Goal: Task Accomplishment & Management: Complete application form

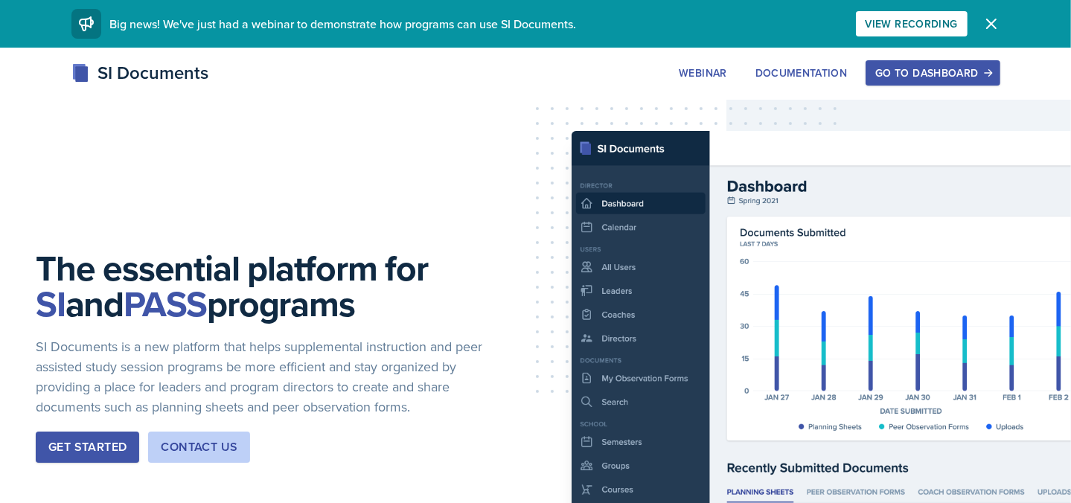
click at [970, 79] on div "Go to Dashboard" at bounding box center [932, 73] width 115 height 12
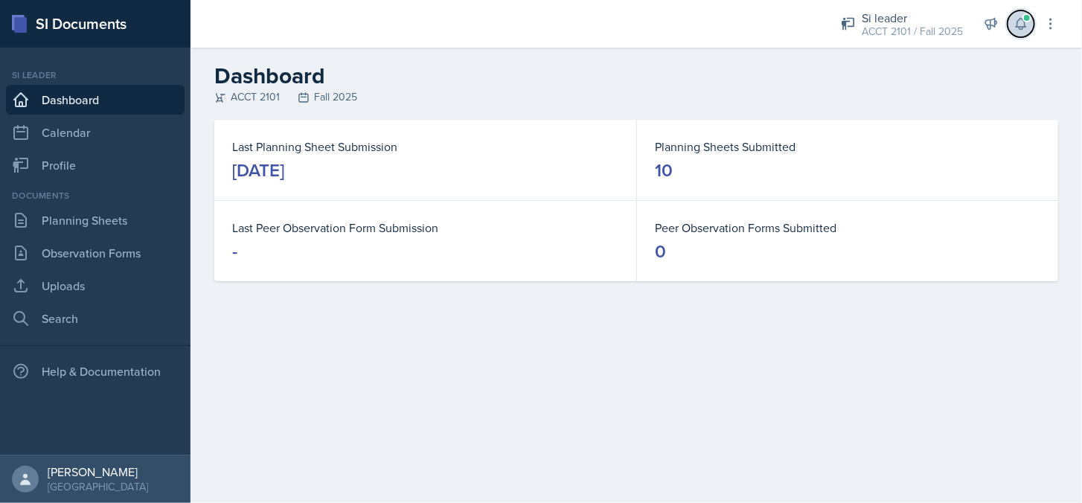
click at [1026, 20] on span at bounding box center [1027, 17] width 9 height 9
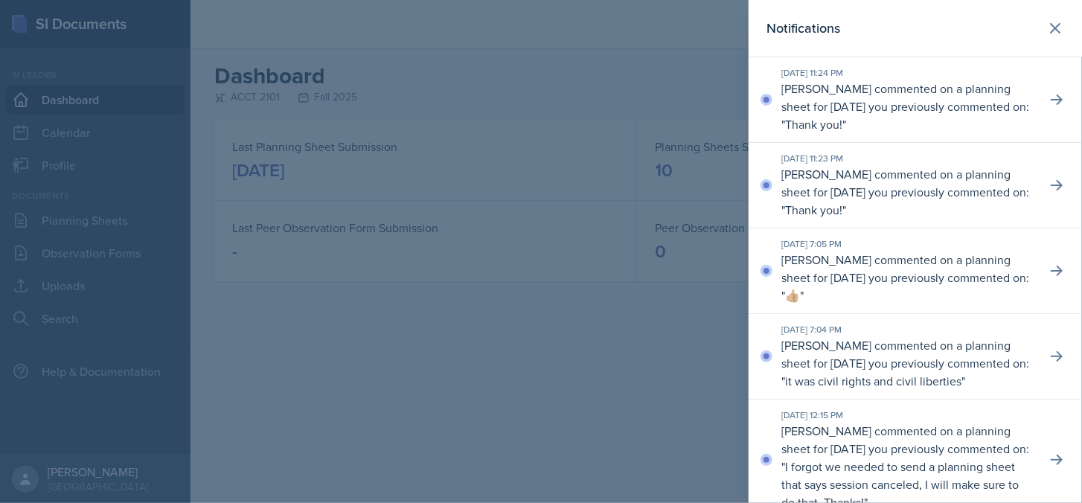
drag, startPoint x: 554, startPoint y: 86, endPoint x: 547, endPoint y: 75, distance: 13.0
click at [551, 84] on div at bounding box center [541, 251] width 1082 height 503
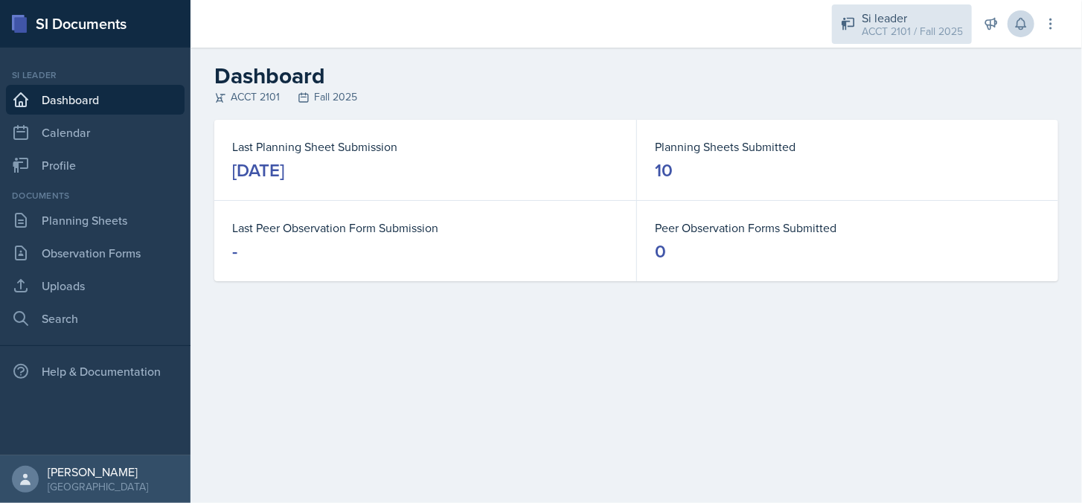
click at [908, 37] on div "ACCT 2101 / Fall 2025" at bounding box center [912, 32] width 101 height 16
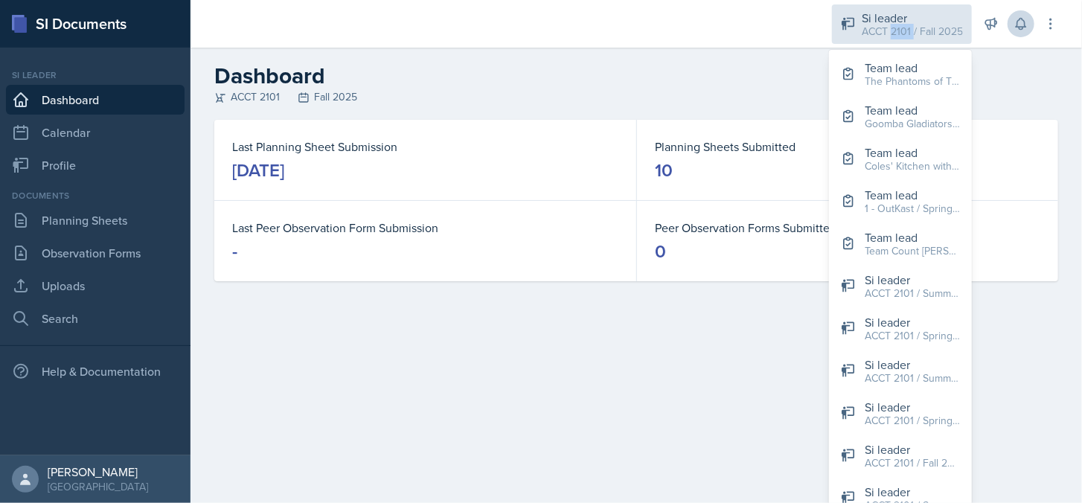
click at [908, 37] on div "ACCT 2101 / Fall 2025" at bounding box center [912, 32] width 101 height 16
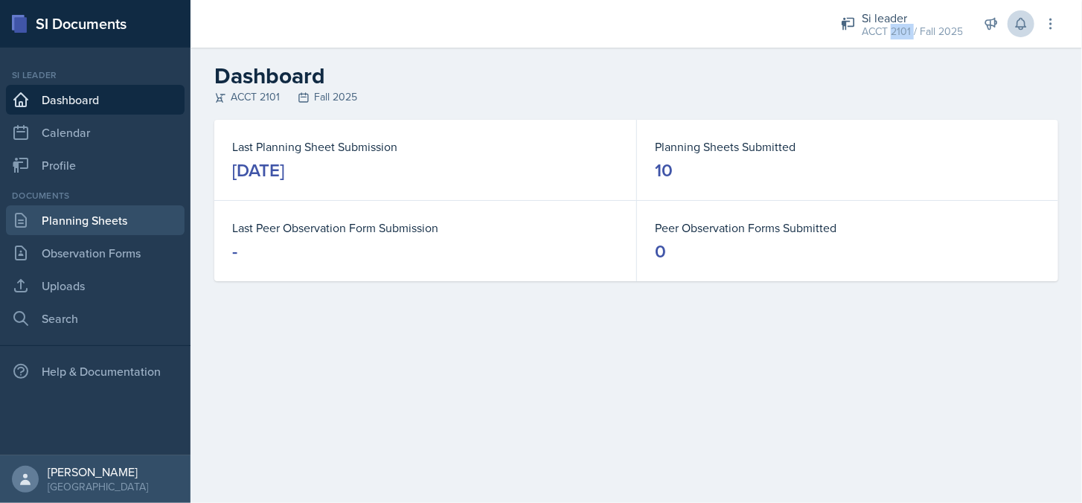
click at [80, 219] on link "Planning Sheets" at bounding box center [95, 220] width 179 height 30
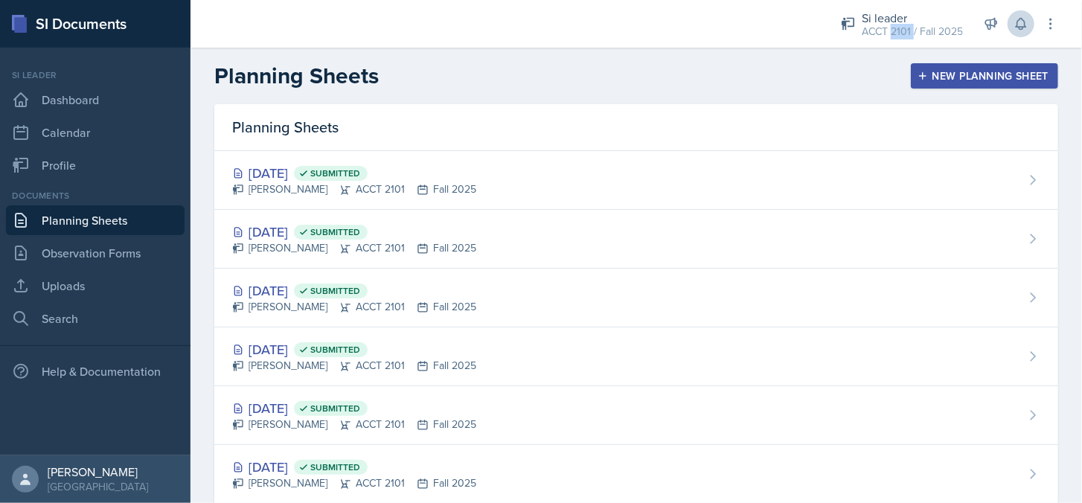
click at [973, 68] on button "New Planning Sheet" at bounding box center [984, 75] width 147 height 25
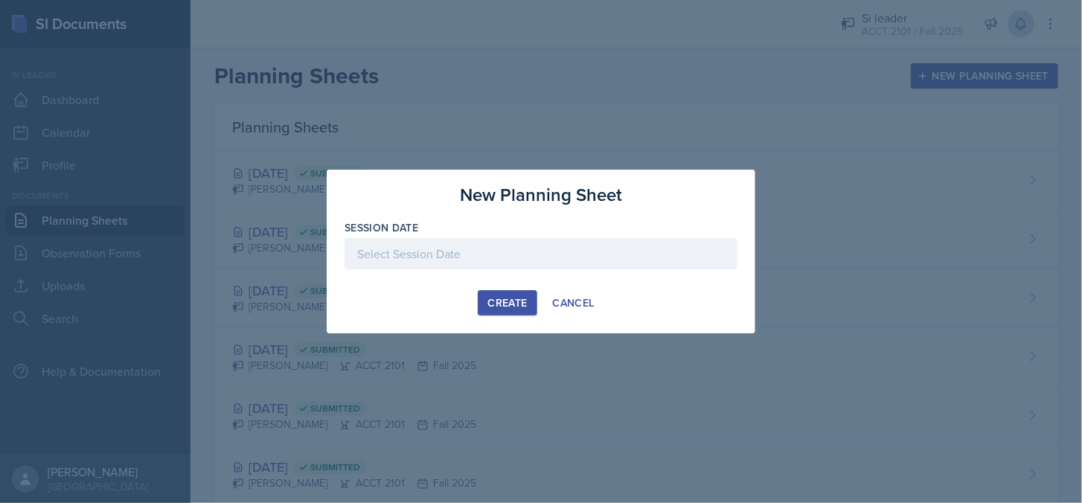
click at [489, 257] on div at bounding box center [541, 253] width 393 height 31
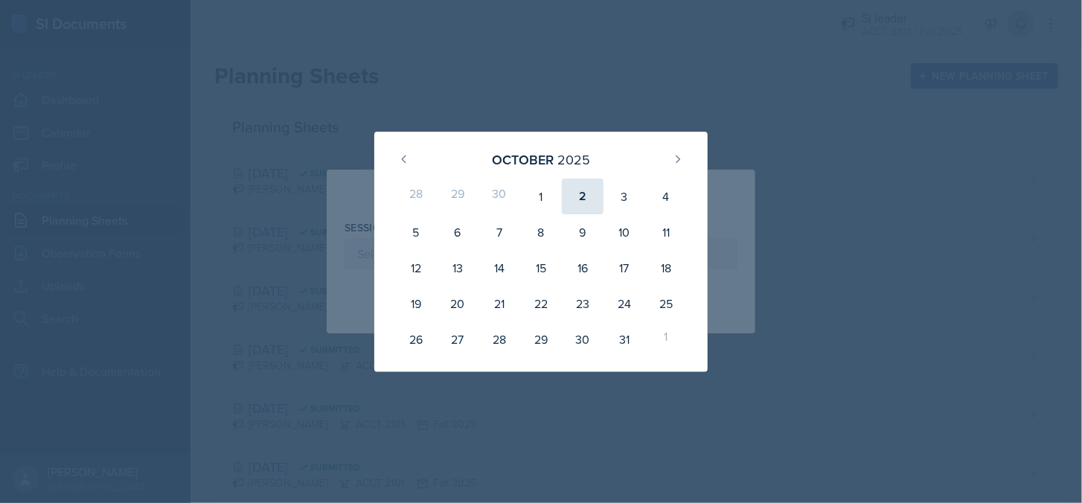
click at [587, 199] on div "2" at bounding box center [583, 197] width 42 height 36
type input "[DATE]"
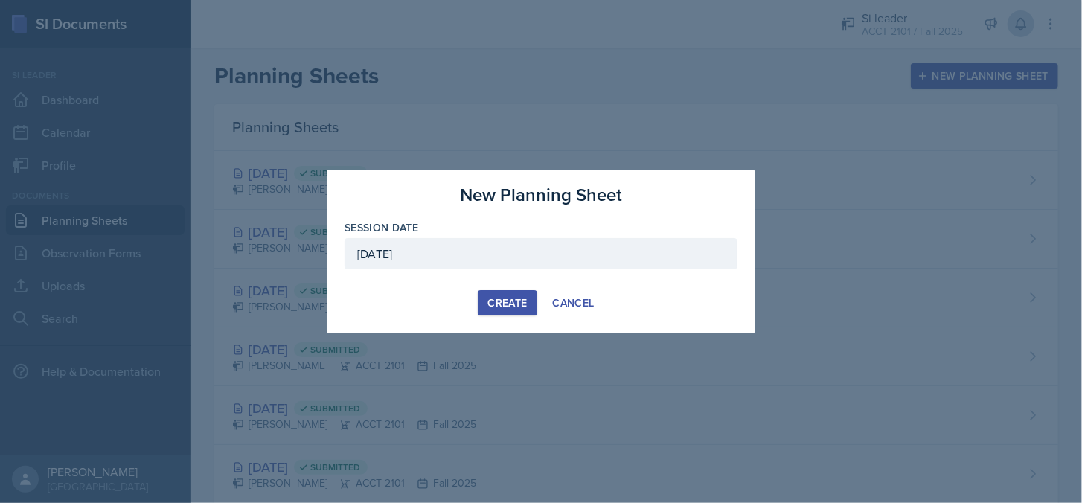
click at [522, 298] on div "Create" at bounding box center [507, 303] width 39 height 12
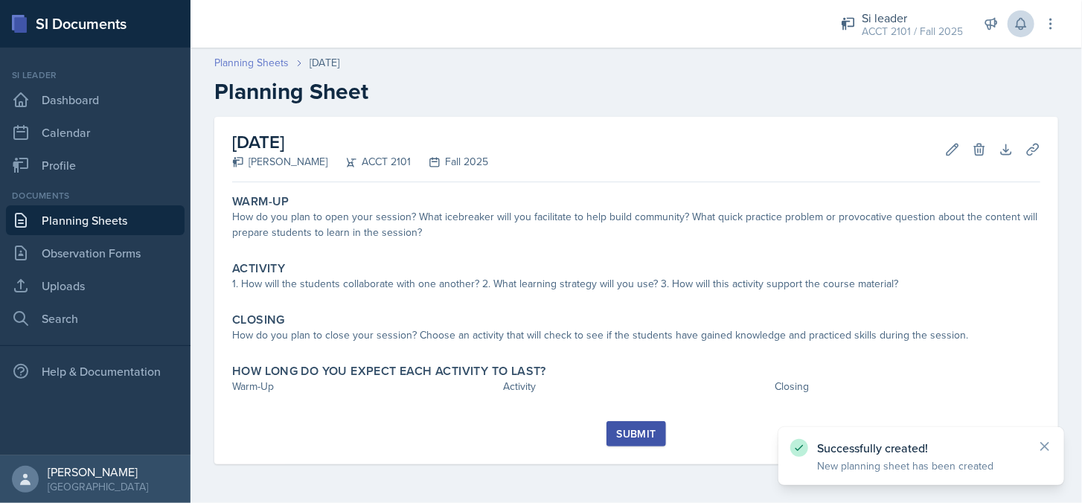
click at [264, 65] on link "Planning Sheets" at bounding box center [251, 63] width 74 height 16
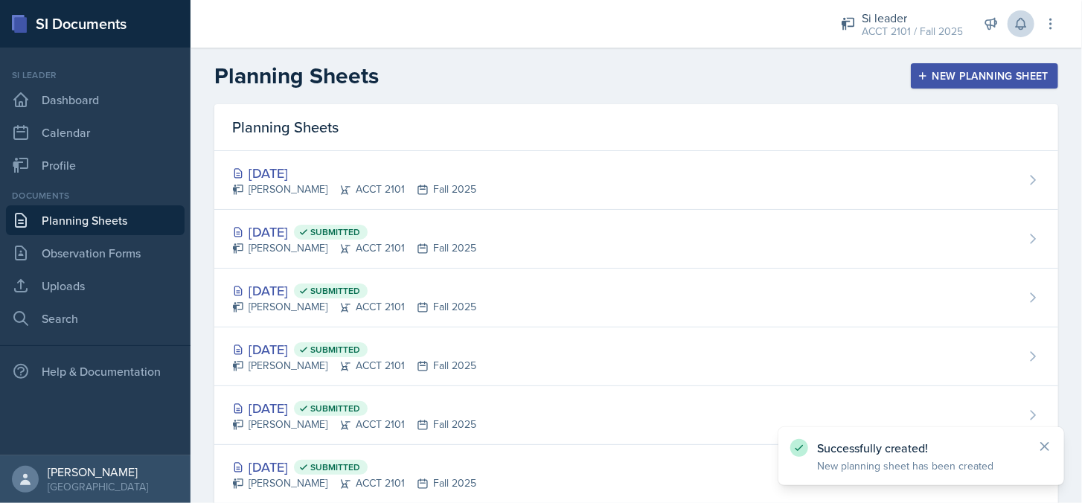
click at [994, 80] on div "New Planning Sheet" at bounding box center [985, 76] width 128 height 12
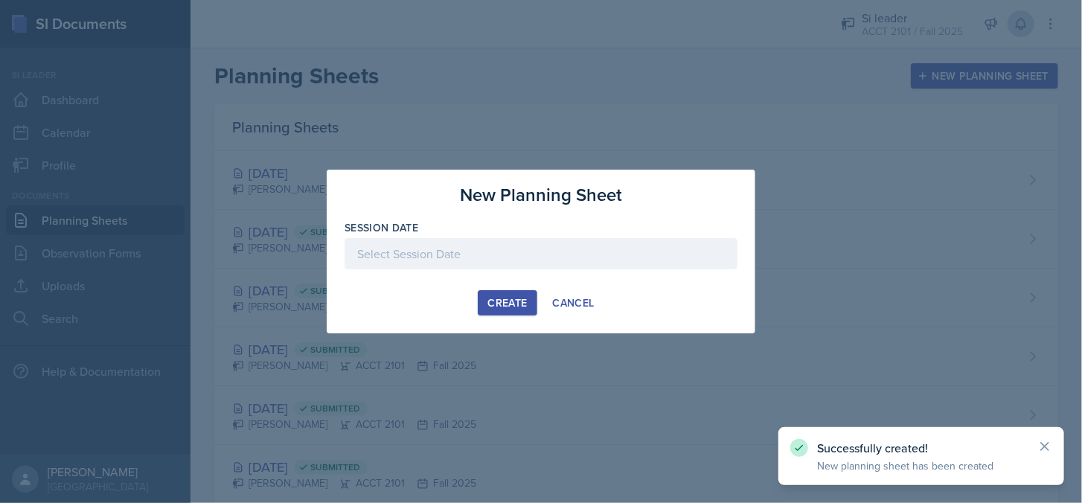
click at [482, 249] on div at bounding box center [541, 253] width 393 height 31
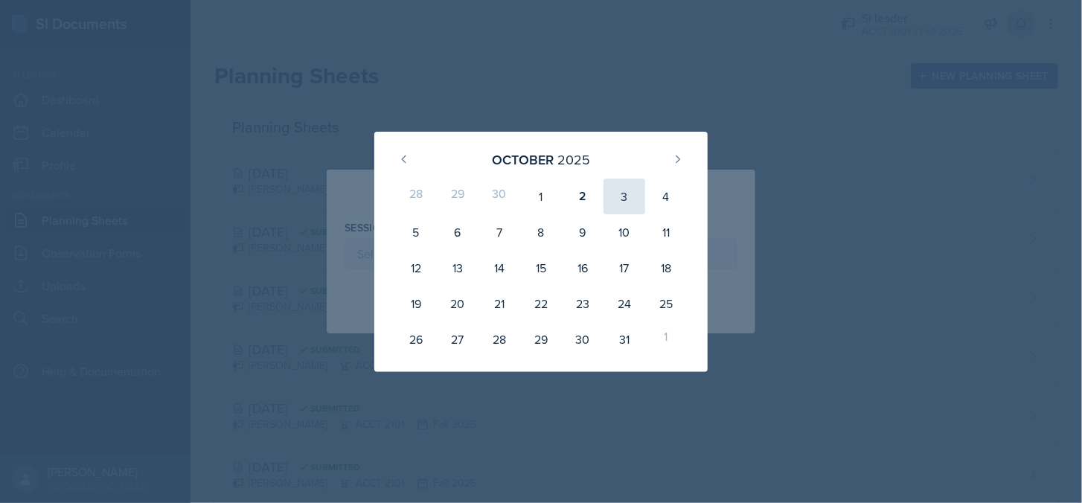
click at [633, 194] on div "3" at bounding box center [625, 197] width 42 height 36
type input "[DATE]"
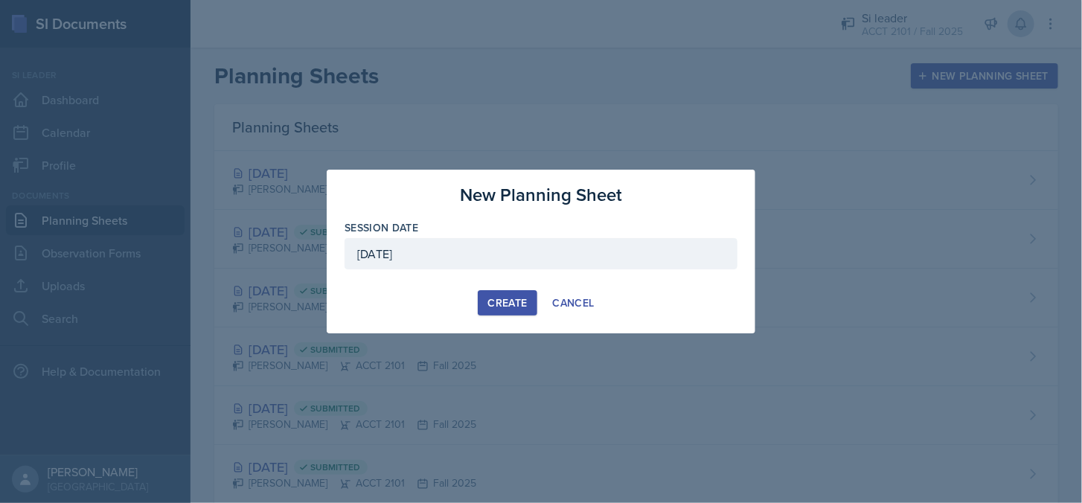
click at [503, 306] on div "Create" at bounding box center [507, 303] width 39 height 12
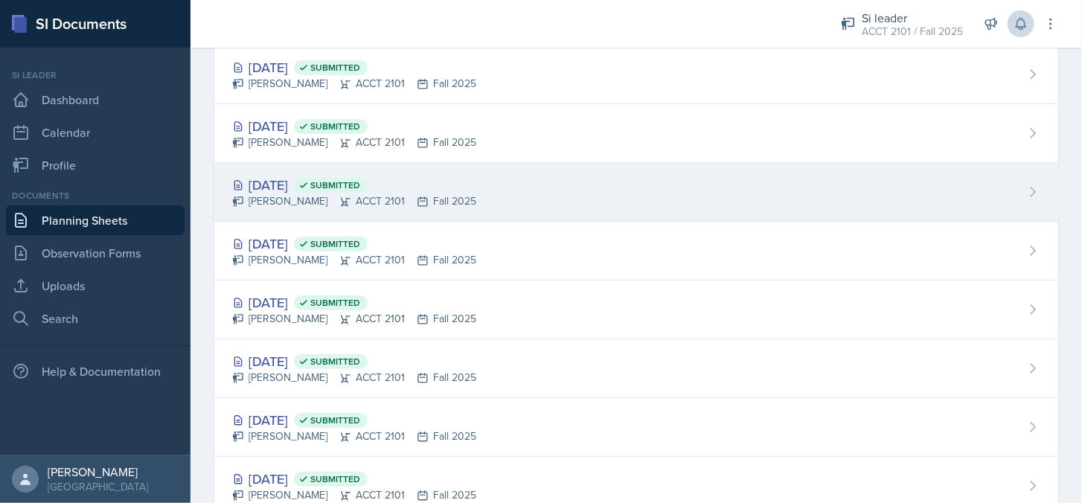
scroll to position [149, 0]
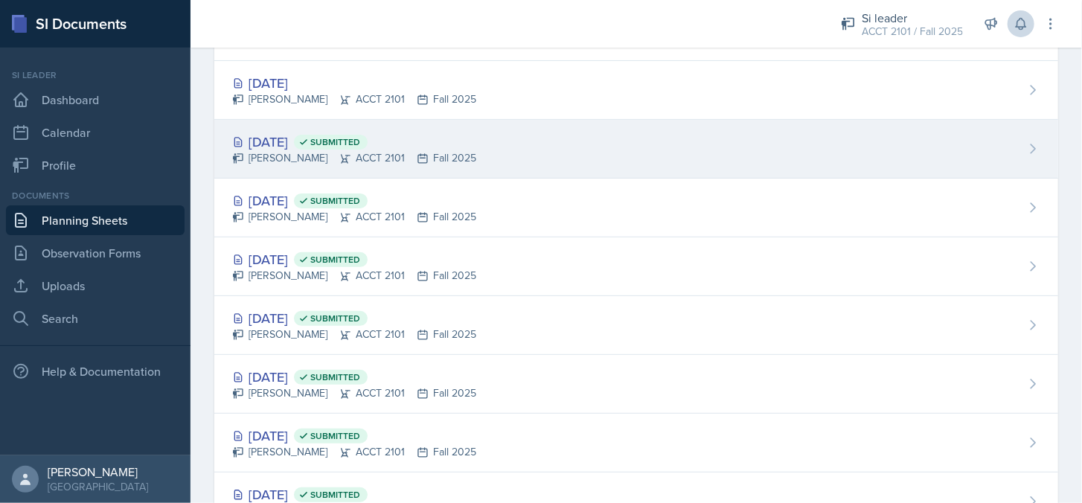
click at [307, 145] on div "[DATE] Submitted" at bounding box center [354, 142] width 244 height 20
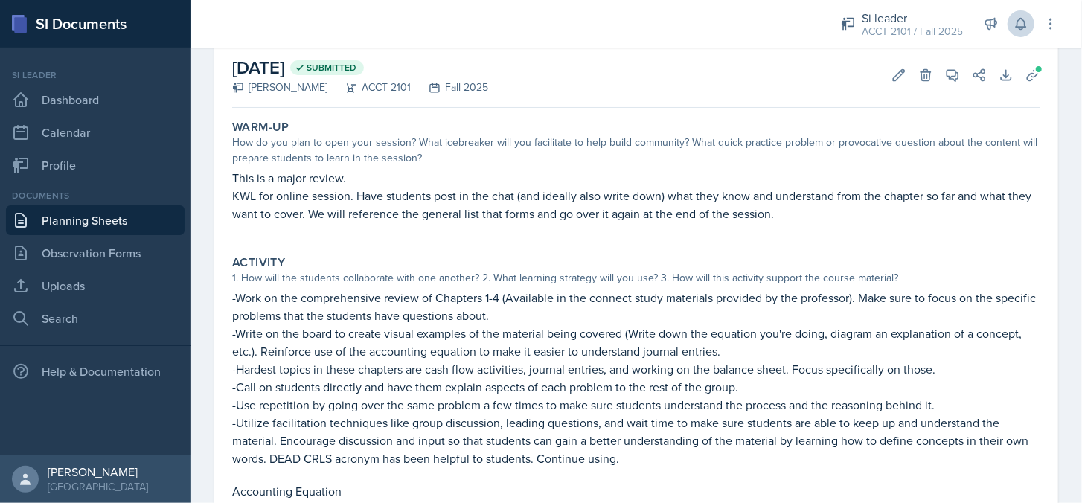
scroll to position [223, 0]
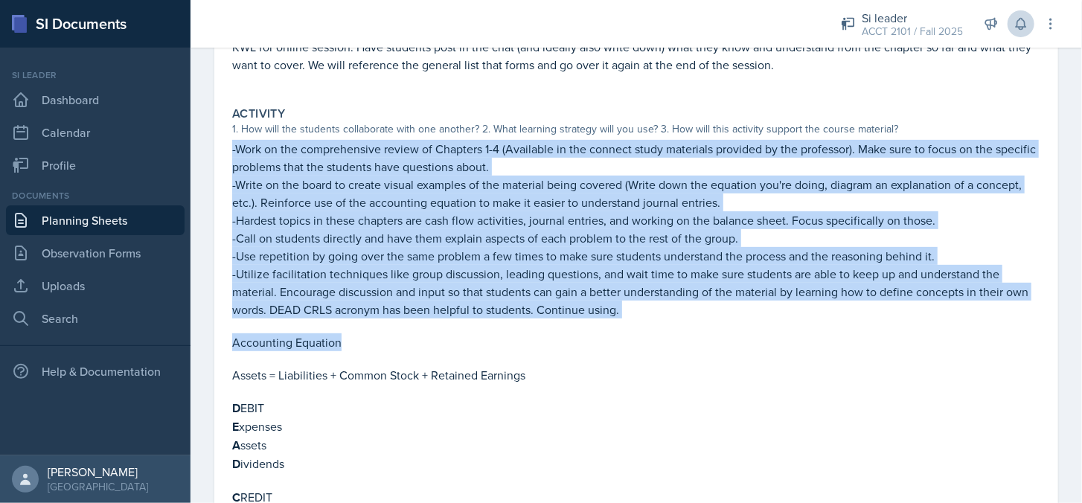
drag, startPoint x: 226, startPoint y: 150, endPoint x: 305, endPoint y: 250, distance: 128.2
click at [339, 328] on div "[DATE] Submitted [PERSON_NAME] ACCT 2101 Fall 2025 Edit Delete View Comments Co…" at bounding box center [636, 317] width 844 height 846
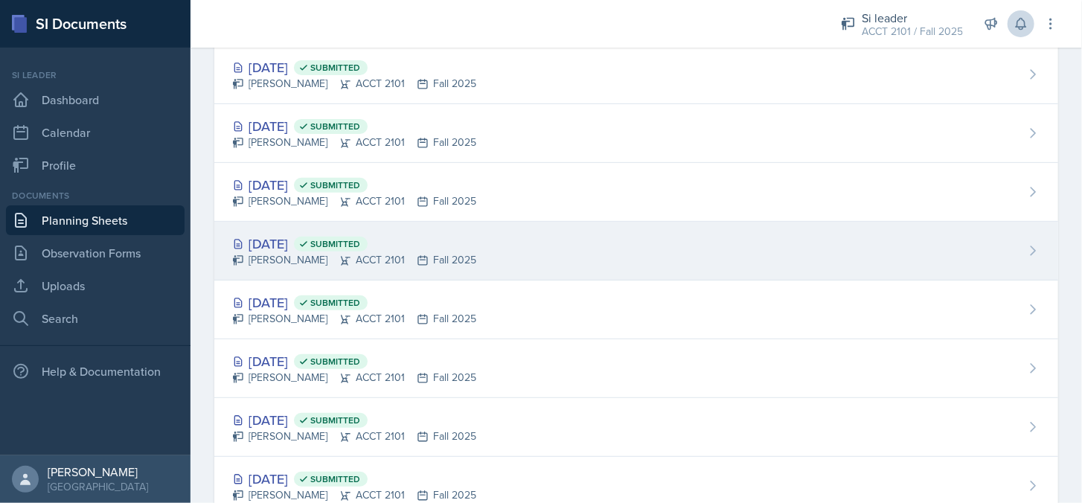
click at [265, 240] on div "[DATE] Submitted" at bounding box center [354, 244] width 244 height 20
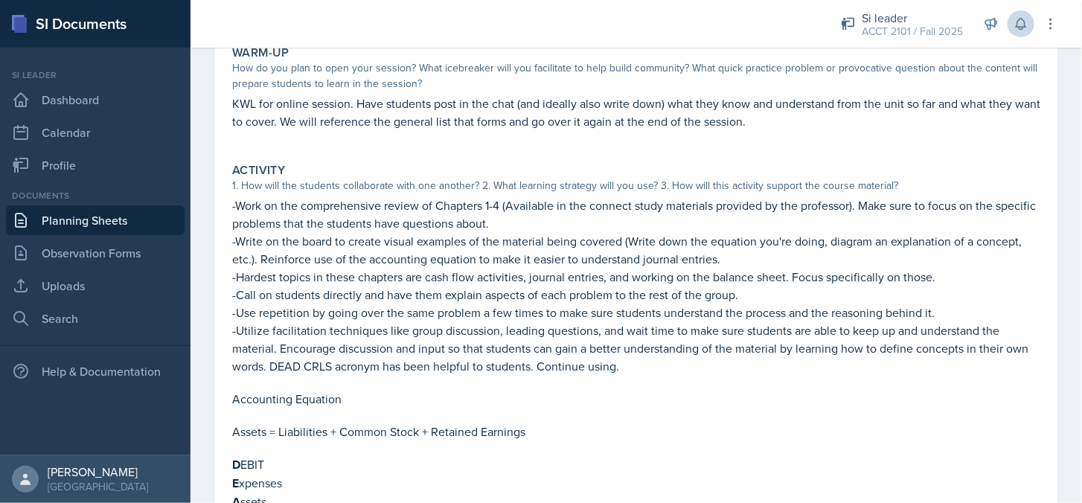
scroll to position [223, 0]
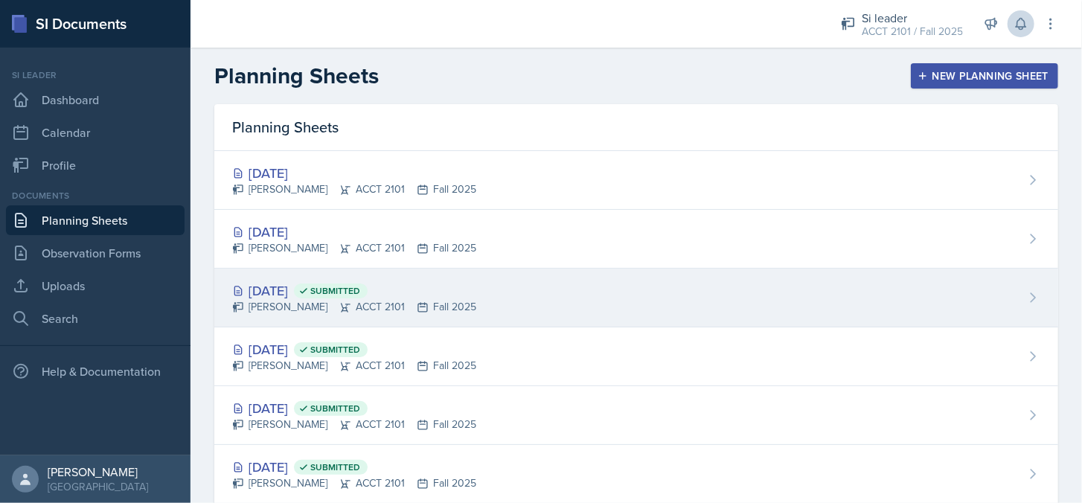
scroll to position [149, 0]
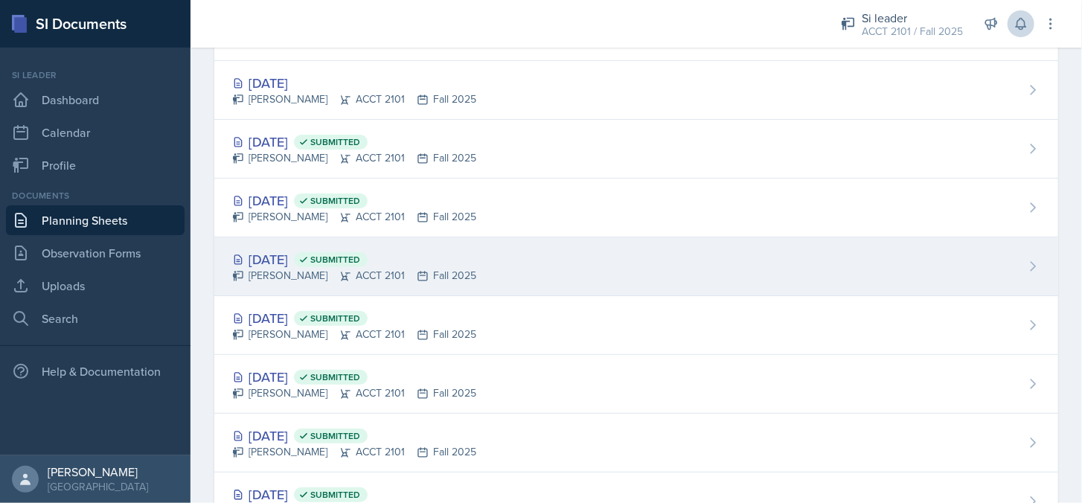
click at [325, 254] on div "[DATE] Submitted" at bounding box center [354, 259] width 244 height 20
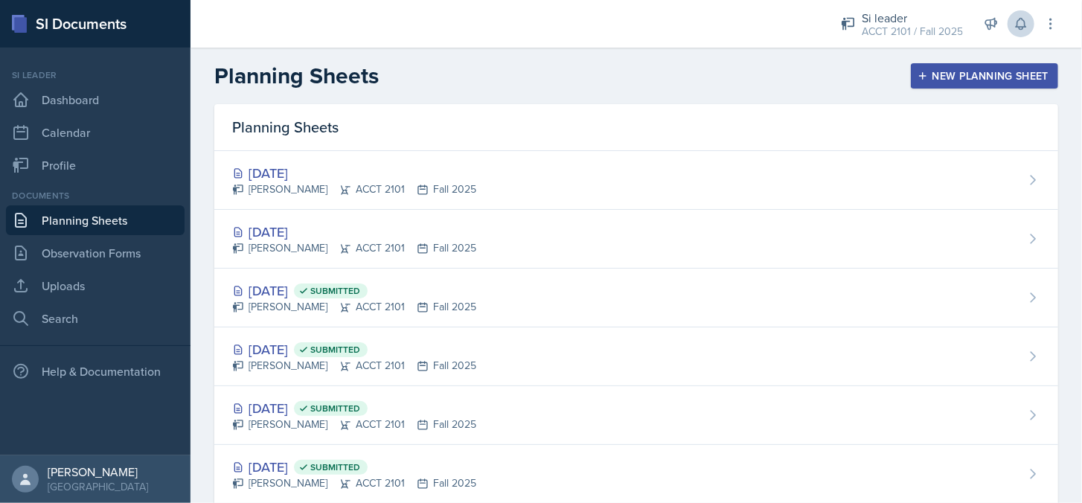
click at [310, 412] on div "[DATE] Submitted" at bounding box center [354, 408] width 244 height 20
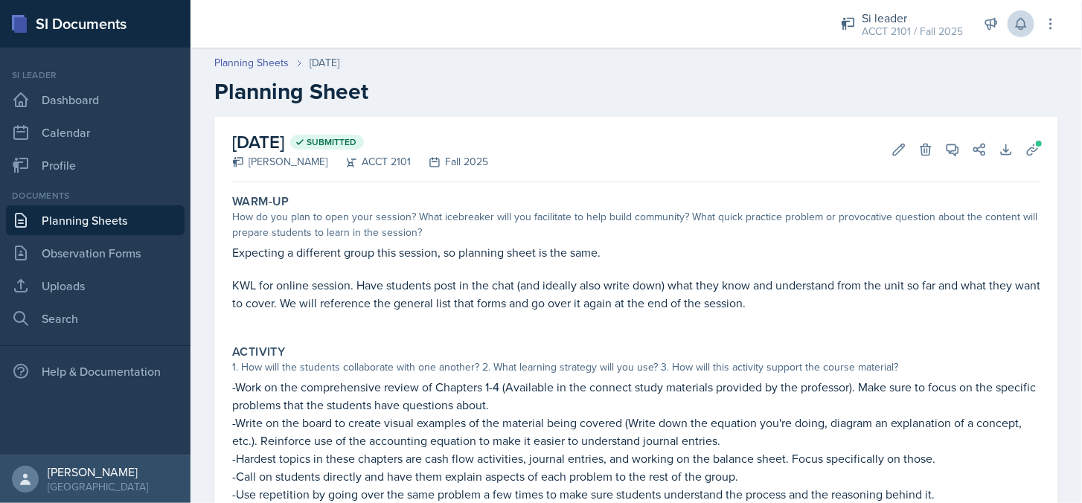
scroll to position [149, 0]
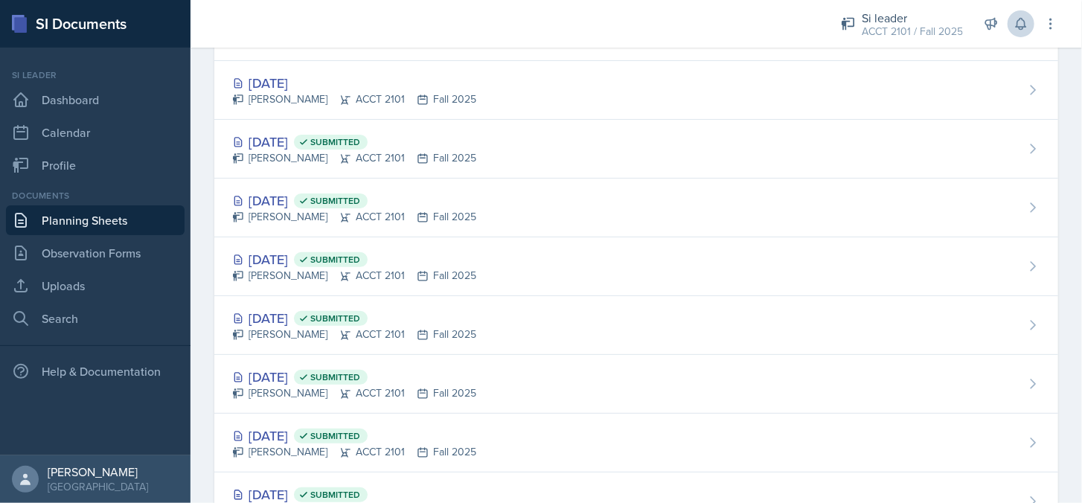
click at [346, 147] on div "[DATE] Submitted" at bounding box center [354, 142] width 244 height 20
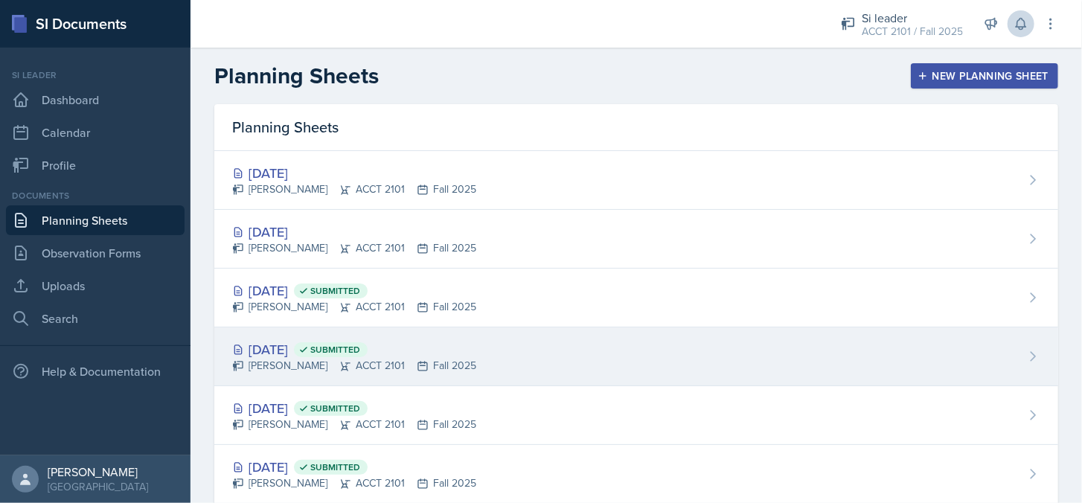
scroll to position [74, 0]
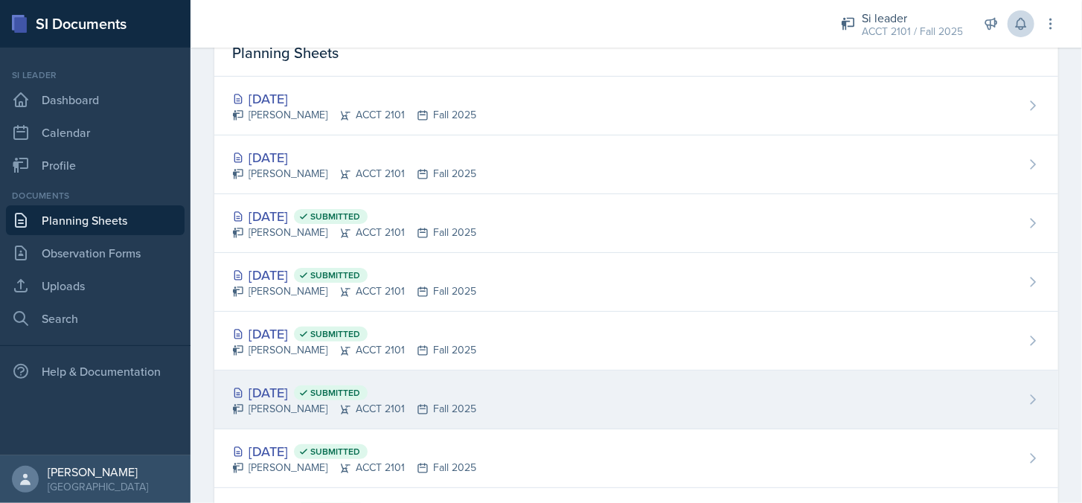
click at [323, 403] on div "[PERSON_NAME] ACCT 2101 Fall 2025" at bounding box center [354, 409] width 244 height 16
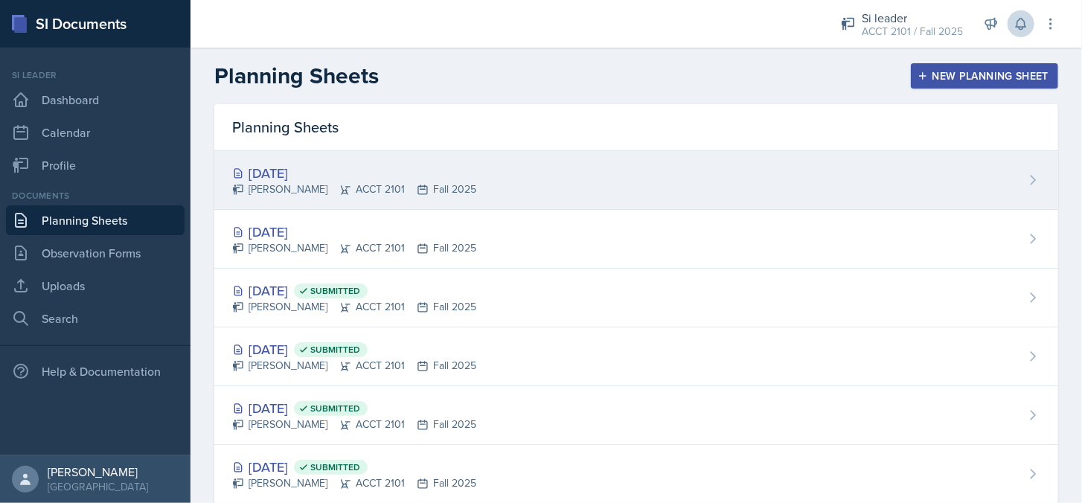
scroll to position [74, 0]
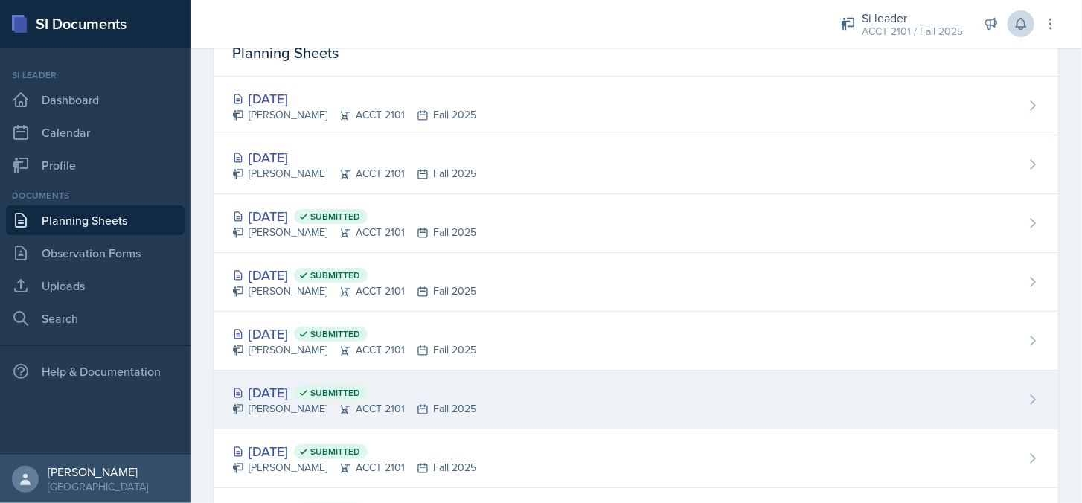
click at [338, 390] on div "[DATE] Submitted" at bounding box center [354, 393] width 244 height 20
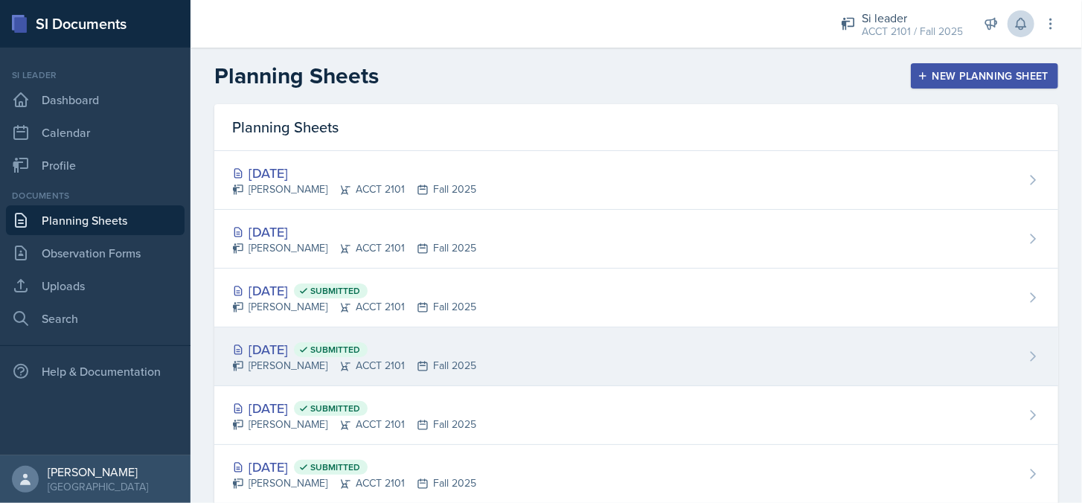
scroll to position [149, 0]
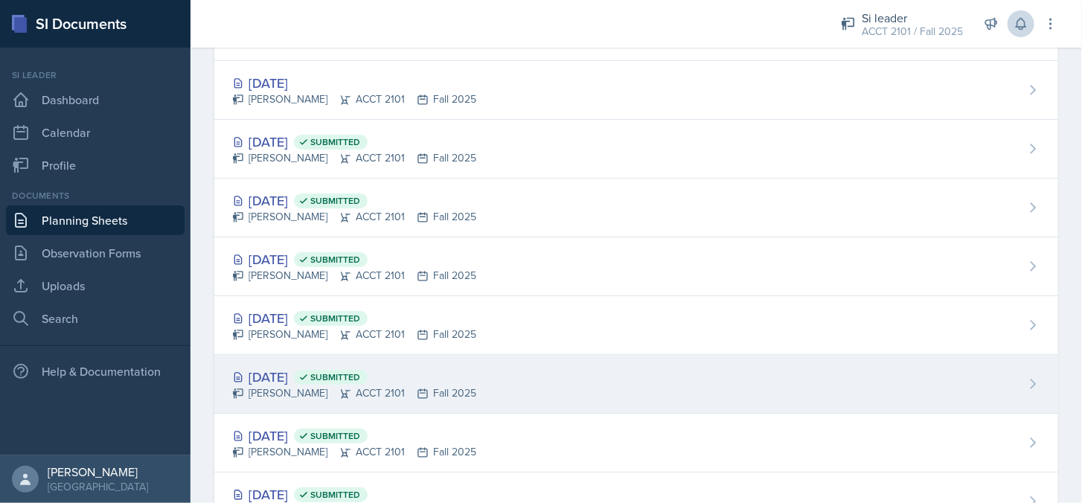
click at [359, 380] on span "Submitted" at bounding box center [331, 377] width 74 height 15
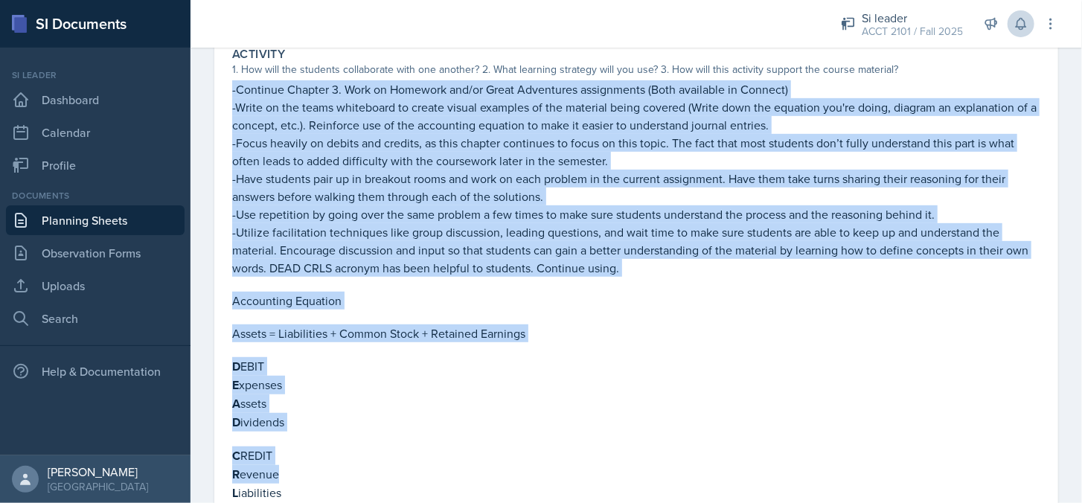
scroll to position [447, 0]
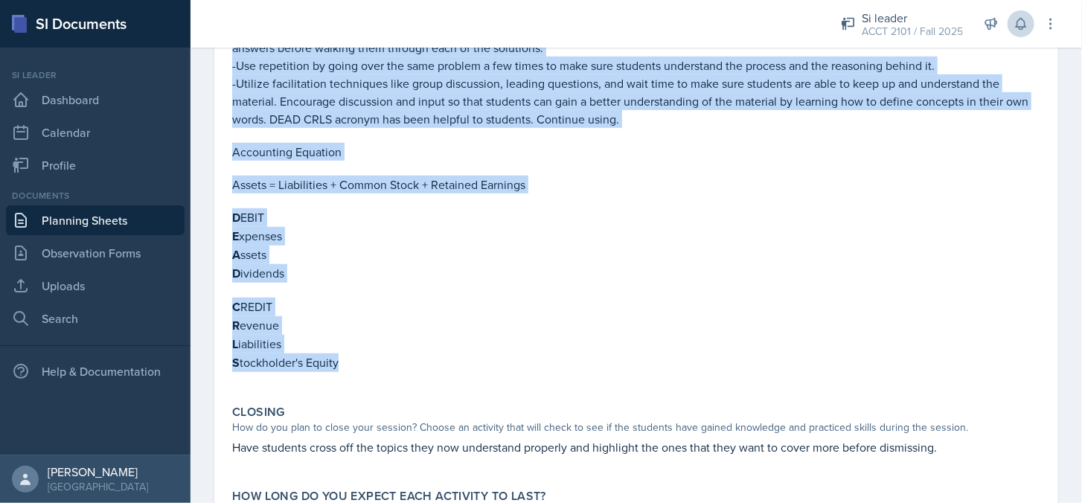
drag, startPoint x: 232, startPoint y: 91, endPoint x: 836, endPoint y: 354, distance: 658.4
click at [836, 354] on div "-Continue Chapter 3. Work on Homework and/or Great Adventures assignments (Both…" at bounding box center [636, 160] width 808 height 456
copy div "-Loremips Dolorsi 7. Amet co Adipisci eli/se Doeiu Temporinci utlaboreetd (Magn…"
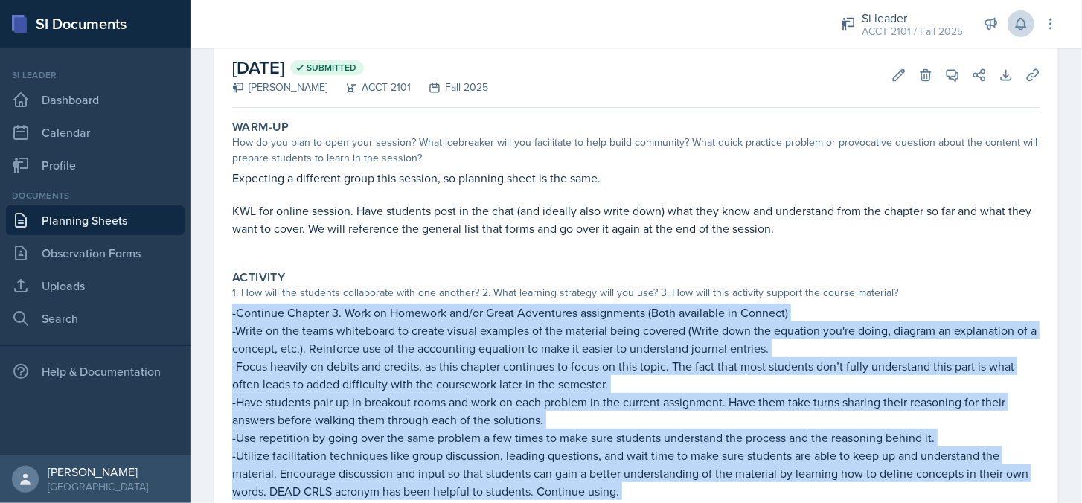
scroll to position [0, 0]
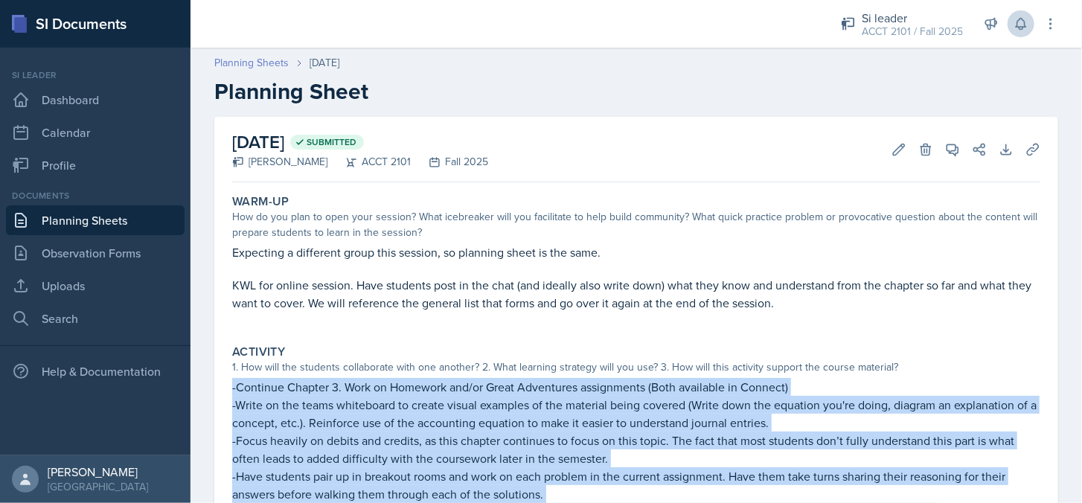
click at [267, 63] on link "Planning Sheets" at bounding box center [251, 63] width 74 height 16
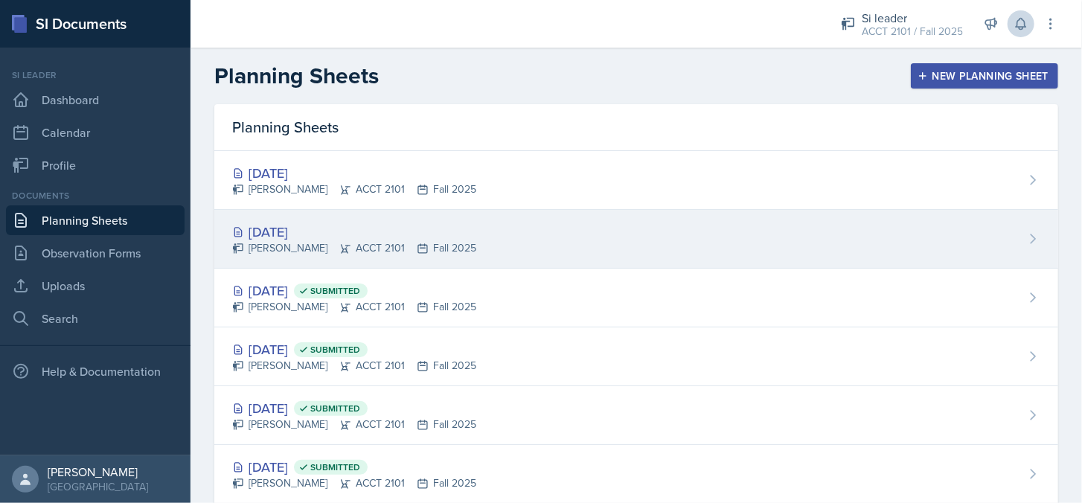
click at [298, 232] on div "[DATE]" at bounding box center [354, 232] width 244 height 20
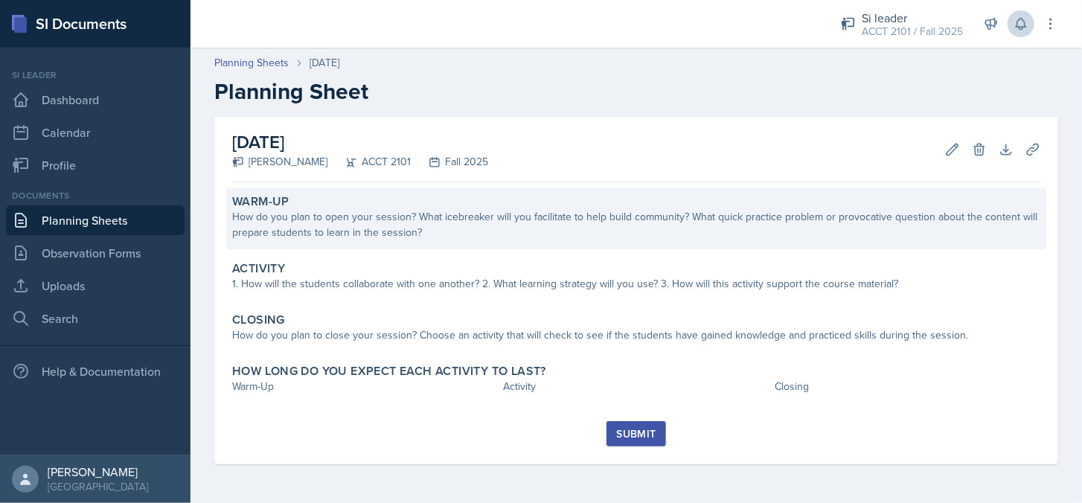
click at [327, 234] on div "How do you plan to open your session? What icebreaker will you facilitate to he…" at bounding box center [636, 224] width 808 height 31
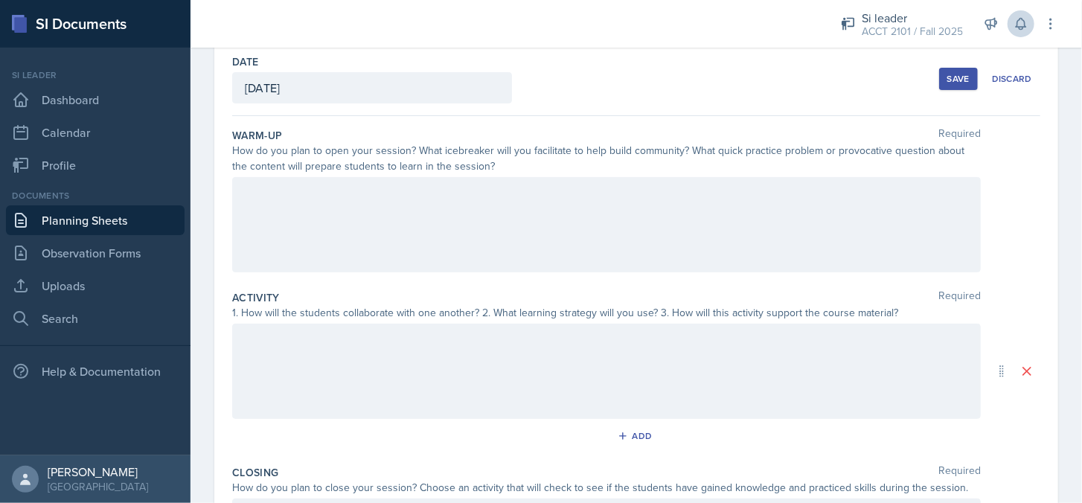
click at [344, 363] on div at bounding box center [606, 371] width 749 height 95
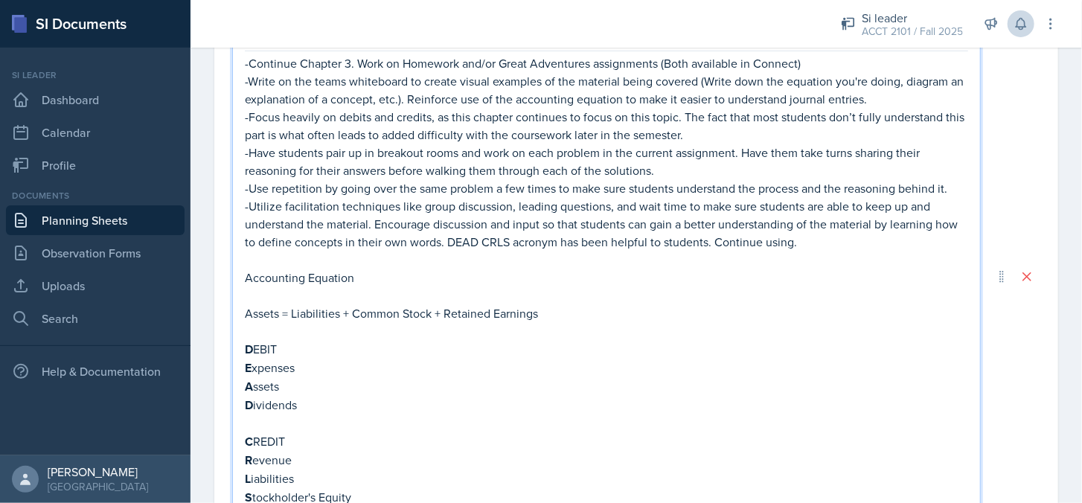
scroll to position [228, 0]
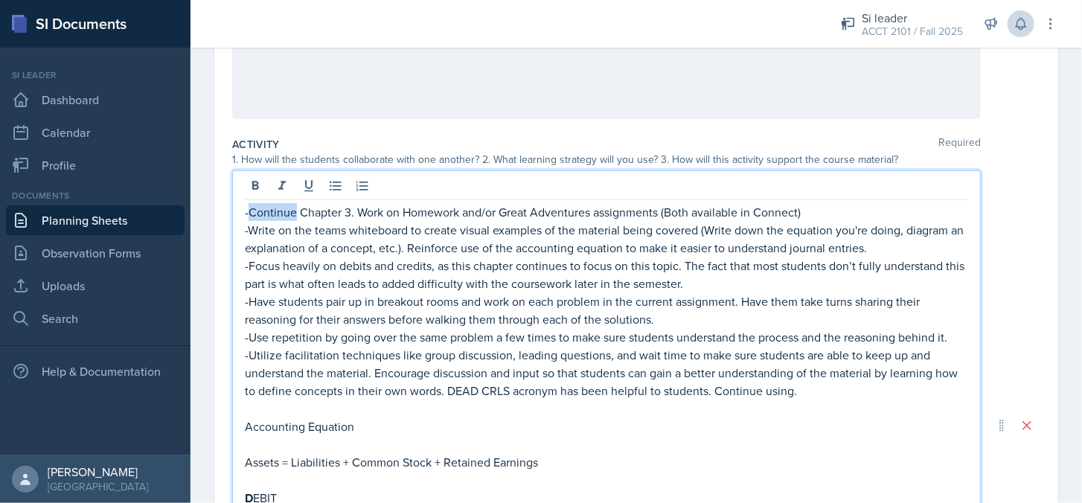
drag, startPoint x: 295, startPoint y: 208, endPoint x: 250, endPoint y: 217, distance: 45.4
click at [250, 217] on p "-Continue Chapter 3. Work on Homework and/or Great Adventures assignments (Both…" at bounding box center [607, 212] width 724 height 18
click at [333, 221] on p "-Write on the teams whiteboard to create visual examples of the material being …" at bounding box center [607, 239] width 724 height 36
click at [397, 208] on p "-Begin Chapter 5. Work on Homework and/or Great Adventures assignments (Both av…" at bounding box center [607, 212] width 724 height 18
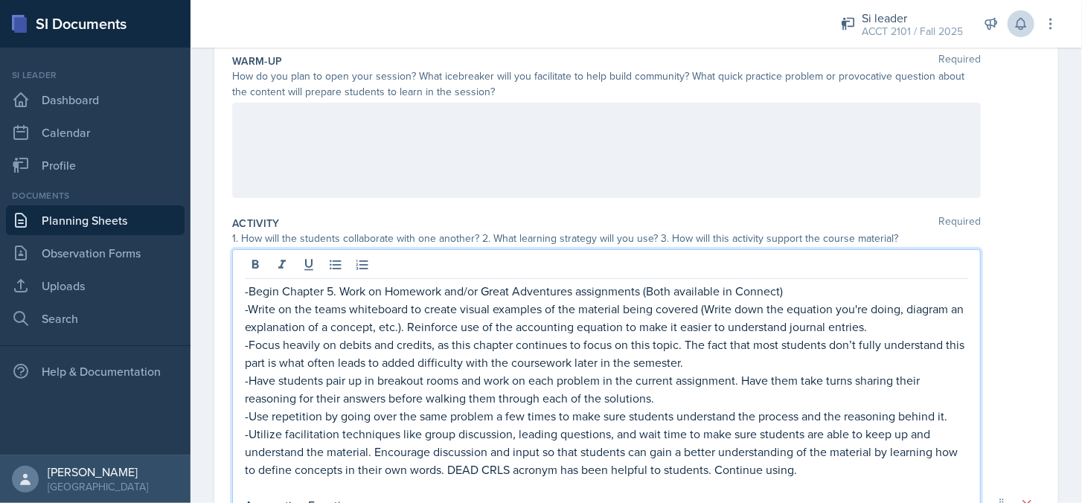
scroll to position [0, 0]
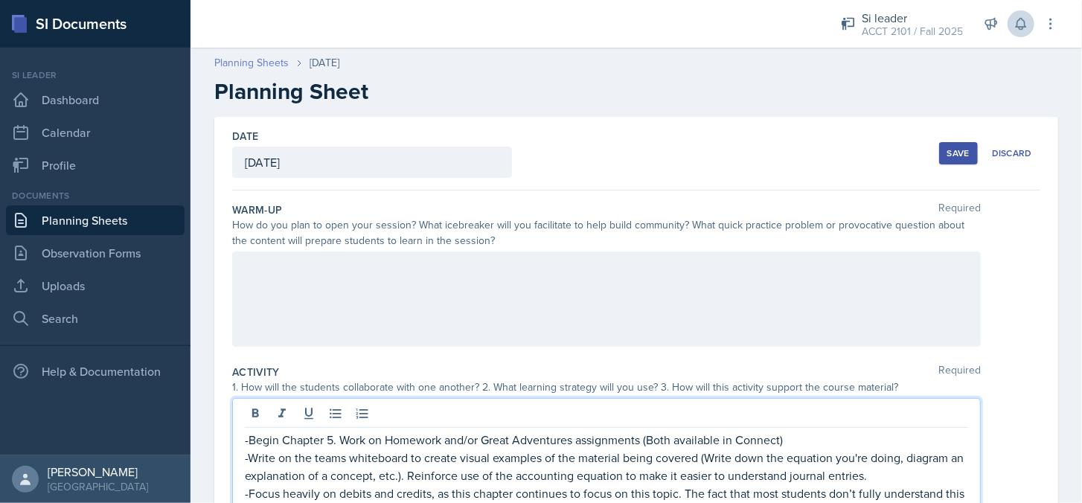
click at [278, 62] on link "Planning Sheets" at bounding box center [251, 63] width 74 height 16
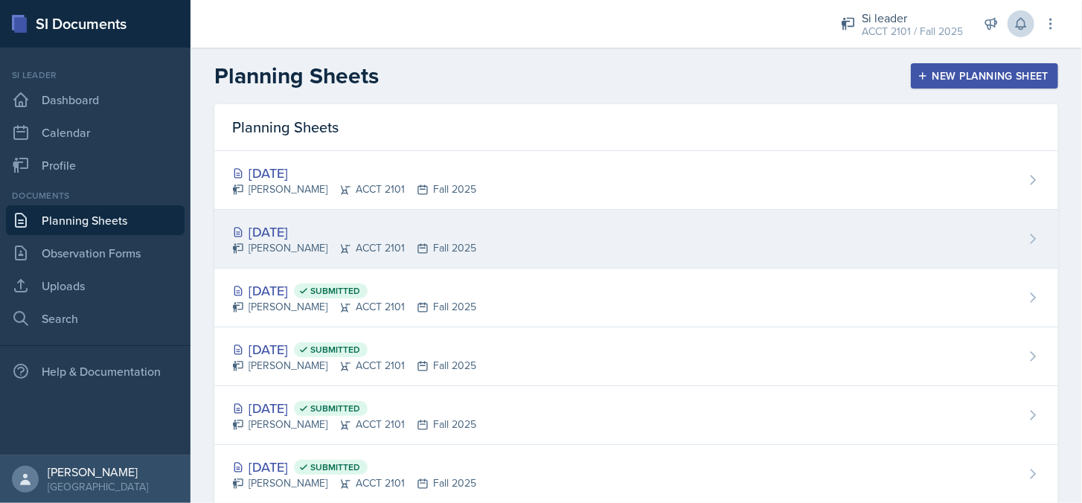
click at [310, 229] on div "[DATE]" at bounding box center [354, 232] width 244 height 20
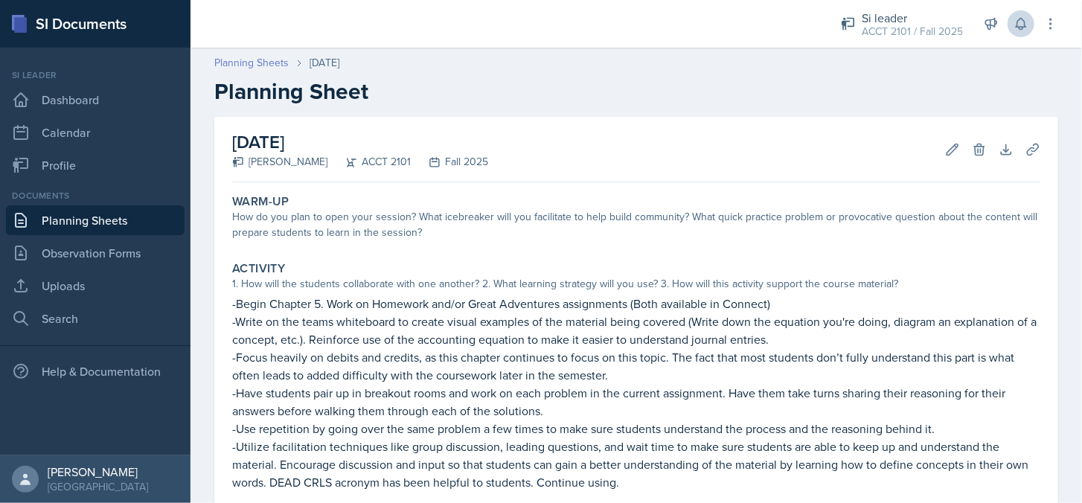
click at [272, 61] on link "Planning Sheets" at bounding box center [251, 63] width 74 height 16
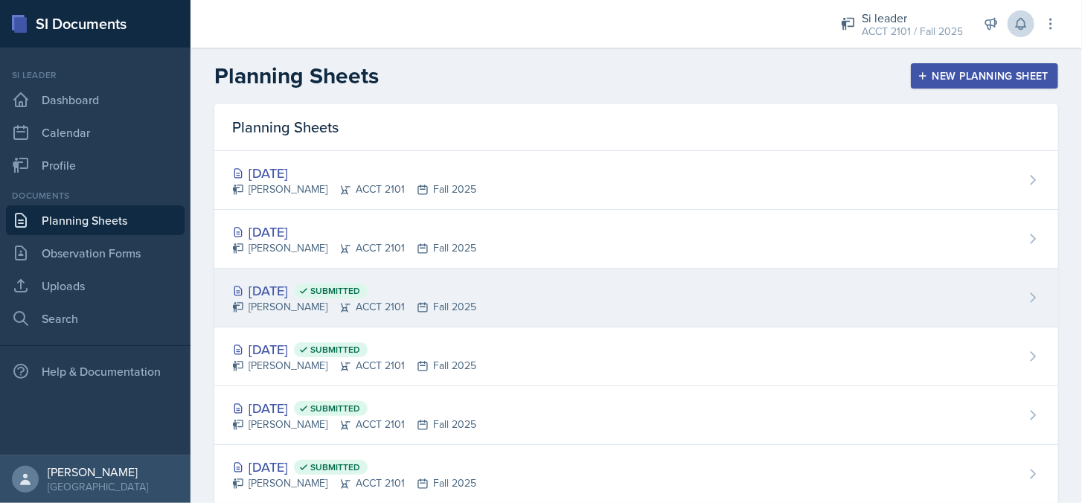
scroll to position [74, 0]
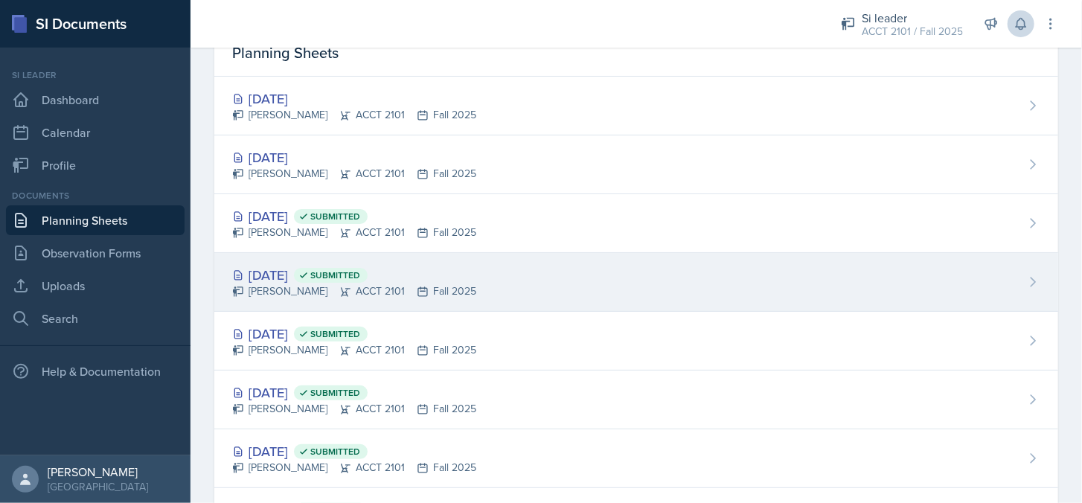
click at [285, 275] on div "[DATE] Submitted" at bounding box center [354, 275] width 244 height 20
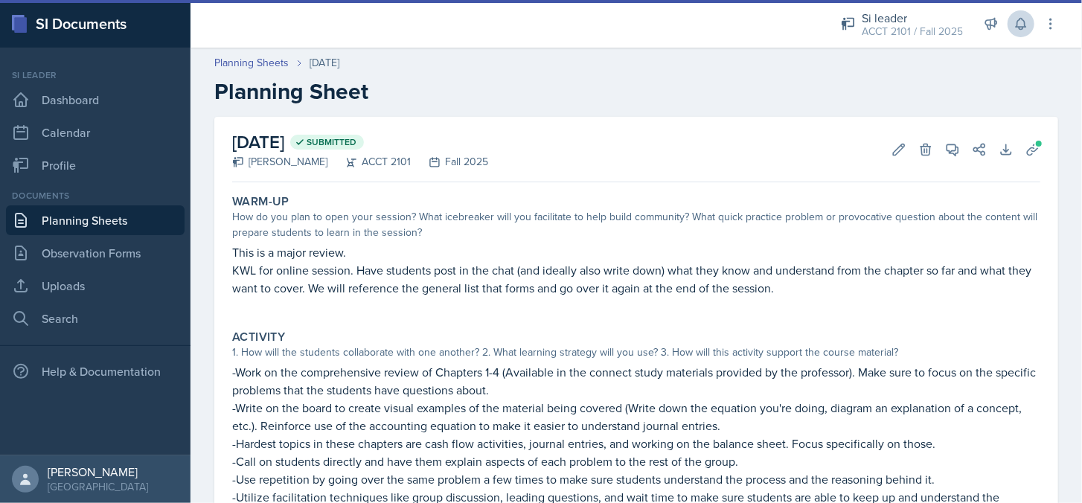
scroll to position [149, 0]
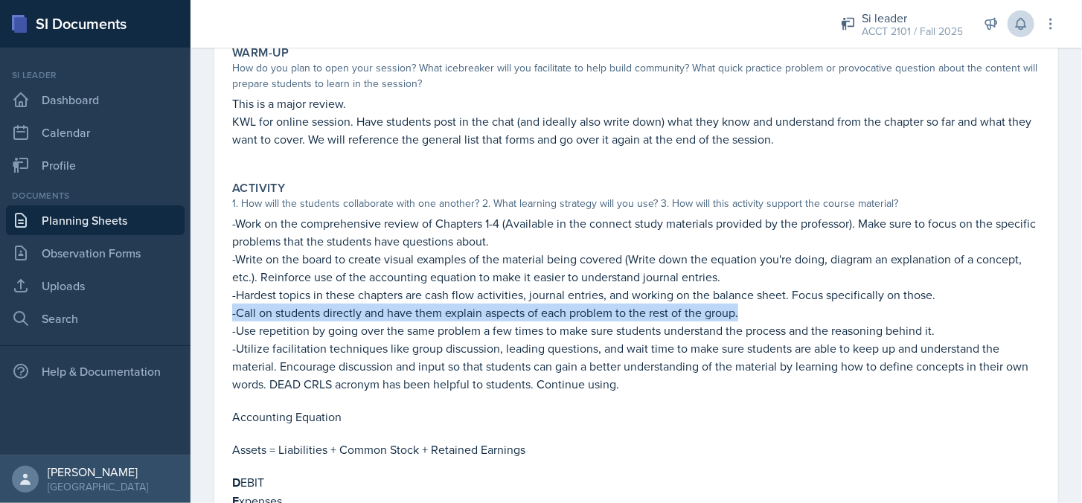
drag, startPoint x: 229, startPoint y: 314, endPoint x: 761, endPoint y: 313, distance: 532.2
click at [761, 313] on div "Activity 1. How will the students collaborate with one another? 2. What learnin…" at bounding box center [636, 416] width 820 height 483
copy p "-Call on students directly and have them explain aspects of each problem to the…"
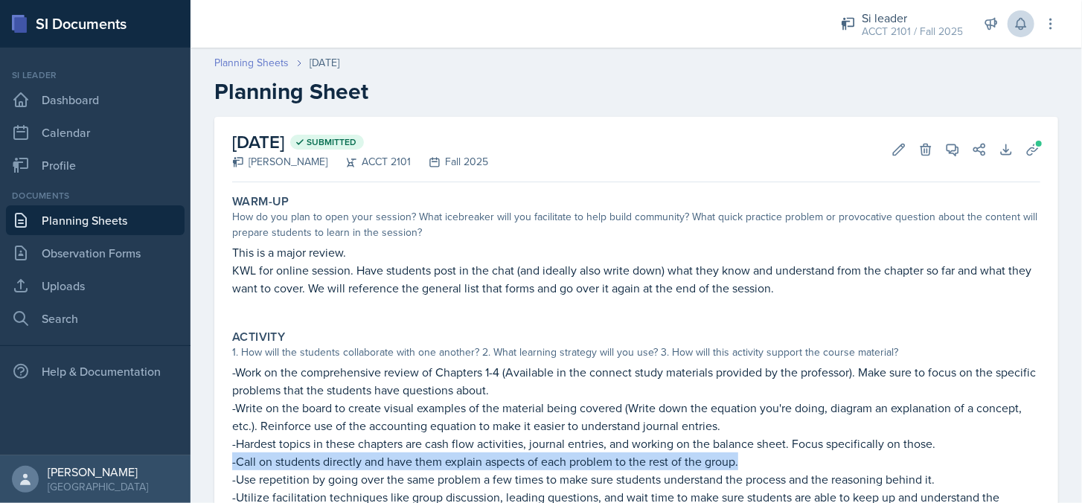
click at [265, 64] on link "Planning Sheets" at bounding box center [251, 63] width 74 height 16
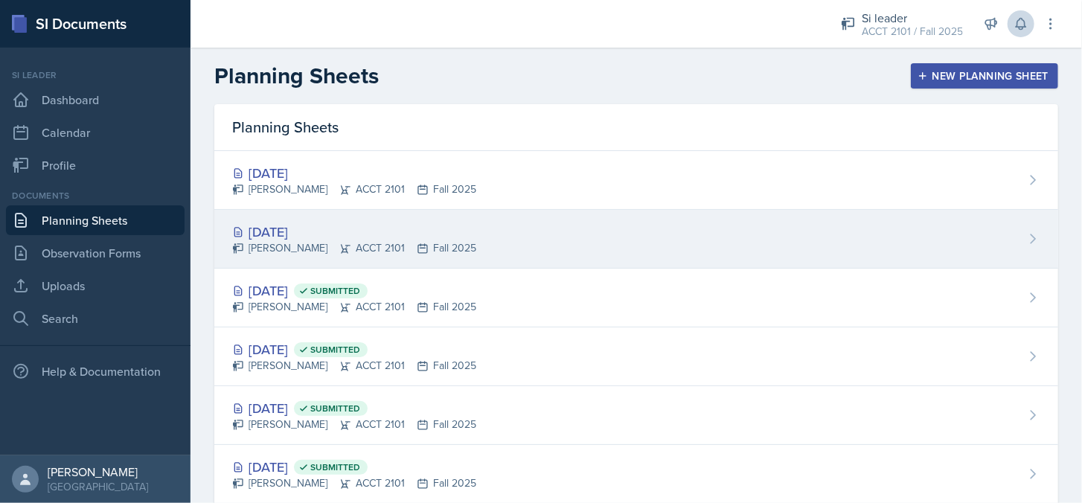
click at [325, 232] on div "[DATE]" at bounding box center [354, 232] width 244 height 20
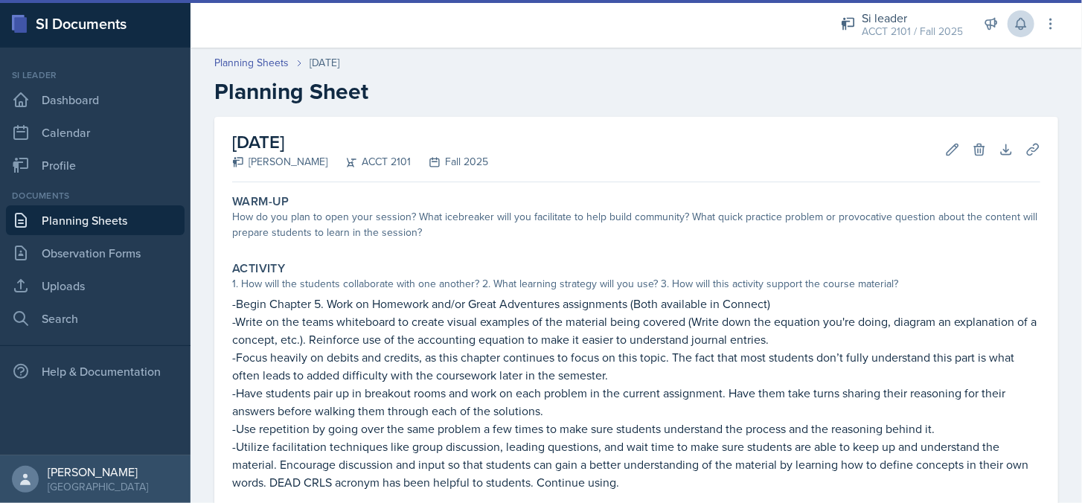
scroll to position [149, 0]
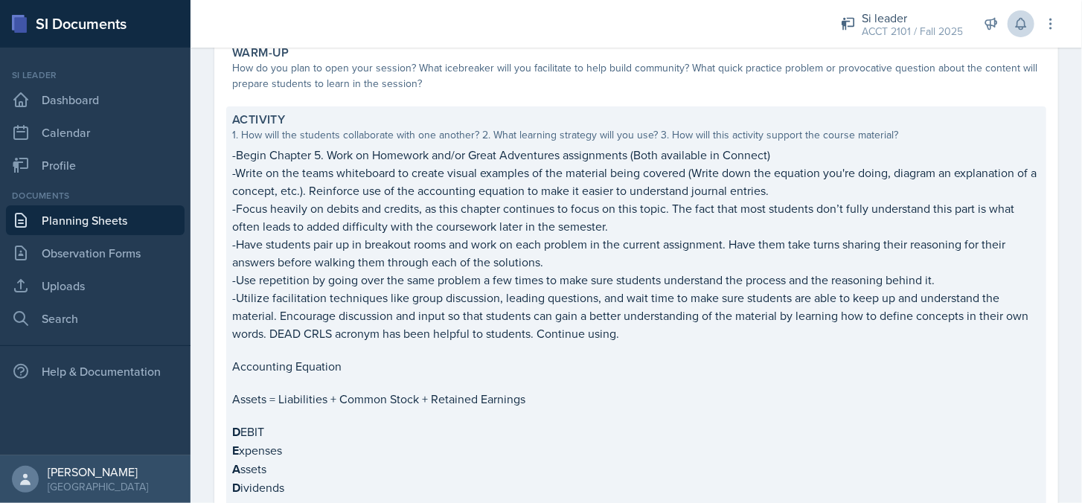
click at [325, 201] on p "-Focus heavily on debits and credits, as this chapter continues to focus on thi…" at bounding box center [636, 217] width 808 height 36
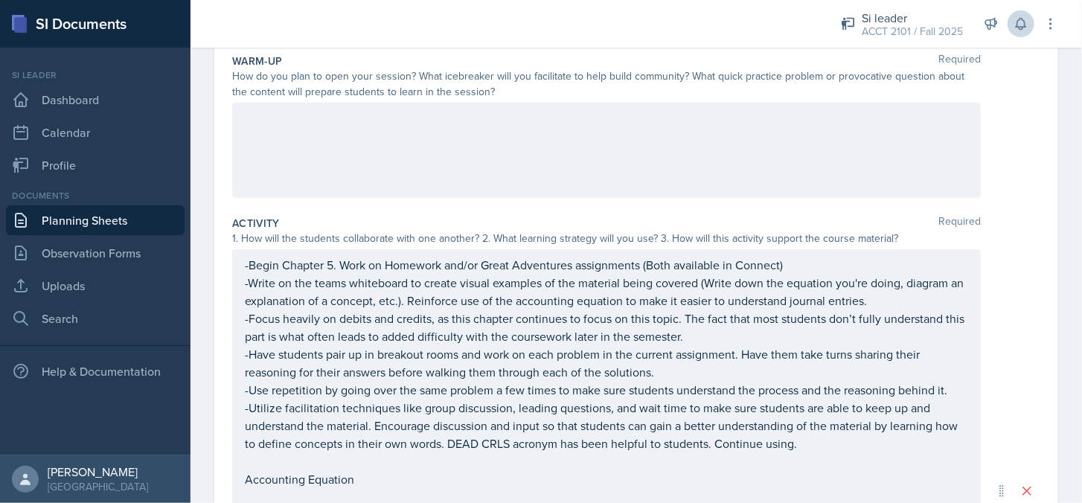
click at [263, 287] on div "-Begin Chapter 5. Work on Homework and/or Great Adventures assignments (Both av…" at bounding box center [607, 491] width 724 height 470
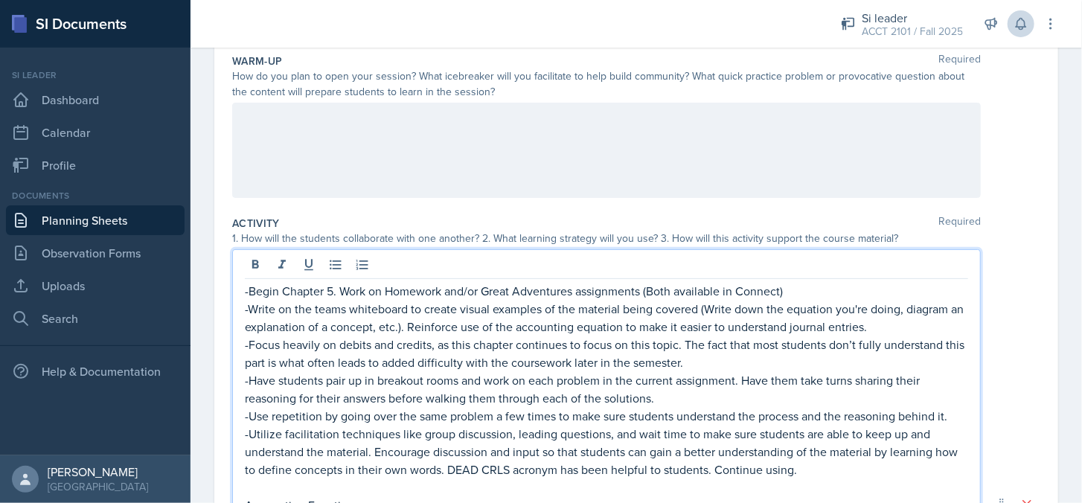
click at [676, 403] on p "-Have students pair up in breakout rooms and work on each problem in the curren…" at bounding box center [607, 389] width 724 height 36
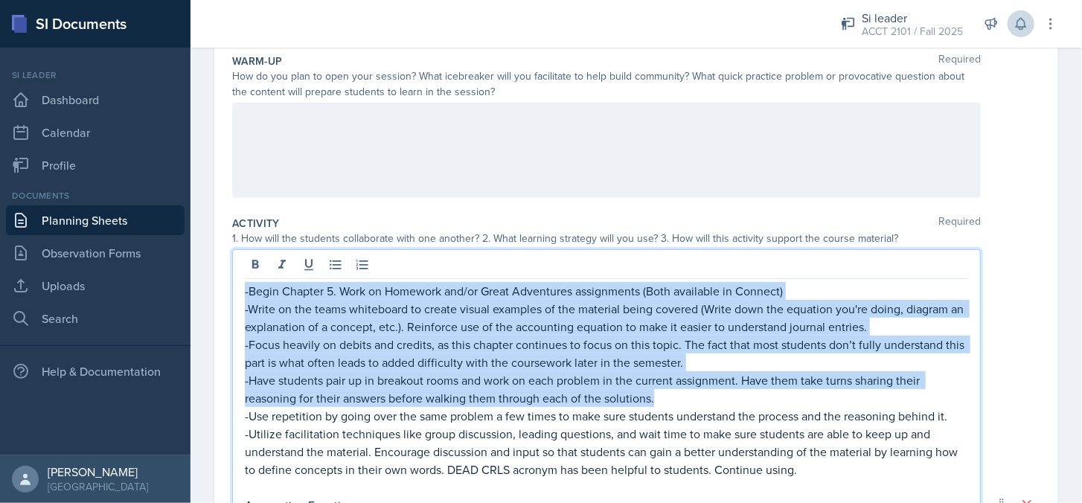
click at [238, 379] on div "-Begin Chapter 5. Work on Homework and/or Great Adventures assignments (Both av…" at bounding box center [606, 504] width 749 height 510
click at [243, 386] on div "-Begin Chapter 5. Work on Homework and/or Great Adventures assignments (Both av…" at bounding box center [606, 504] width 749 height 510
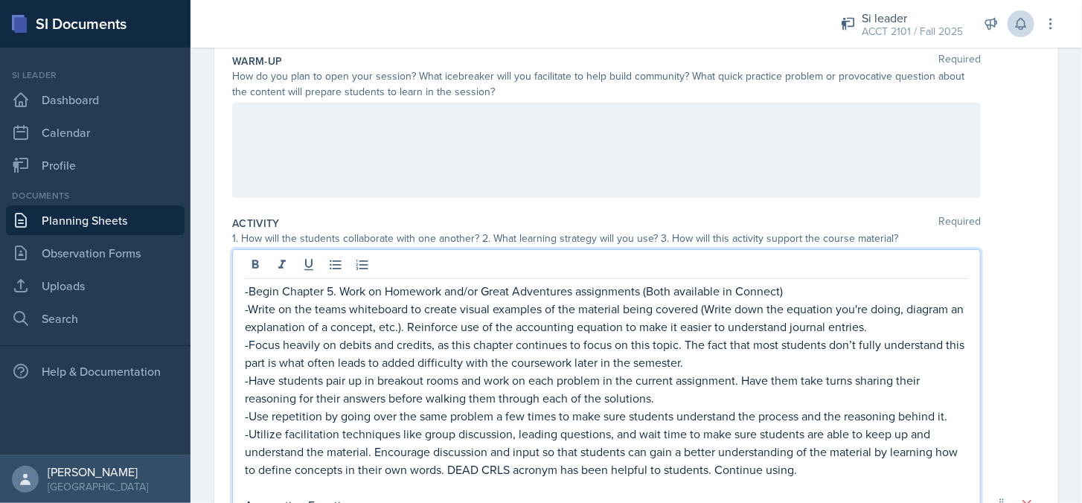
click at [243, 374] on div "-Begin Chapter 5. Work on Homework and/or Great Adventures assignments (Both av…" at bounding box center [606, 504] width 749 height 510
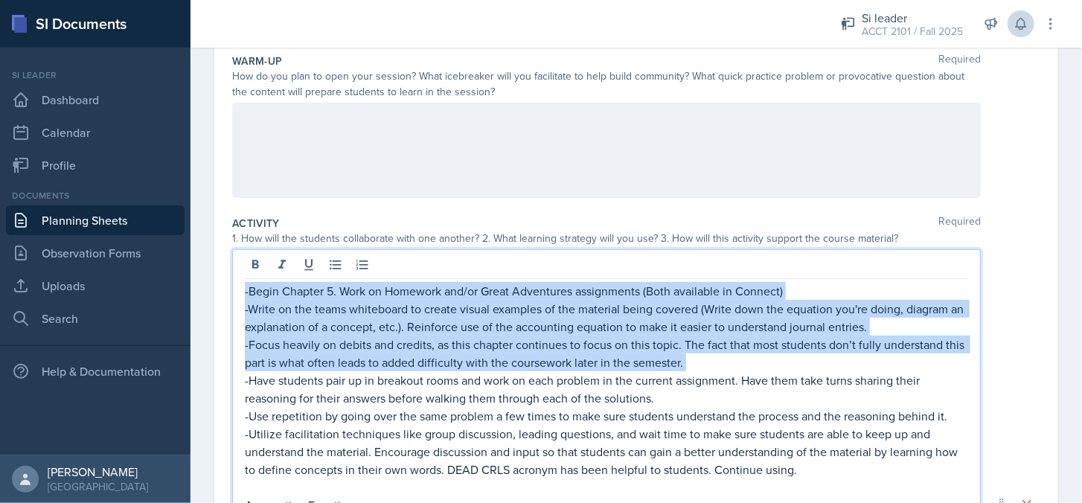
click at [245, 380] on p "-Have students pair up in breakout rooms and work on each problem in the curren…" at bounding box center [607, 389] width 724 height 36
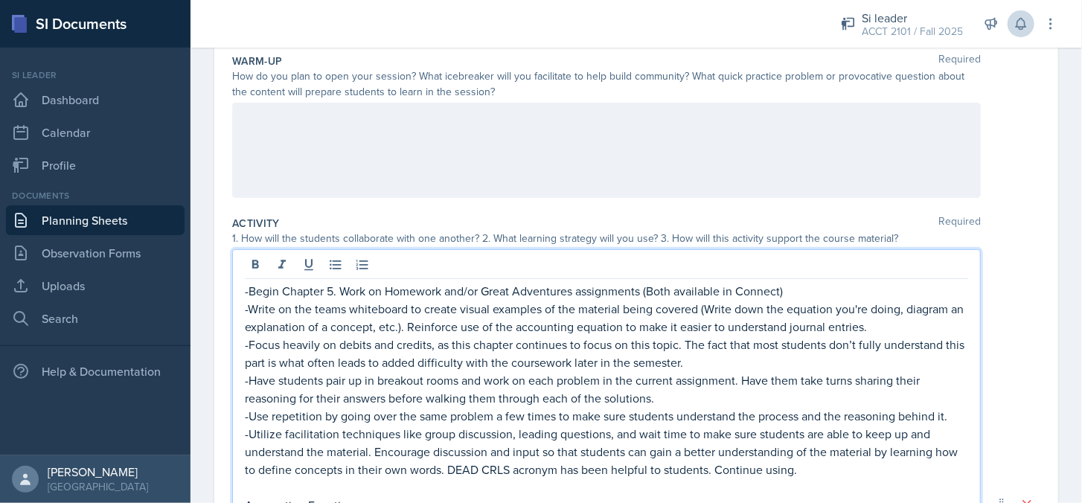
click at [661, 398] on p "-Have students pair up in breakout rooms and work on each problem in the curren…" at bounding box center [607, 389] width 724 height 36
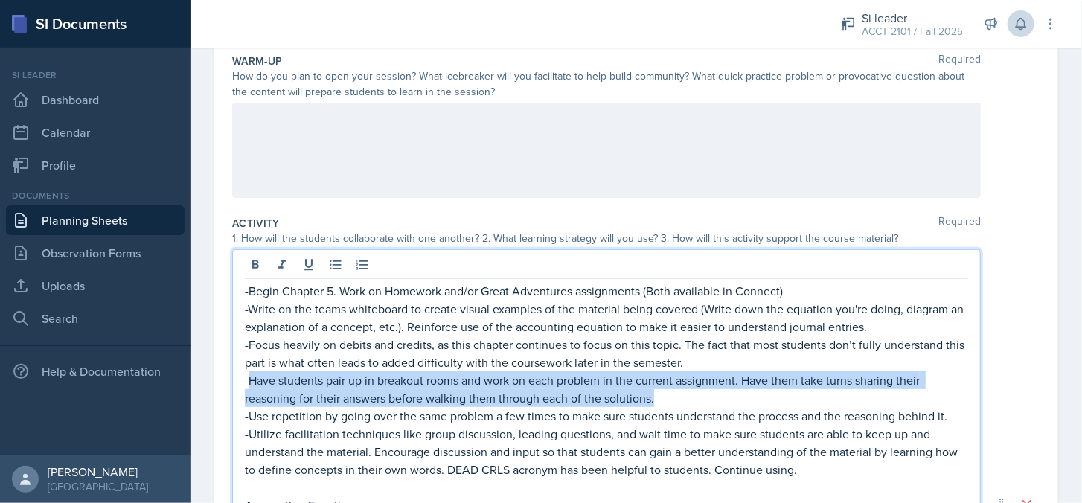
click at [247, 379] on p "-Have students pair up in breakout rooms and work on each problem in the curren…" at bounding box center [607, 389] width 724 height 36
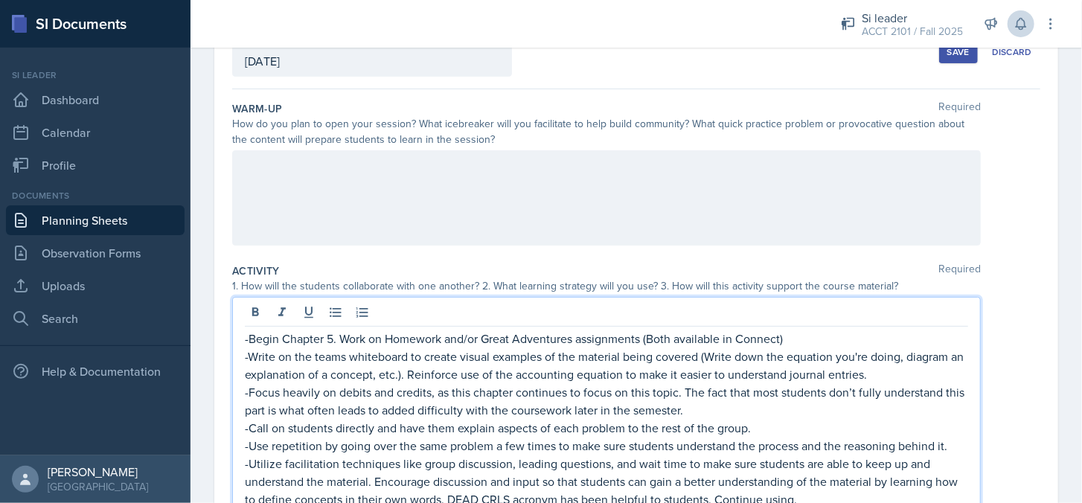
scroll to position [176, 0]
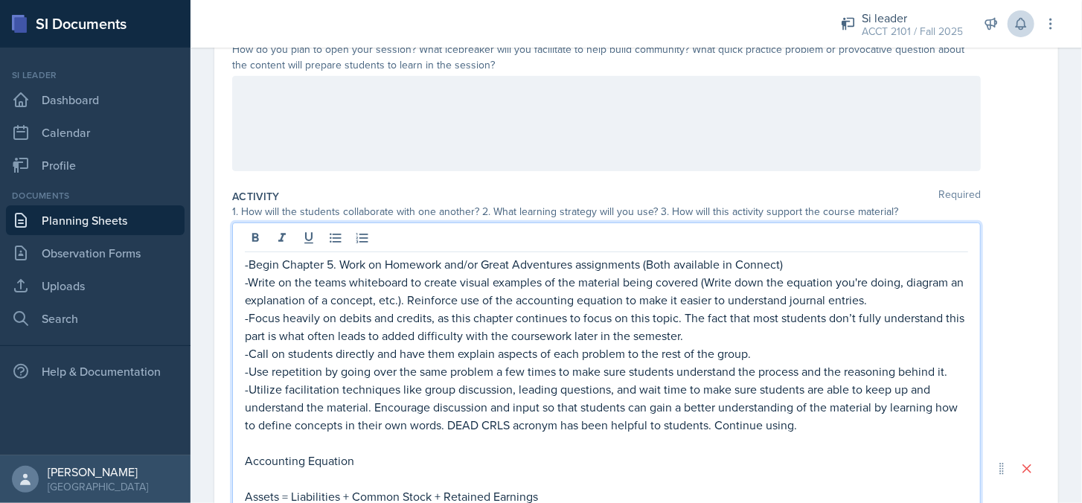
click at [727, 336] on p "-Focus heavily on debits and credits, as this chapter continues to focus on thi…" at bounding box center [607, 327] width 724 height 36
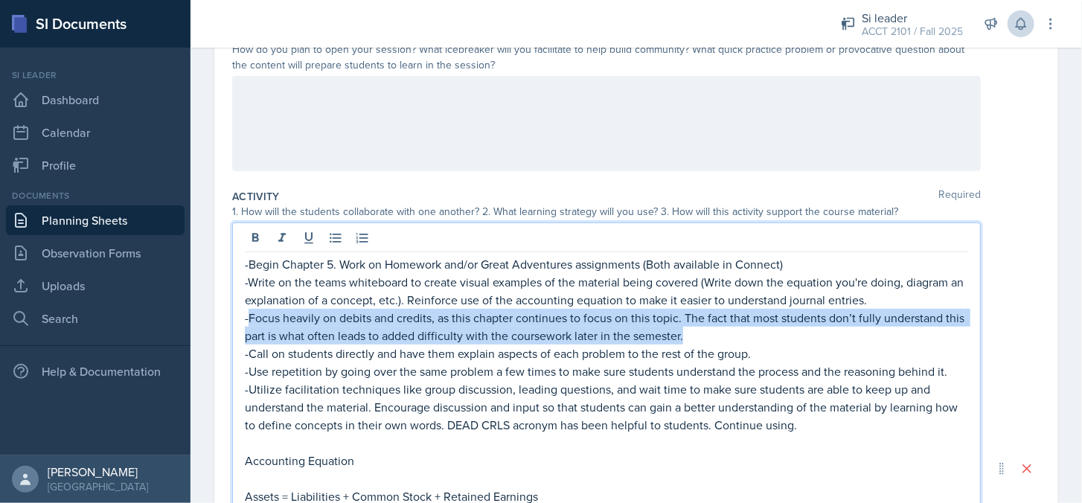
click at [248, 313] on p "-Focus heavily on debits and credits, as this chapter continues to focus on thi…" at bounding box center [607, 327] width 724 height 36
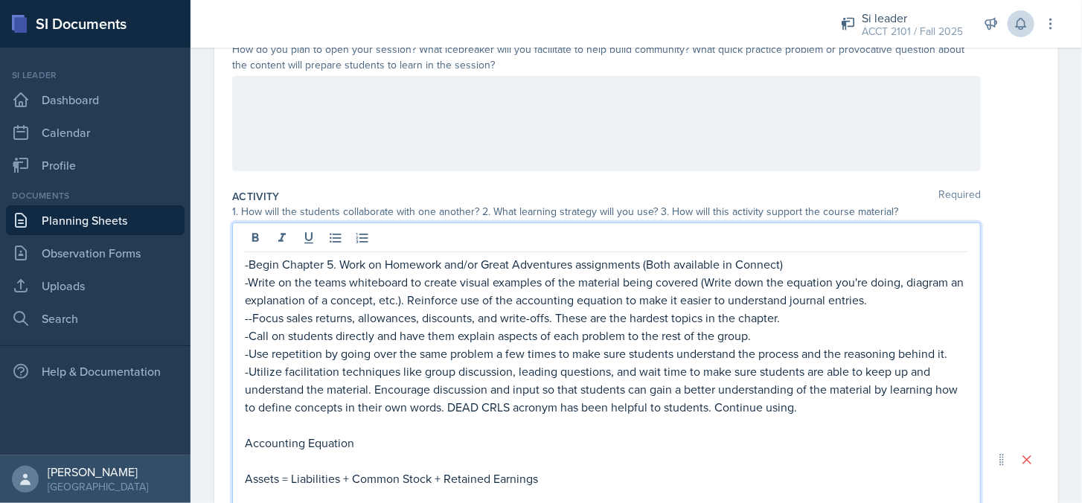
click at [249, 321] on p "--Focus sales returns, allowances, discounts, and write-offs. These are the har…" at bounding box center [607, 318] width 724 height 18
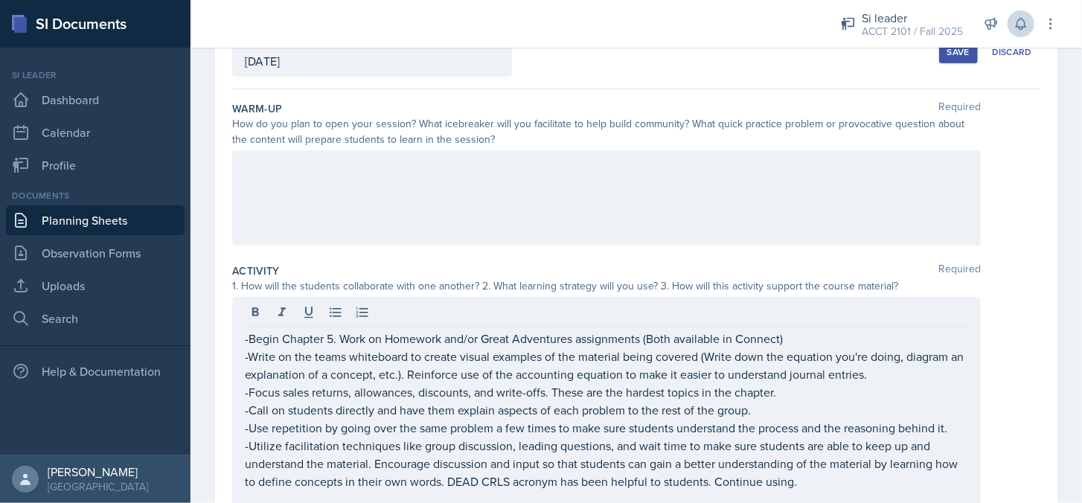
click at [444, 190] on div at bounding box center [606, 197] width 749 height 95
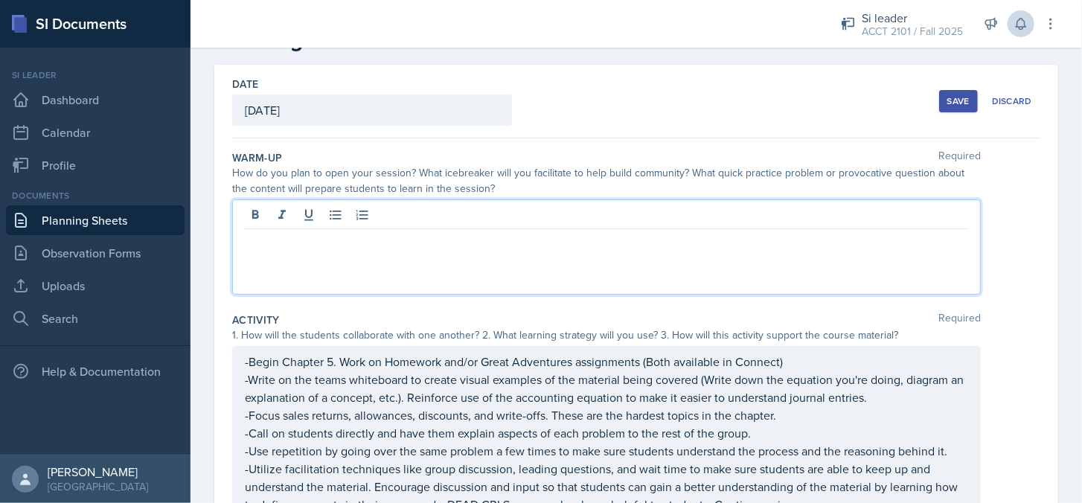
scroll to position [0, 0]
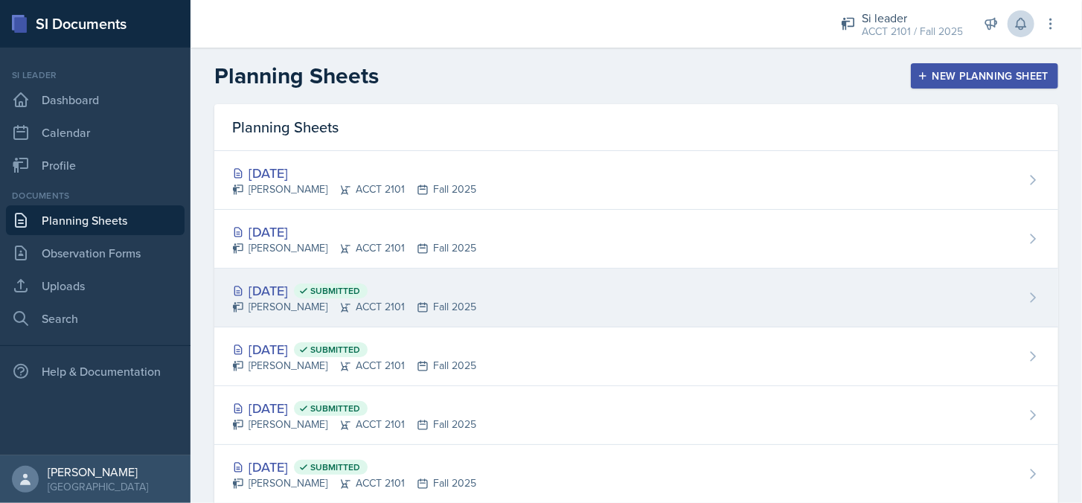
click at [366, 306] on div "[PERSON_NAME] ACCT 2101 Fall 2025" at bounding box center [354, 307] width 244 height 16
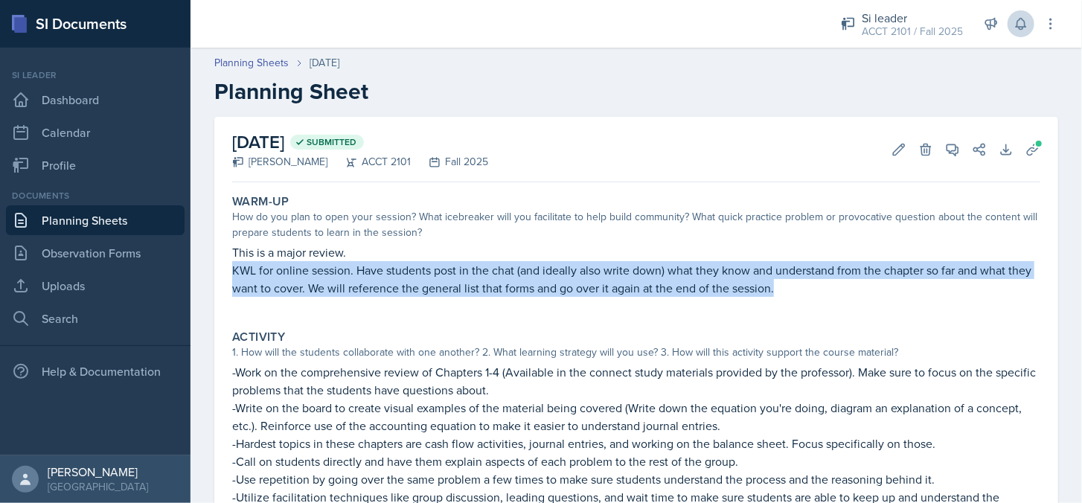
drag, startPoint x: 855, startPoint y: 297, endPoint x: 223, endPoint y: 274, distance: 632.4
copy p "KWL for online session. Have students post in the chat (and ideally also write …"
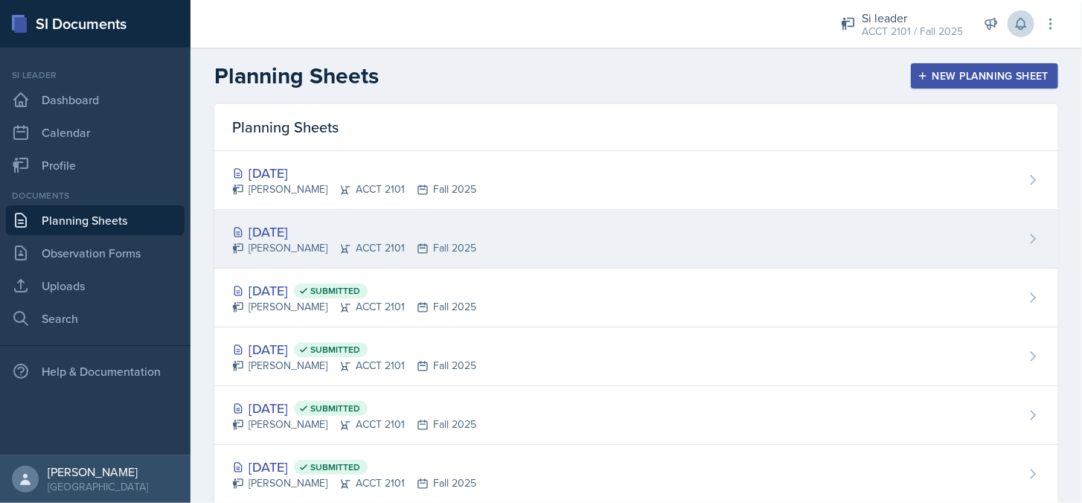
click at [366, 229] on div "[DATE]" at bounding box center [354, 232] width 244 height 20
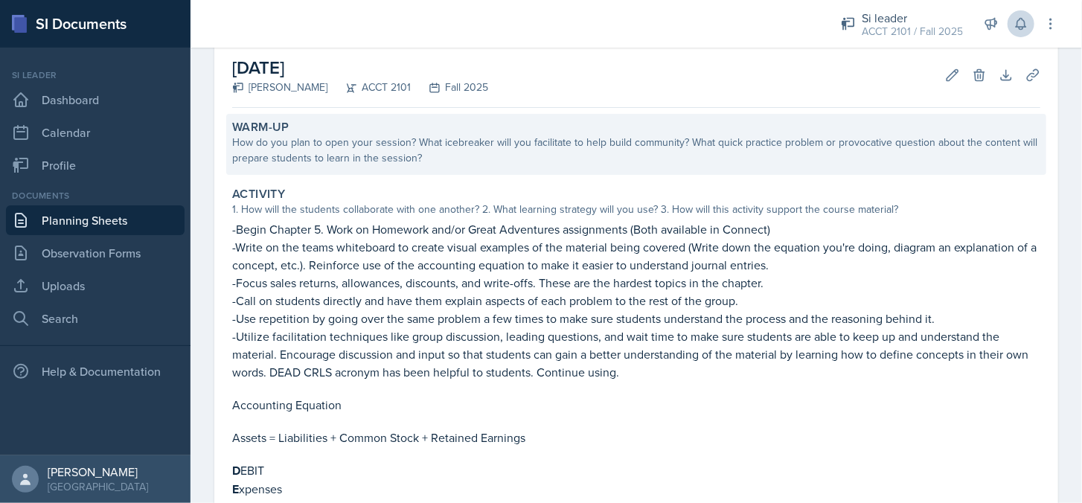
click at [381, 148] on div "How do you plan to open your session? What icebreaker will you facilitate to he…" at bounding box center [636, 150] width 808 height 31
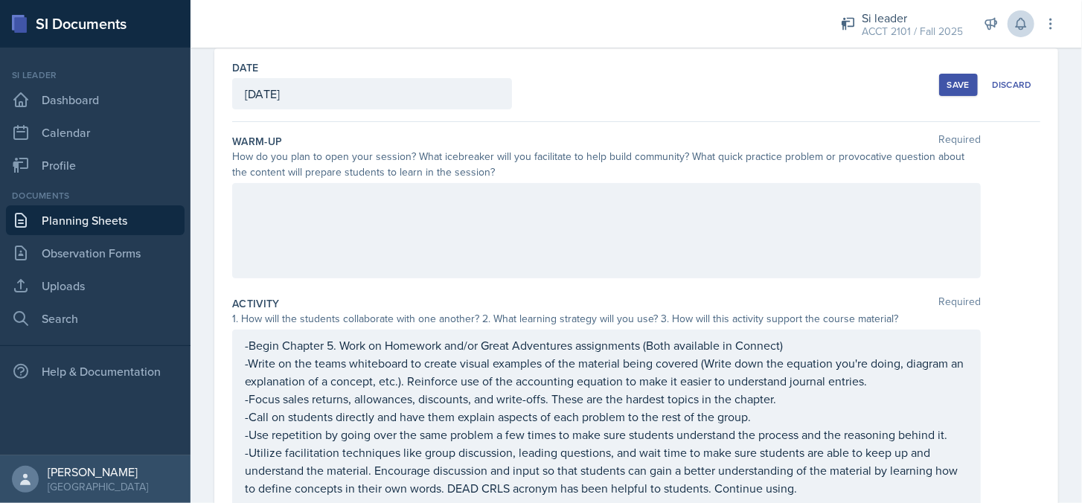
click at [360, 240] on div at bounding box center [606, 230] width 749 height 95
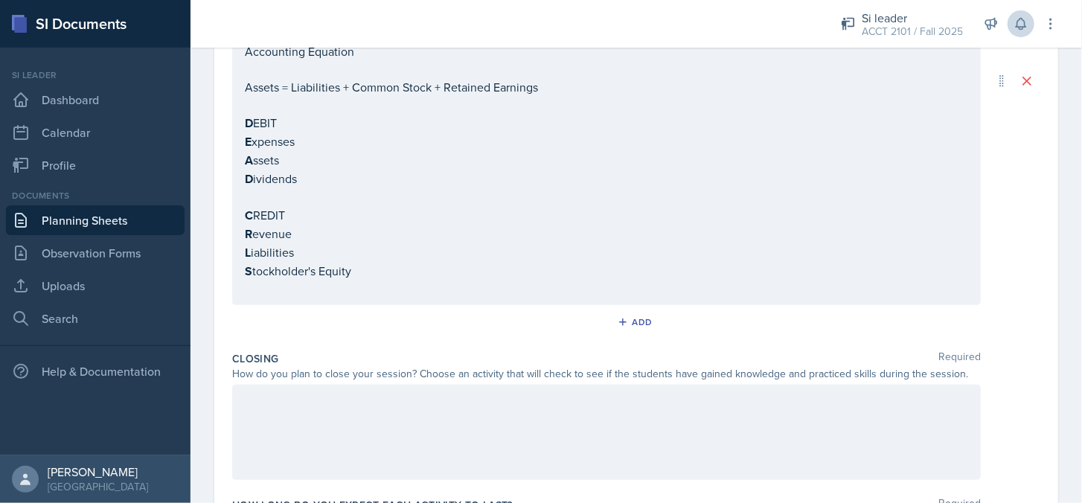
click at [351, 410] on div at bounding box center [606, 432] width 749 height 95
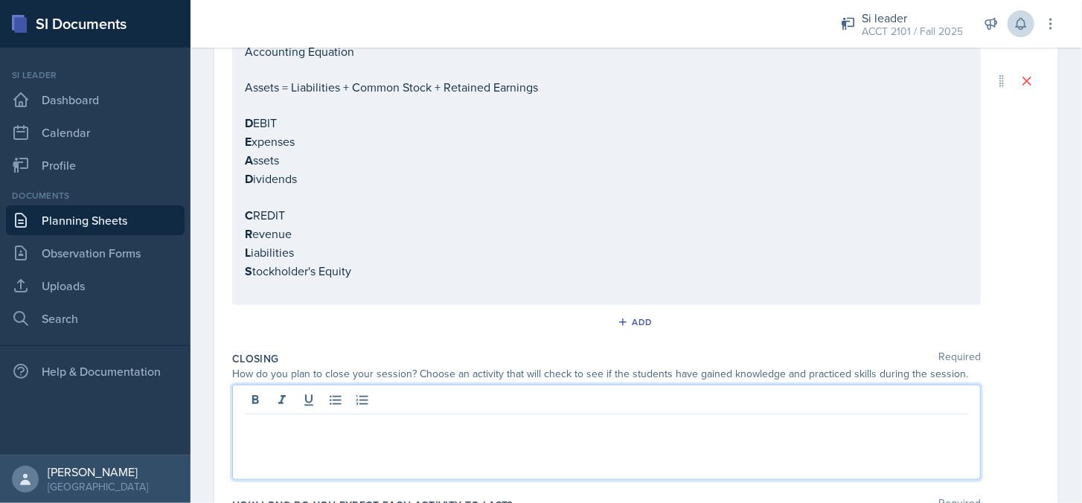
scroll to position [567, 0]
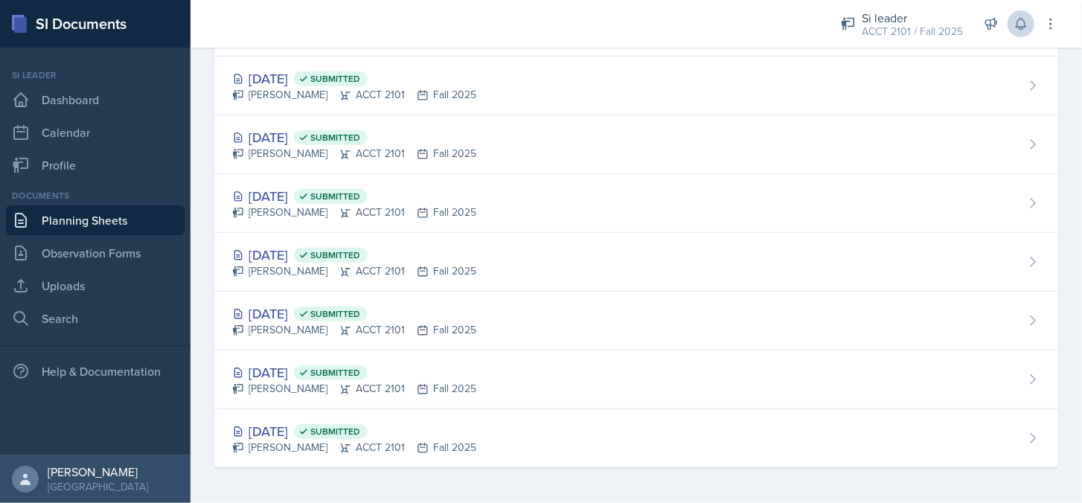
scroll to position [290, 0]
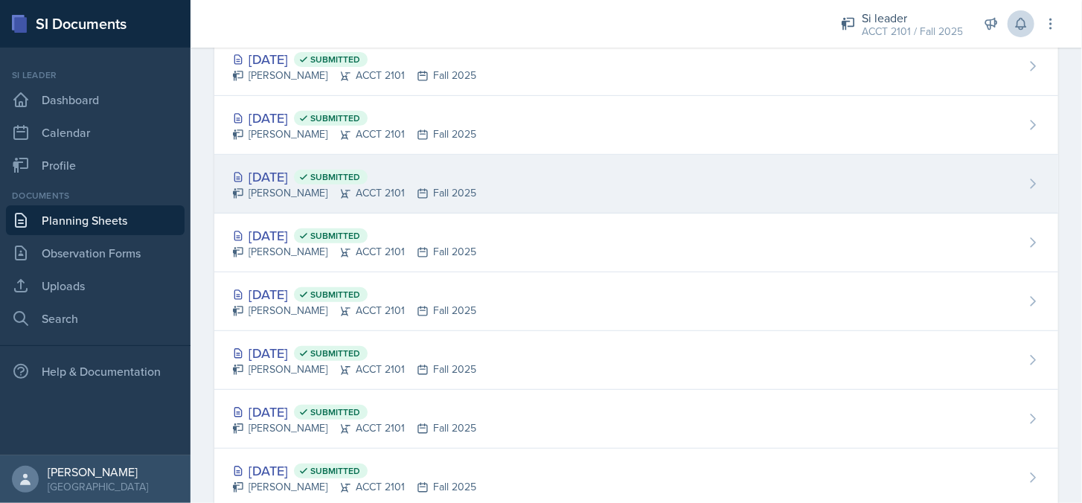
click at [318, 170] on div "[DATE] Submitted" at bounding box center [354, 177] width 244 height 20
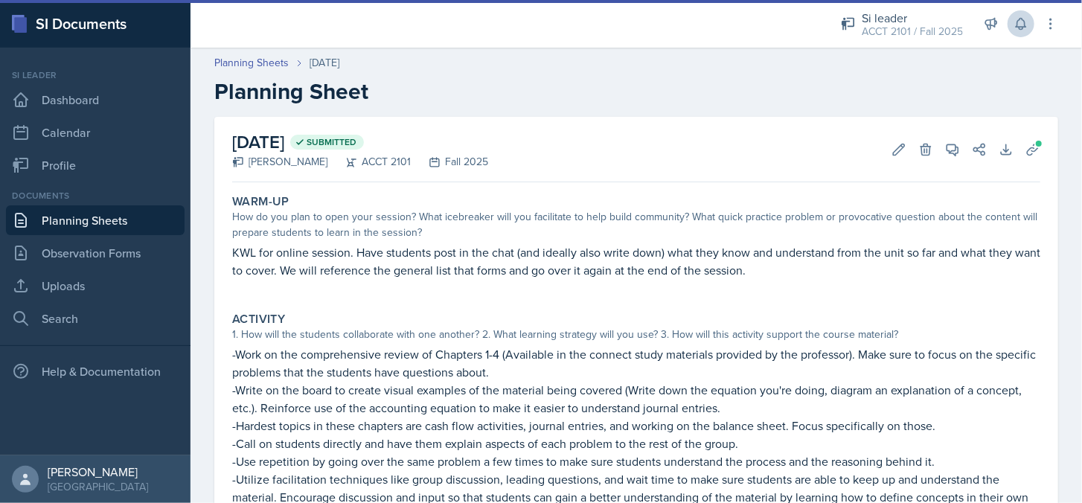
scroll to position [486, 0]
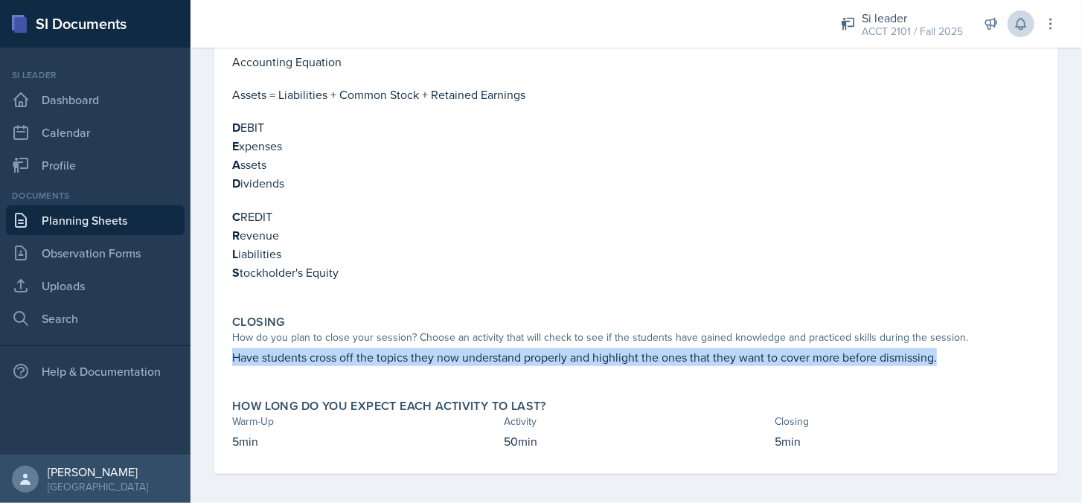
drag, startPoint x: 229, startPoint y: 348, endPoint x: 1018, endPoint y: 348, distance: 789.0
click at [1018, 348] on div "Closing How do you plan to close your session? Choose an activity that will che…" at bounding box center [636, 348] width 820 height 78
copy p "Have students cross off the topics they now understand properly and highlight t…"
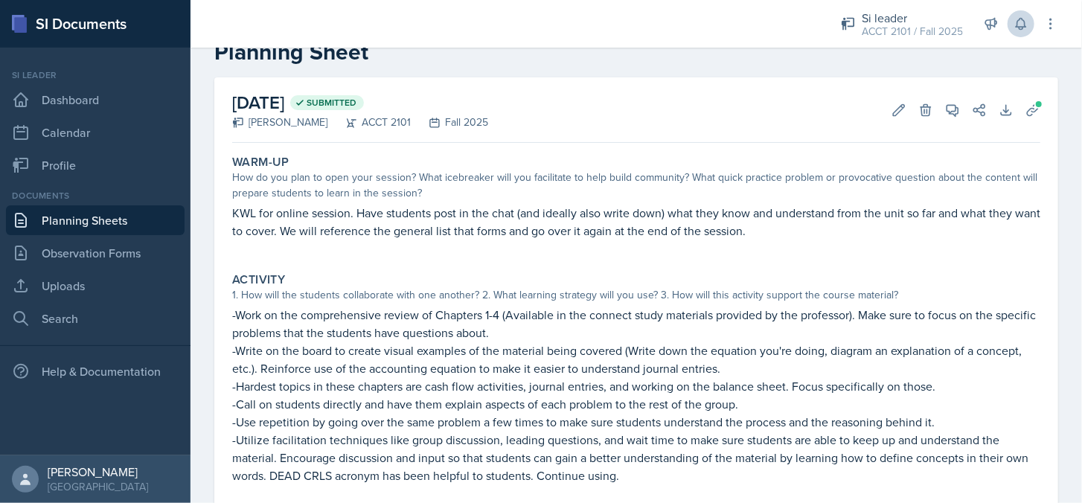
scroll to position [0, 0]
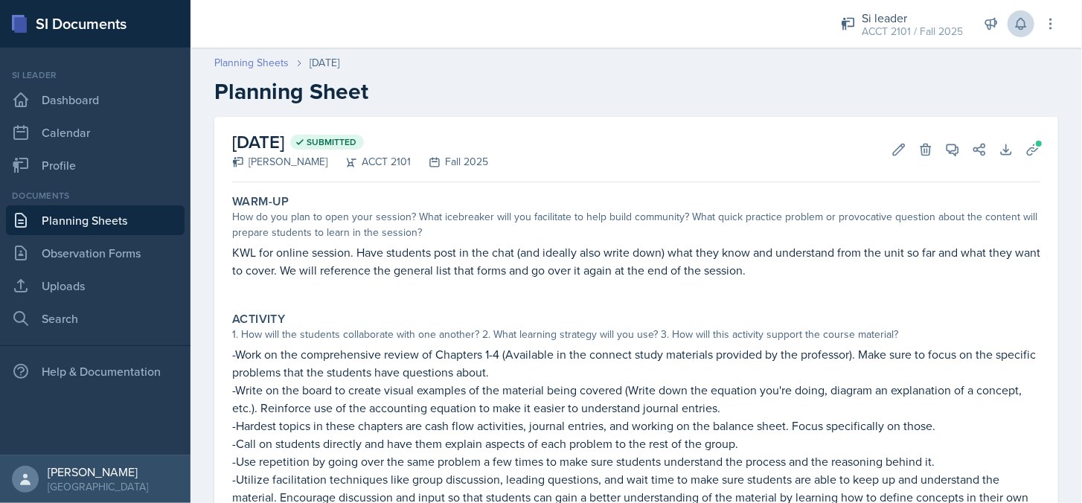
click at [255, 66] on link "Planning Sheets" at bounding box center [251, 63] width 74 height 16
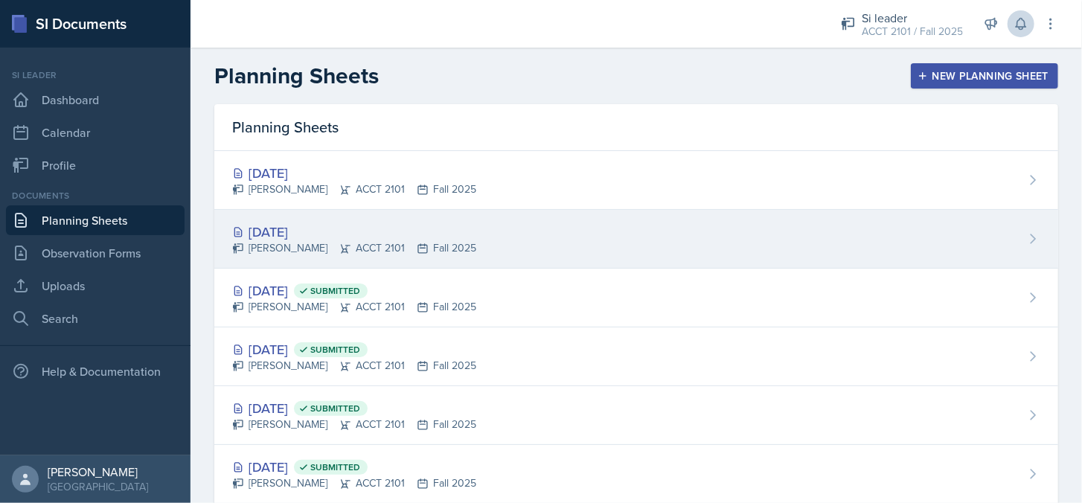
click at [313, 227] on div "[DATE]" at bounding box center [354, 232] width 244 height 20
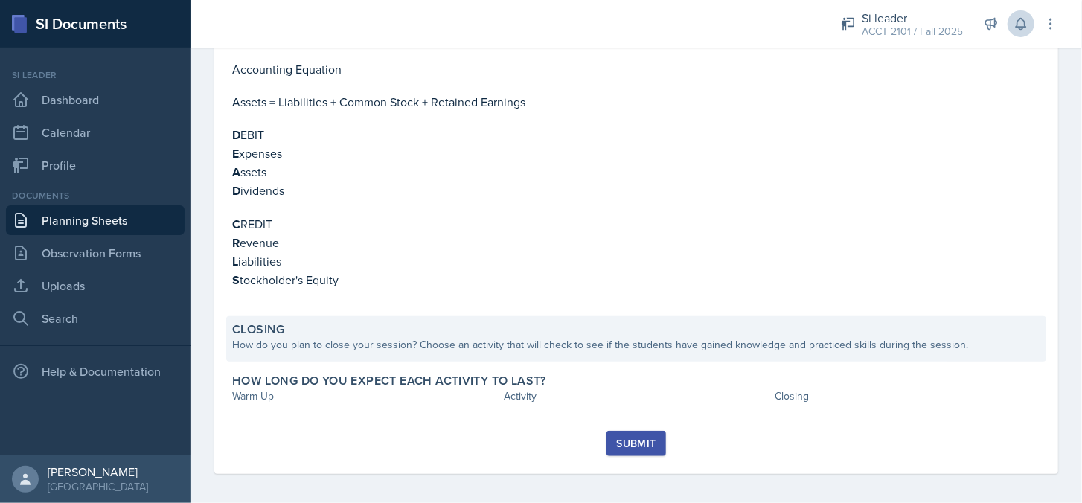
click at [361, 337] on div "How do you plan to close your session? Choose an activity that will check to se…" at bounding box center [636, 345] width 808 height 16
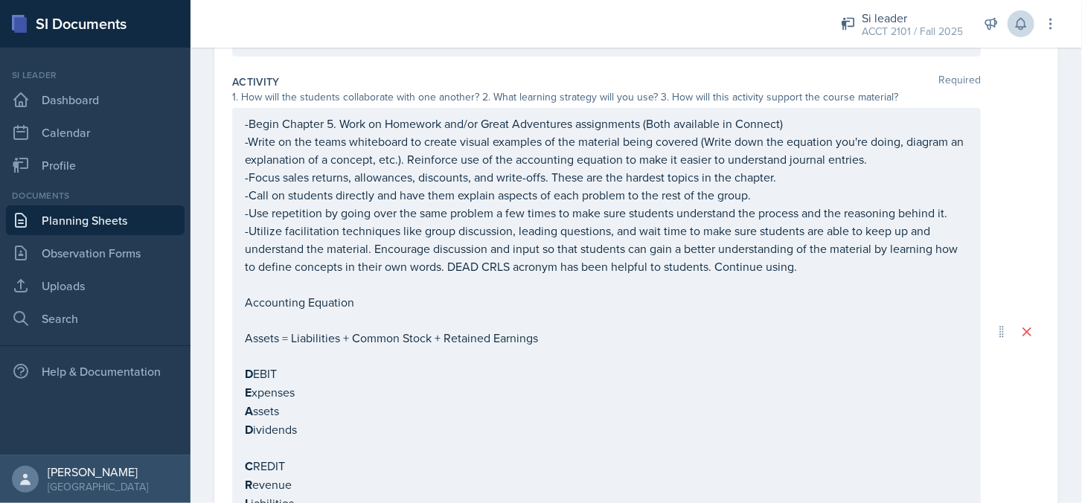
scroll to position [653, 0]
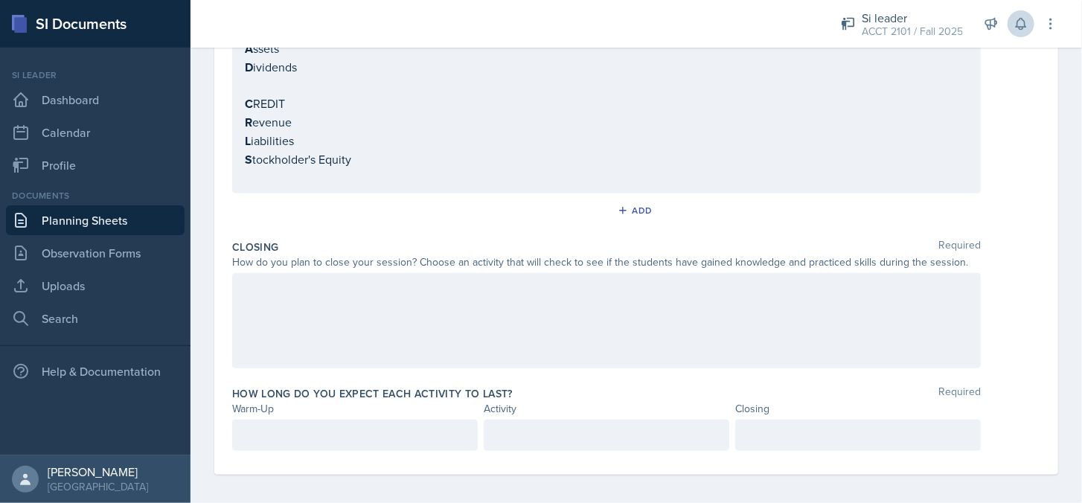
click at [359, 318] on div at bounding box center [606, 320] width 749 height 95
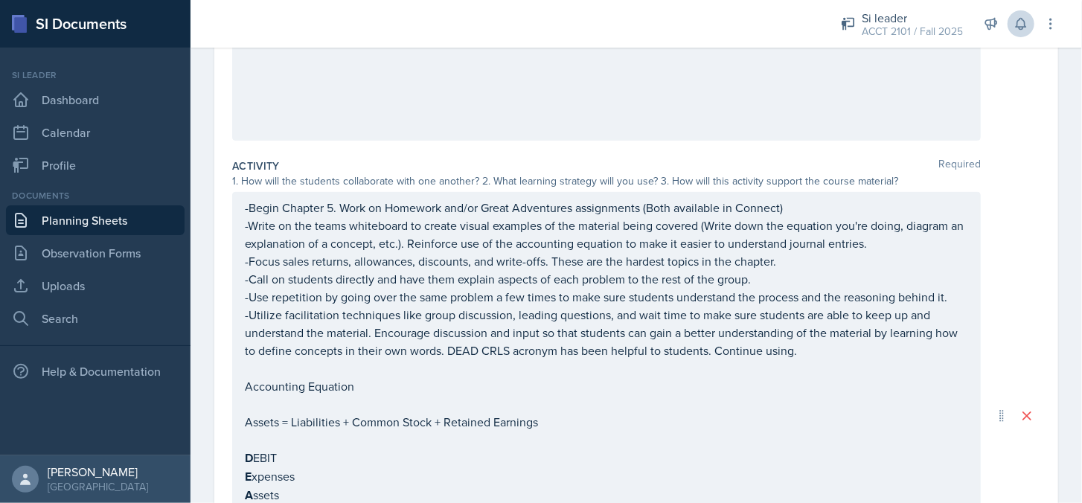
scroll to position [0, 0]
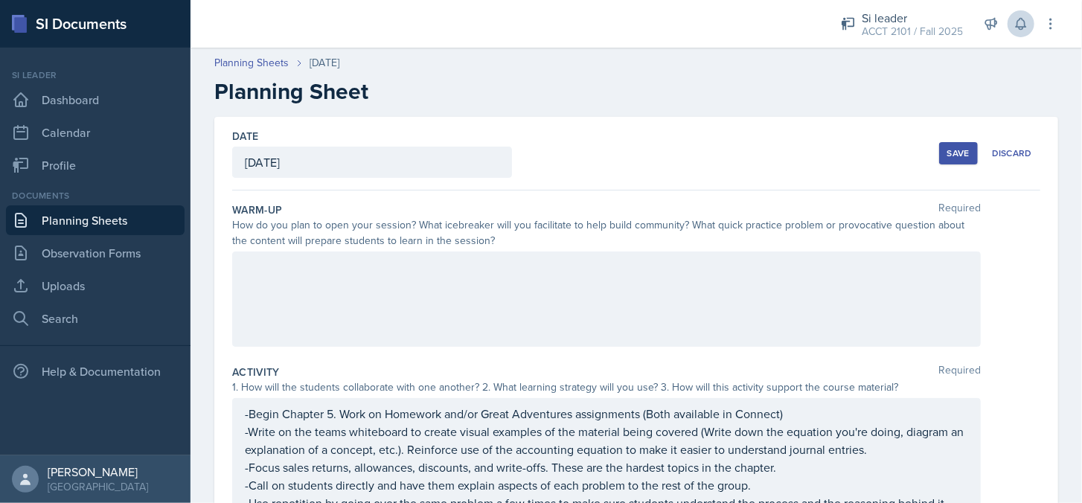
click at [956, 155] on div "Save" at bounding box center [959, 153] width 22 height 12
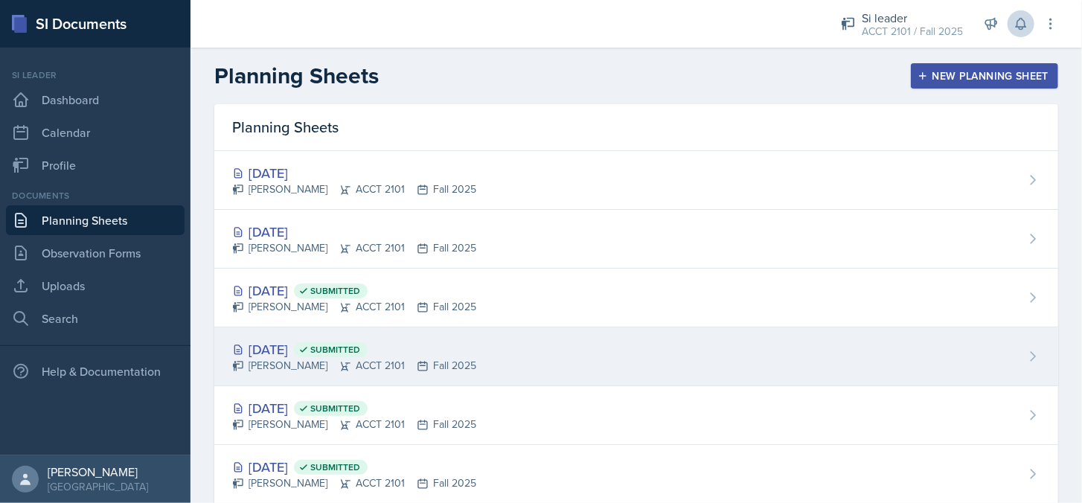
scroll to position [149, 0]
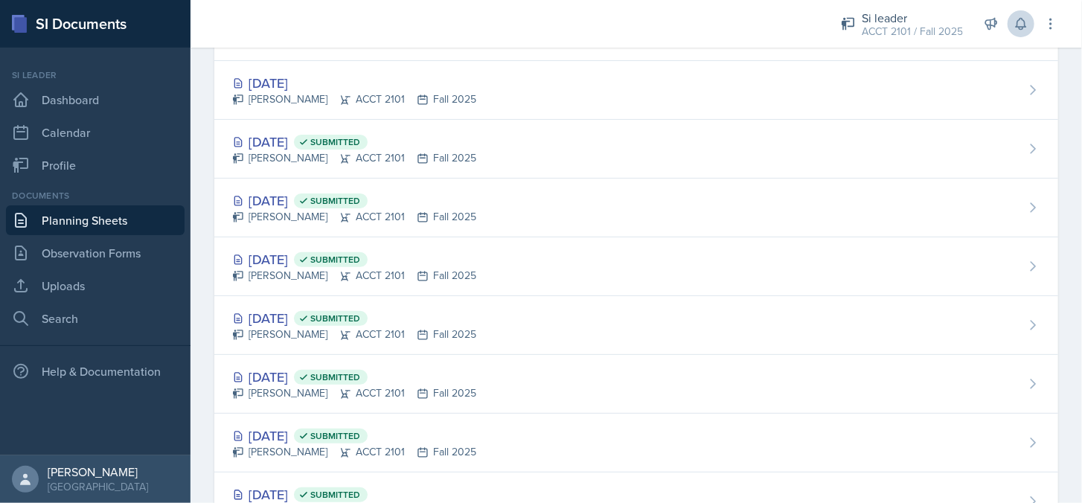
click at [286, 312] on div "[DATE] Submitted" at bounding box center [354, 318] width 244 height 20
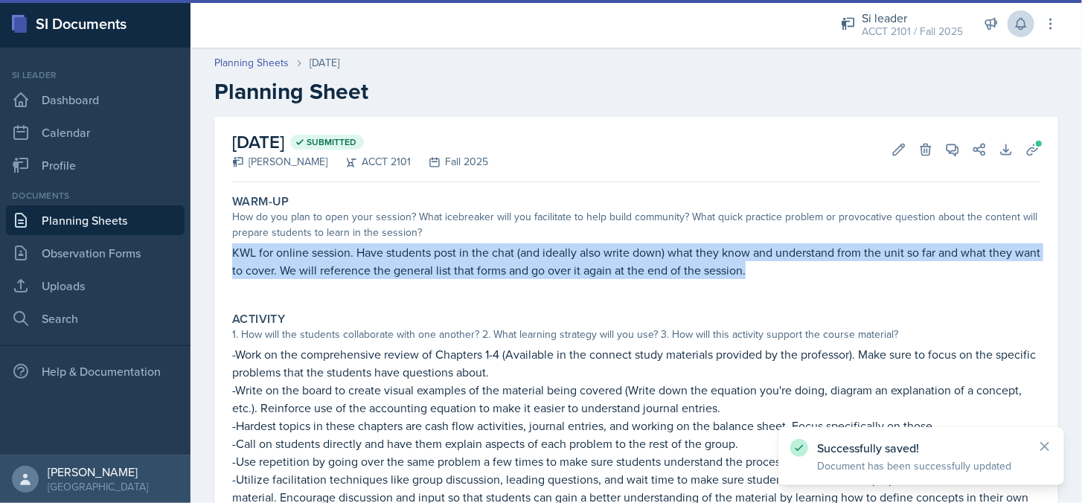
drag, startPoint x: 796, startPoint y: 282, endPoint x: 234, endPoint y: 258, distance: 561.8
click at [234, 258] on div "KWL for online session. Have students post in the chat (and ideally also write …" at bounding box center [636, 268] width 808 height 51
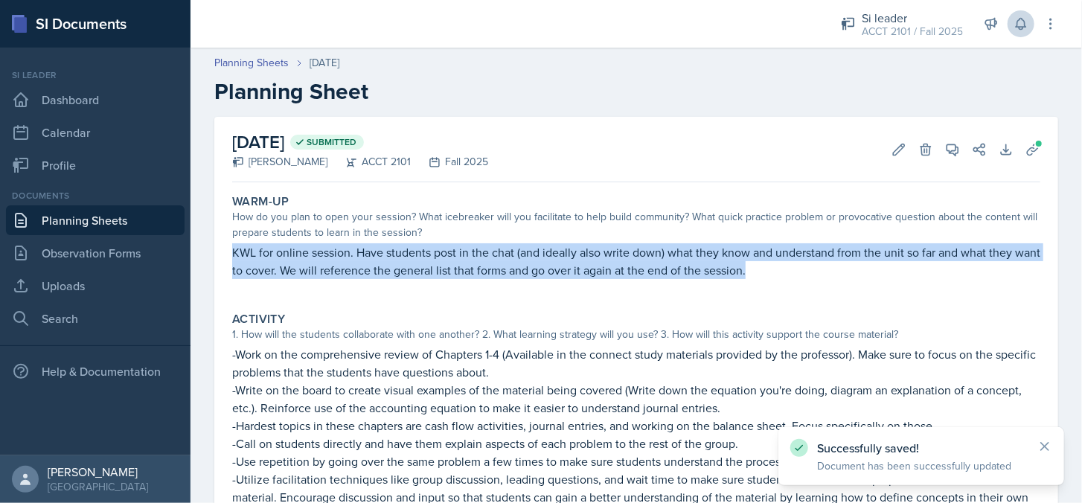
copy p "KWL for online session. Have students post in the chat (and ideally also write …"
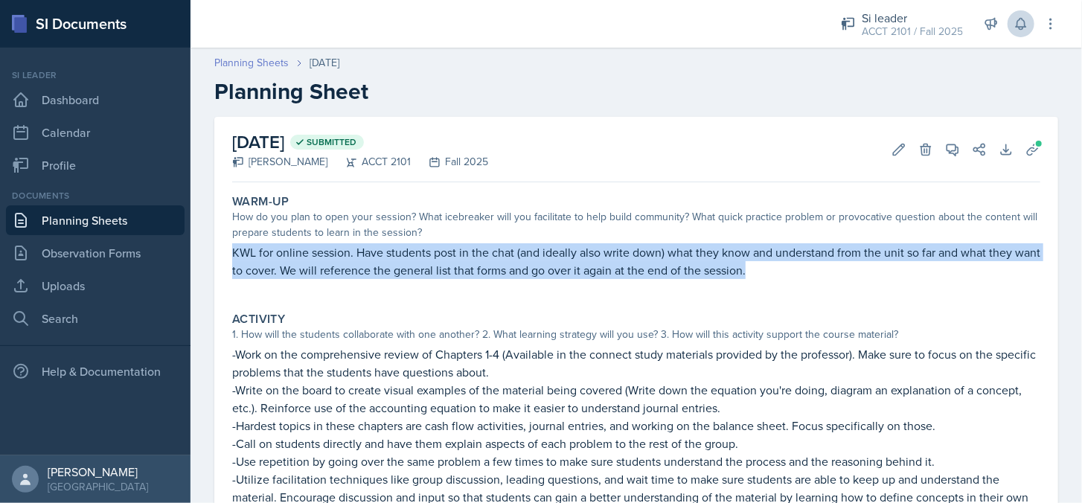
click at [265, 65] on link "Planning Sheets" at bounding box center [251, 63] width 74 height 16
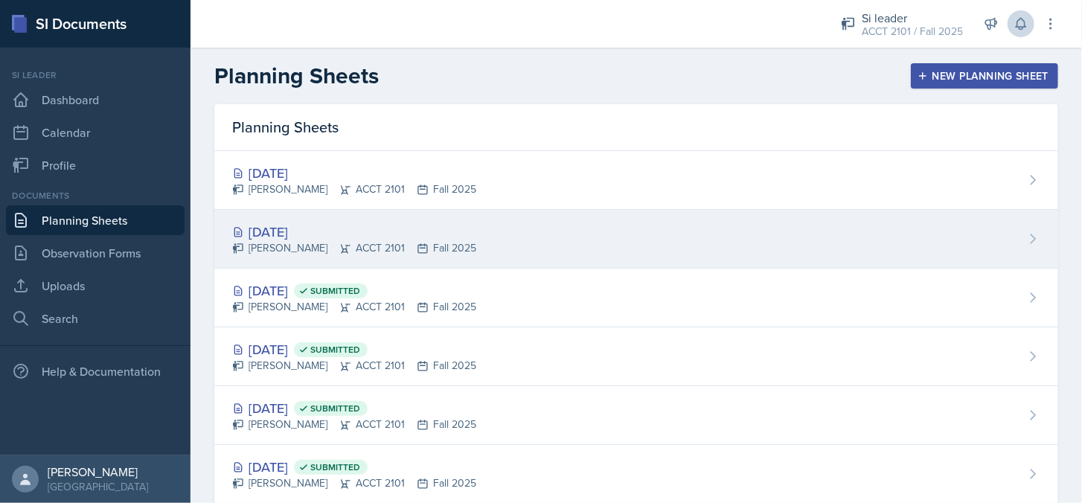
click at [296, 229] on div "[DATE]" at bounding box center [354, 232] width 244 height 20
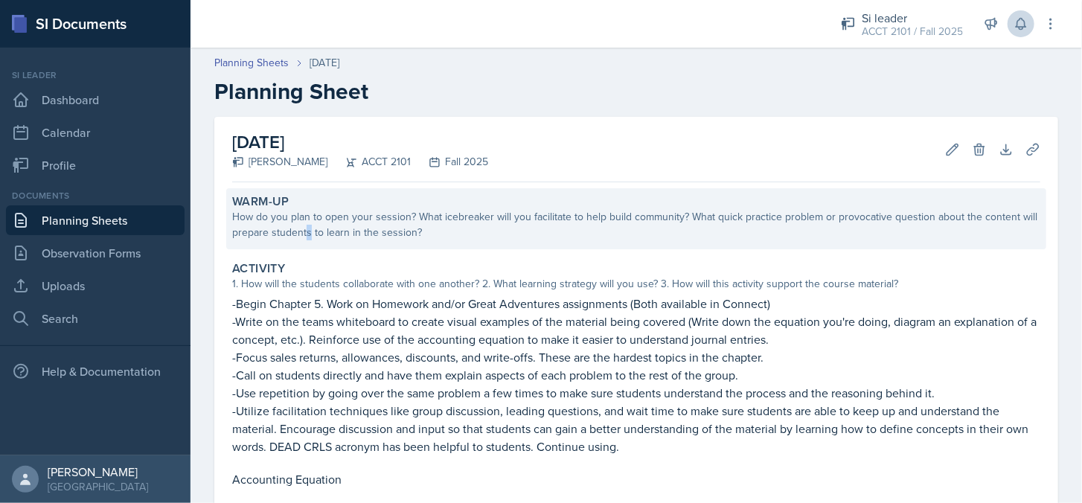
click at [307, 226] on div "How do you plan to open your session? What icebreaker will you facilitate to he…" at bounding box center [636, 224] width 808 height 31
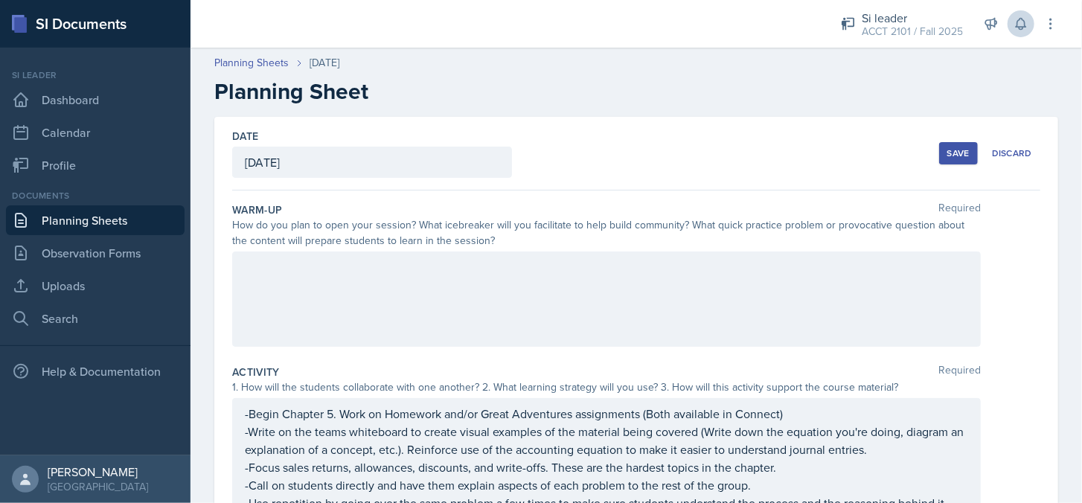
click at [305, 275] on div at bounding box center [606, 299] width 749 height 95
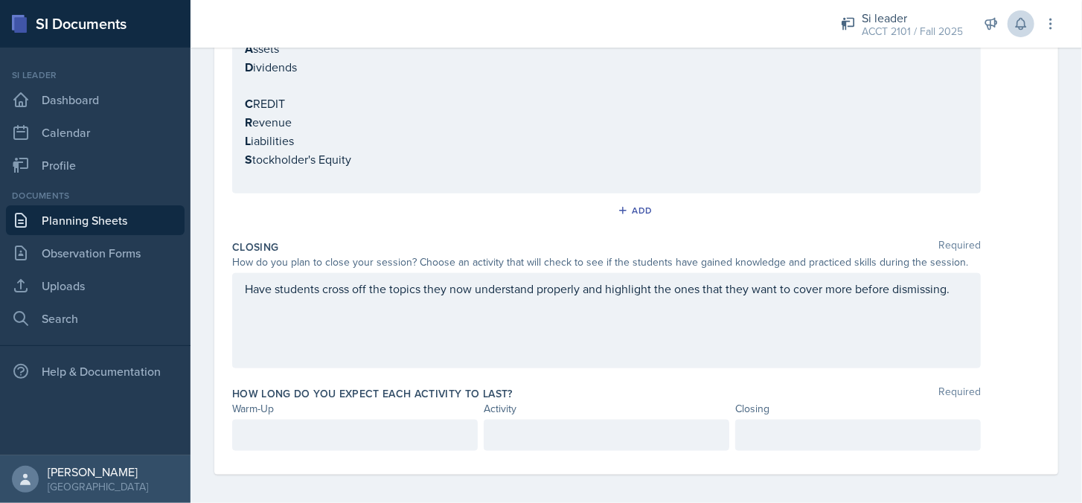
click at [345, 420] on div at bounding box center [355, 435] width 246 height 31
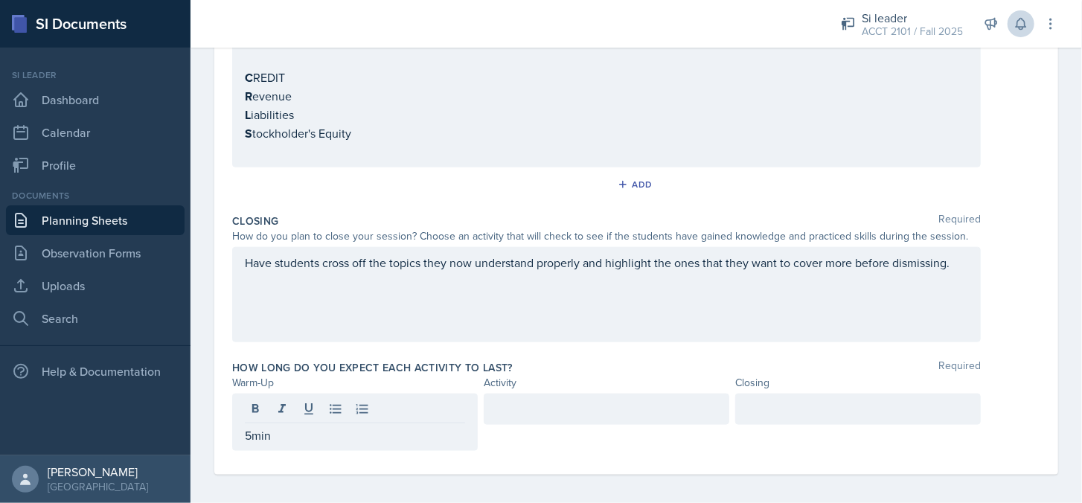
click at [515, 417] on div at bounding box center [607, 409] width 246 height 31
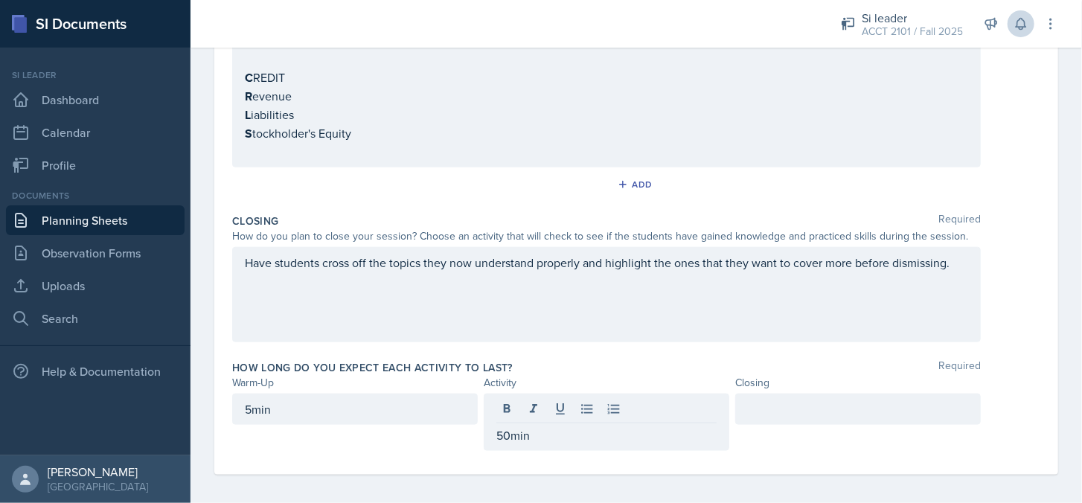
click at [794, 411] on div at bounding box center [858, 409] width 246 height 31
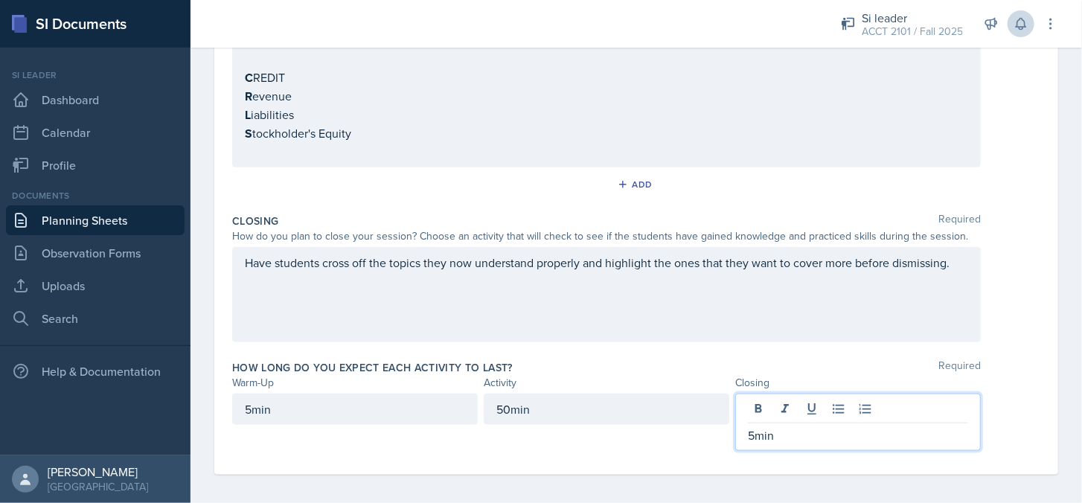
click at [834, 192] on div "Add" at bounding box center [636, 187] width 808 height 28
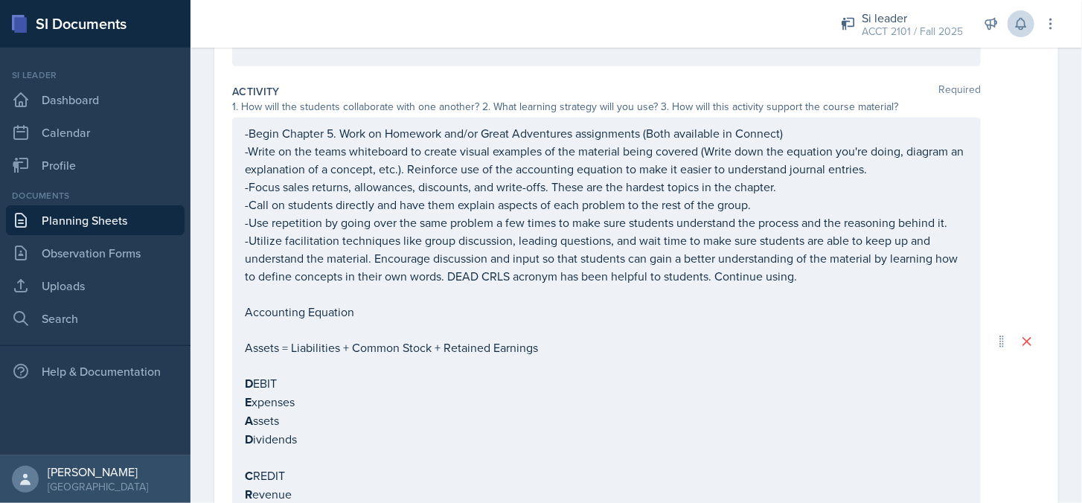
scroll to position [0, 0]
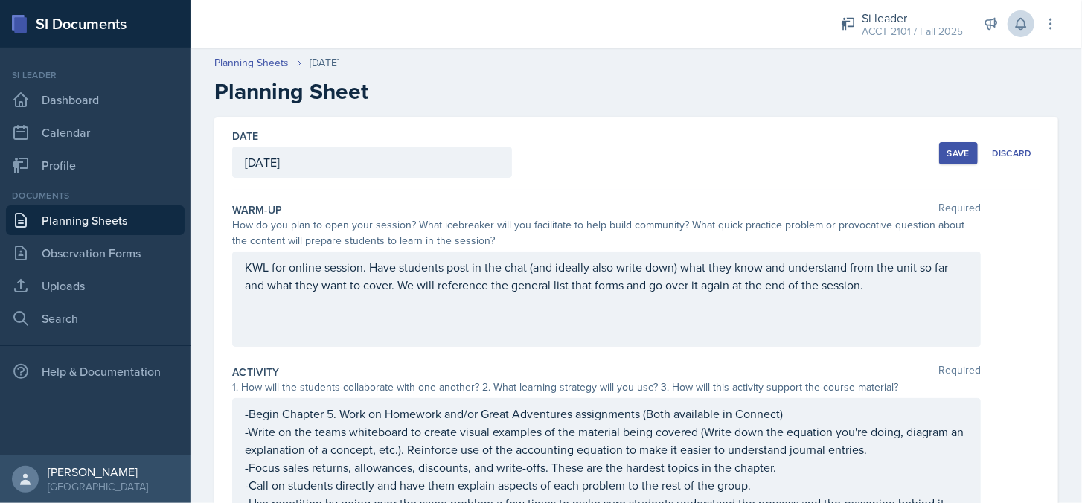
click at [948, 153] on div "Save" at bounding box center [959, 153] width 22 height 12
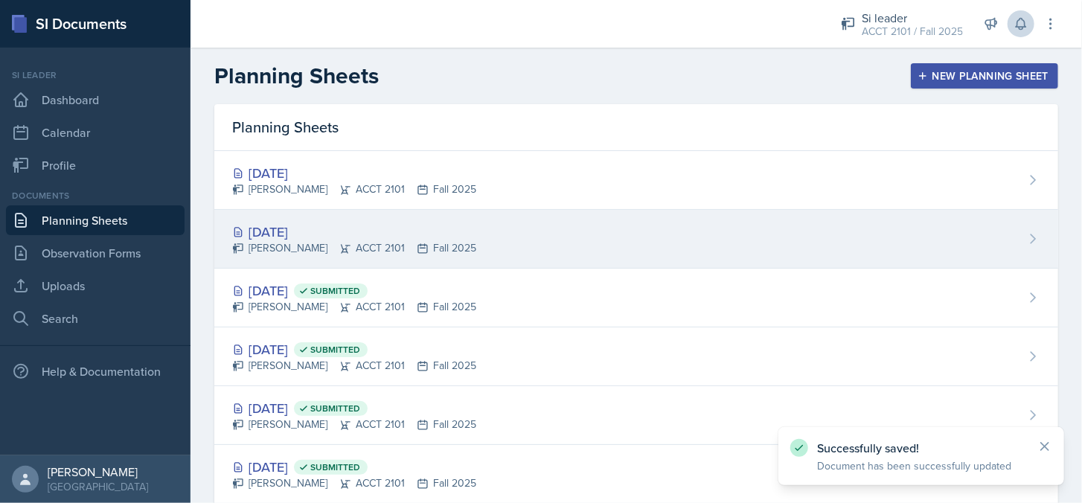
click at [455, 237] on div "[DATE]" at bounding box center [354, 232] width 244 height 20
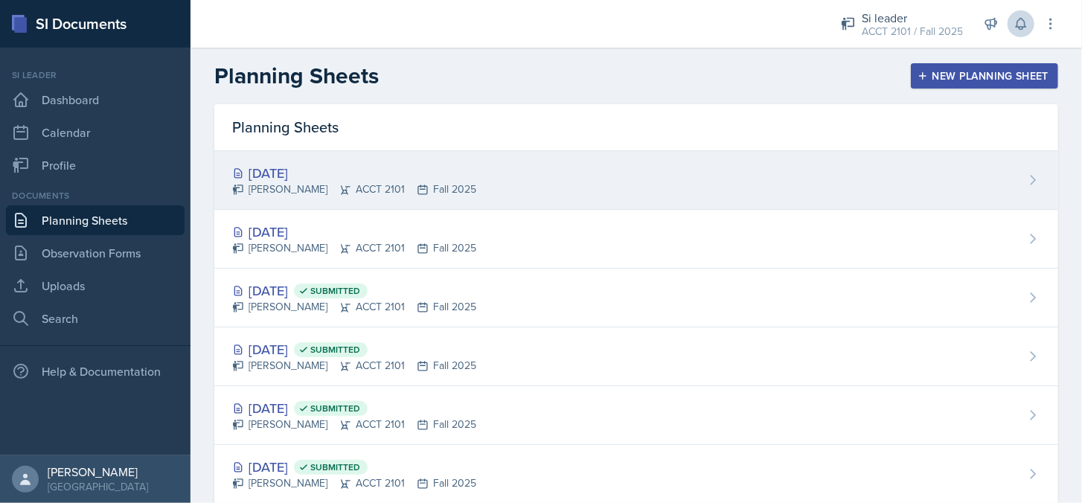
click at [417, 188] on icon at bounding box center [423, 190] width 12 height 12
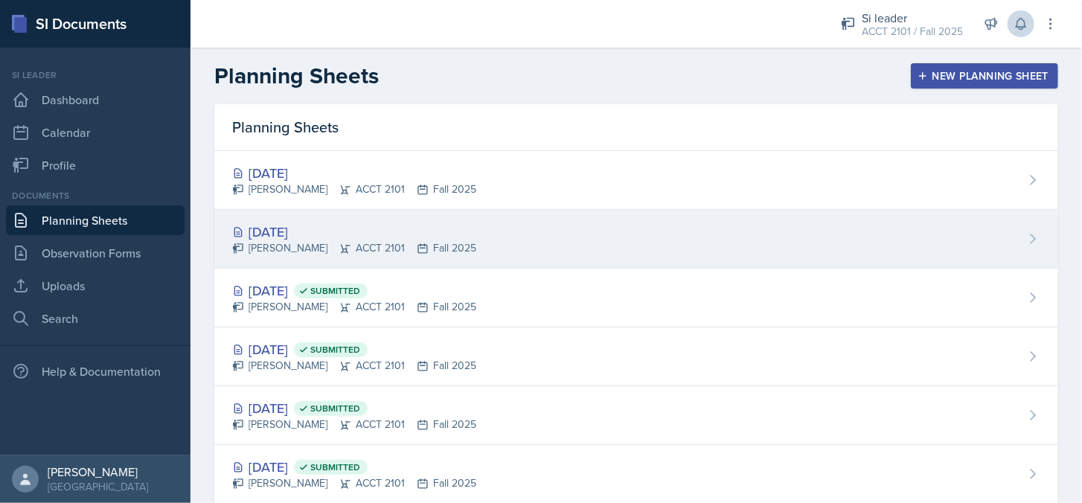
click at [812, 231] on div "[DATE] [PERSON_NAME] ACCT 2101 Fall 2025" at bounding box center [636, 239] width 844 height 59
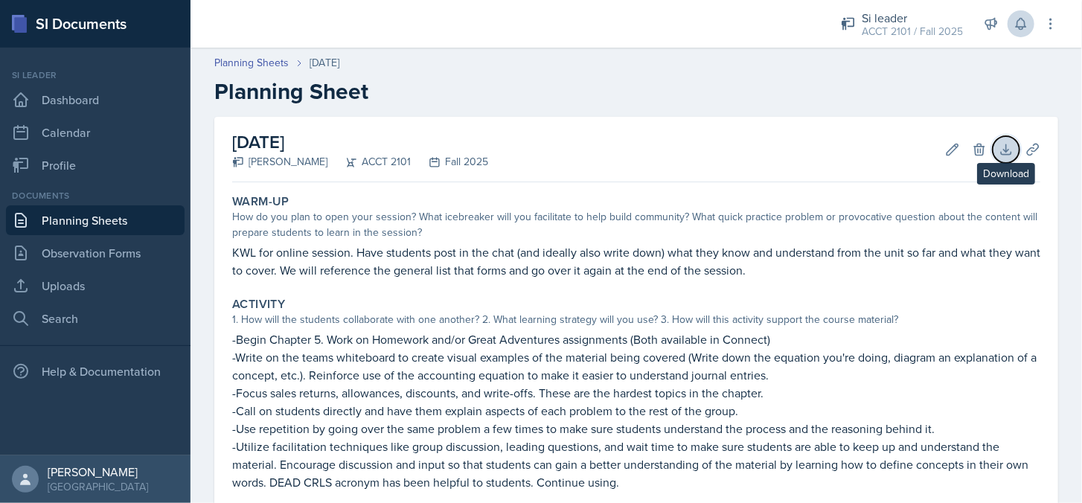
click at [999, 147] on icon at bounding box center [1006, 149] width 15 height 15
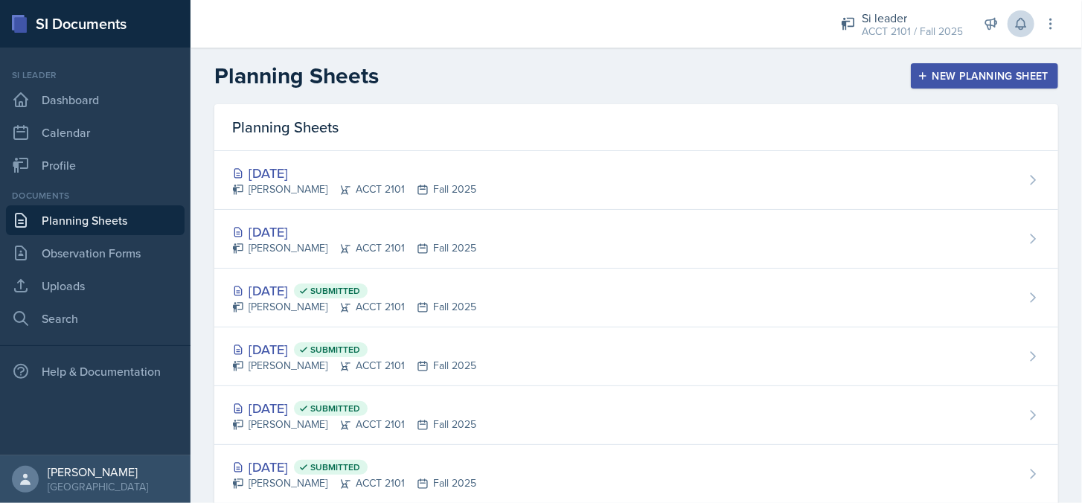
click at [417, 190] on icon at bounding box center [423, 190] width 12 height 12
drag, startPoint x: 662, startPoint y: 180, endPoint x: 653, endPoint y: 89, distance: 91.3
click at [653, 89] on header "Planning Sheets New Planning Sheet" at bounding box center [637, 76] width 892 height 57
drag, startPoint x: 935, startPoint y: 92, endPoint x: 942, endPoint y: 90, distance: 7.6
click at [936, 92] on header "Planning Sheets New Planning Sheet" at bounding box center [637, 76] width 892 height 57
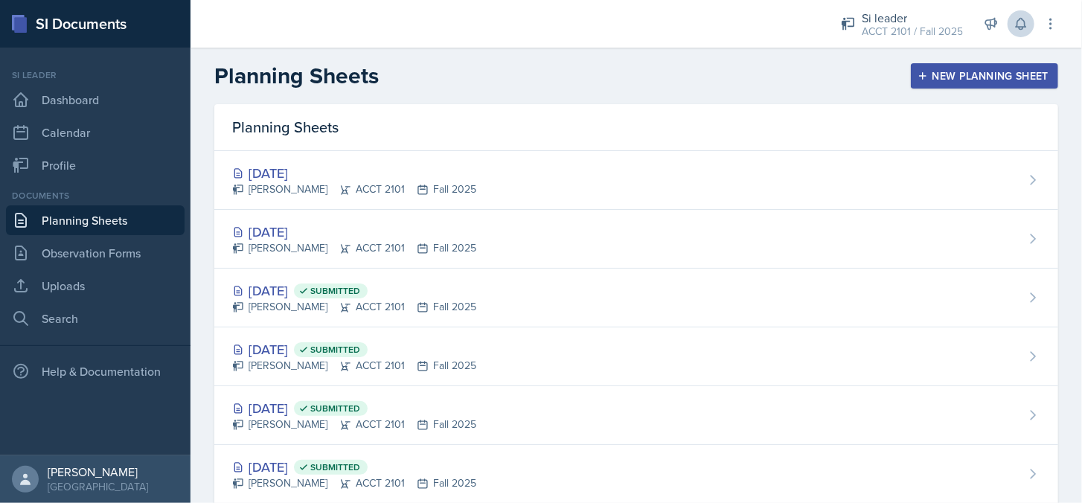
click at [944, 90] on header "Planning Sheets New Planning Sheet" at bounding box center [637, 76] width 892 height 57
click at [947, 86] on button "New Planning Sheet" at bounding box center [984, 75] width 147 height 25
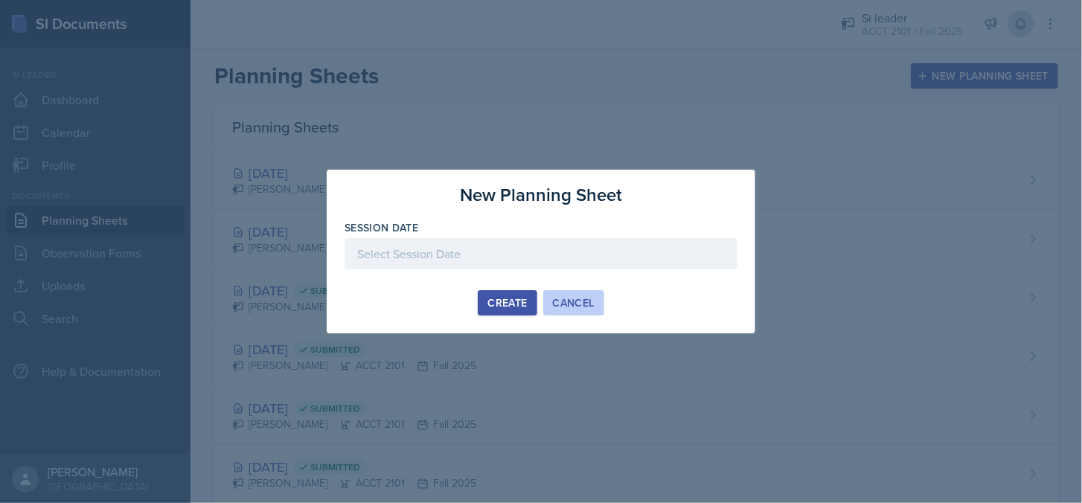
click at [578, 297] on div "Cancel" at bounding box center [574, 303] width 42 height 12
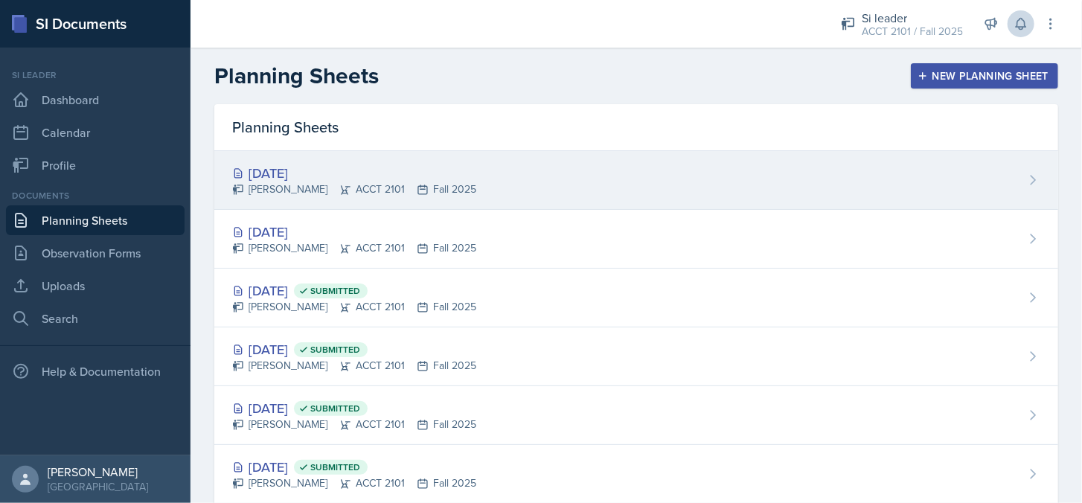
click at [477, 167] on div "[DATE] [PERSON_NAME] ACCT 2101 Fall 2025" at bounding box center [636, 180] width 844 height 59
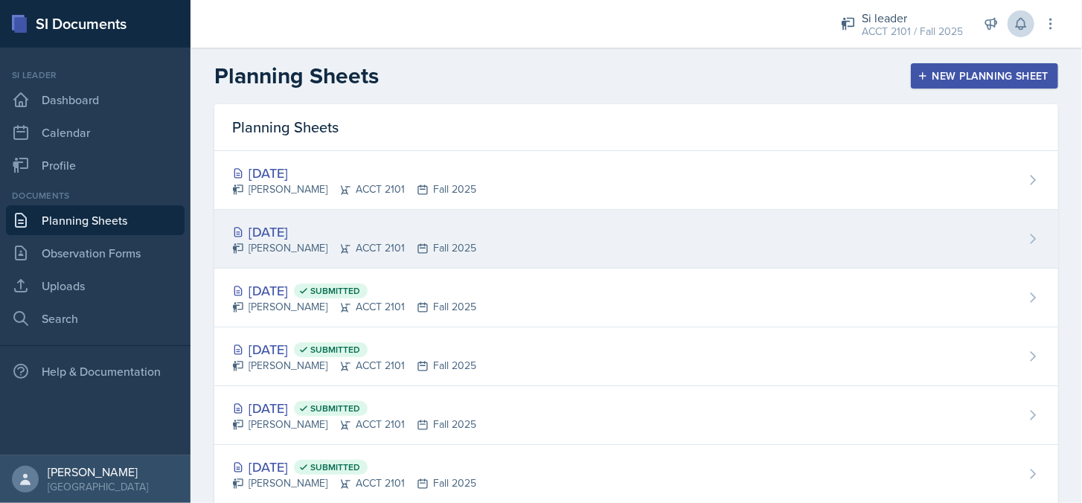
click at [391, 242] on div "[PERSON_NAME] ACCT 2101 Fall 2025" at bounding box center [354, 248] width 244 height 16
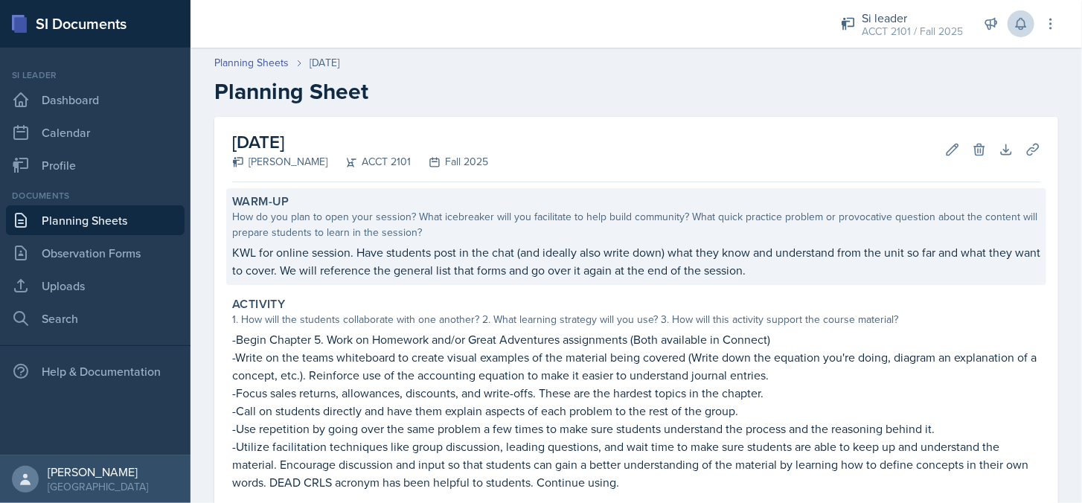
click at [287, 214] on div "How do you plan to open your session? What icebreaker will you facilitate to he…" at bounding box center [636, 224] width 808 height 31
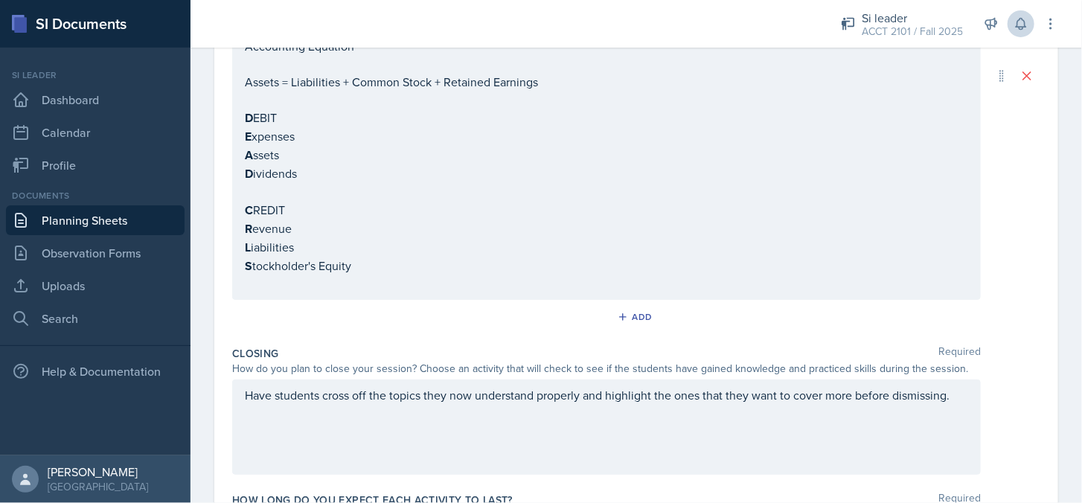
scroll to position [621, 0]
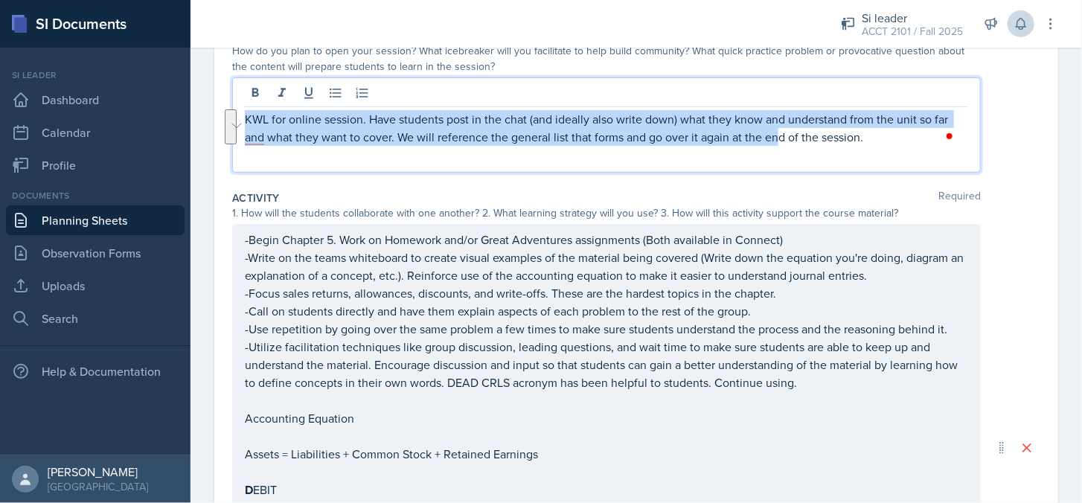
drag, startPoint x: 244, startPoint y: 117, endPoint x: 772, endPoint y: 320, distance: 565.5
click at [774, 309] on div "Warm-Up Required How do you plan to open your session? What icebreaker will you…" at bounding box center [636, 484] width 808 height 937
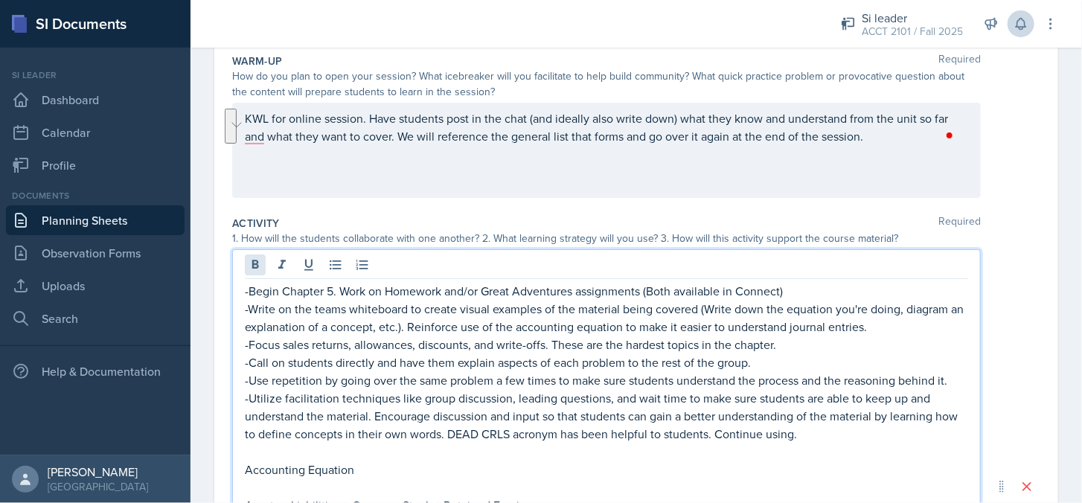
click at [246, 258] on div "-Begin Chapter 5. Work on Homework and/or Great Adventures assignments (Both av…" at bounding box center [606, 486] width 749 height 474
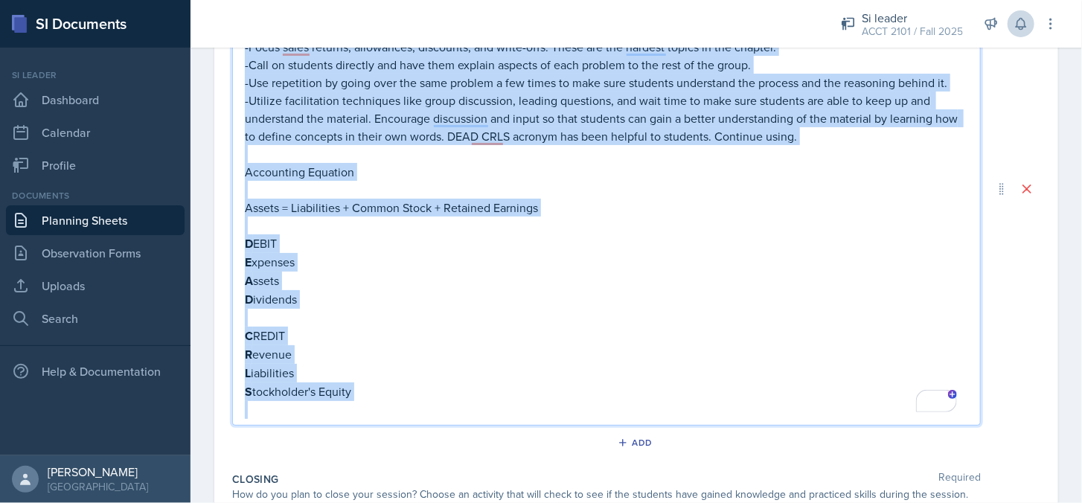
click at [420, 401] on p "To enrich screen reader interactions, please activate Accessibility in Grammarl…" at bounding box center [607, 410] width 724 height 18
copy div "-Begin Chapter 5. Work on Homework and/or Great Adventures assignments (Both av…"
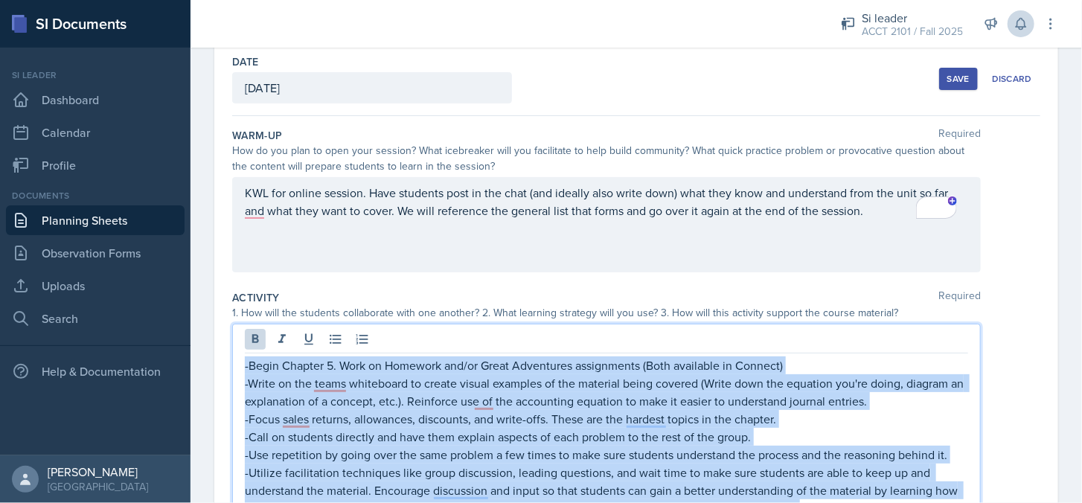
scroll to position [0, 0]
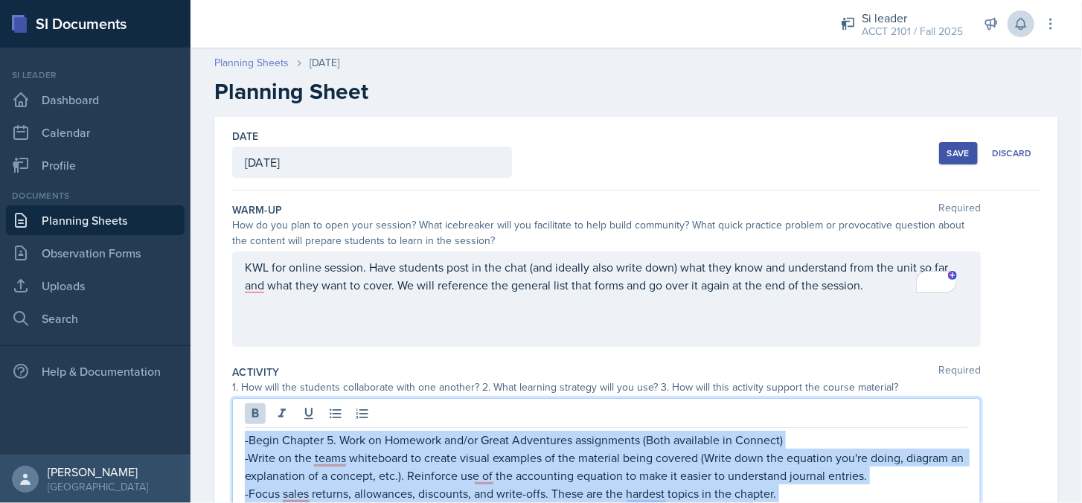
click at [243, 60] on link "Planning Sheets" at bounding box center [251, 63] width 74 height 16
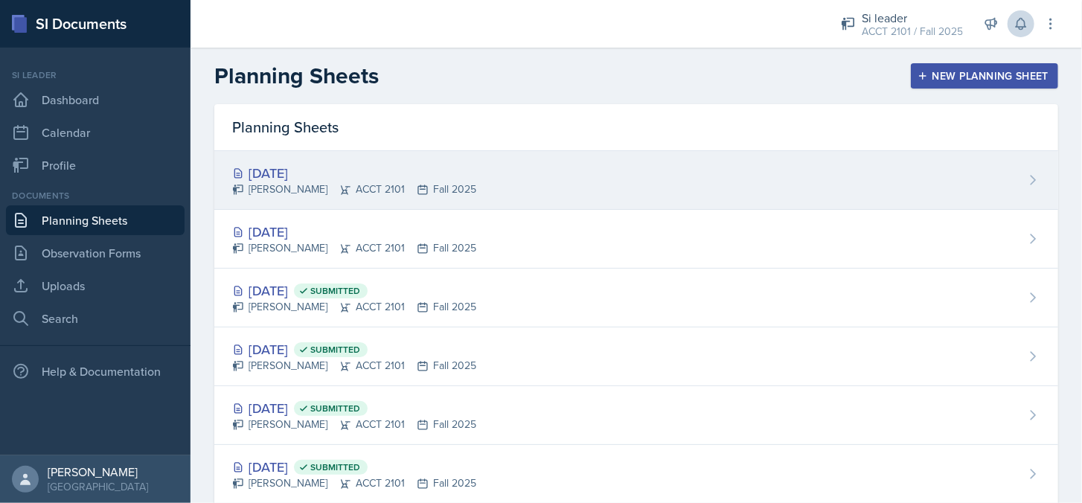
click at [322, 178] on div "[DATE]" at bounding box center [354, 173] width 244 height 20
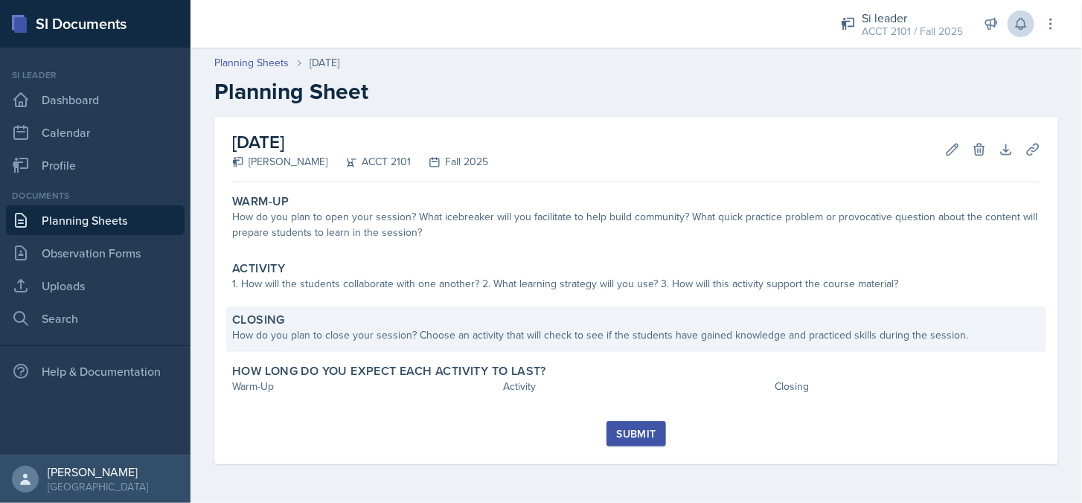
click at [411, 324] on div "Closing" at bounding box center [636, 320] width 808 height 15
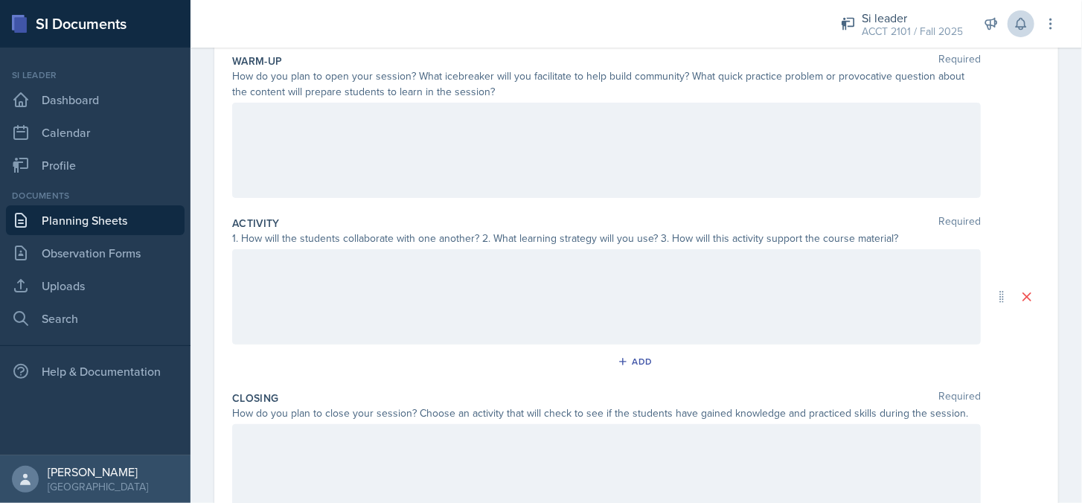
click at [424, 268] on p at bounding box center [607, 265] width 724 height 18
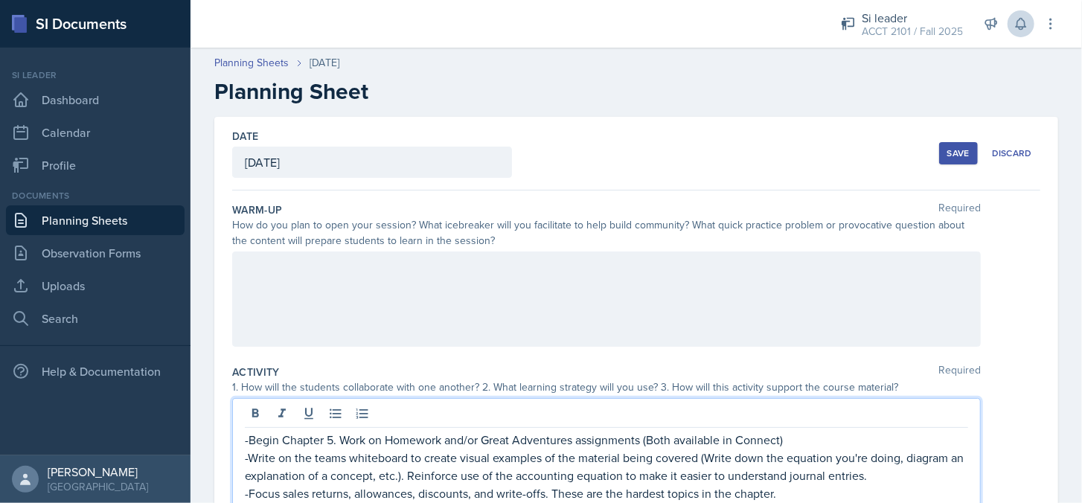
click at [939, 162] on button "Save" at bounding box center [958, 153] width 39 height 22
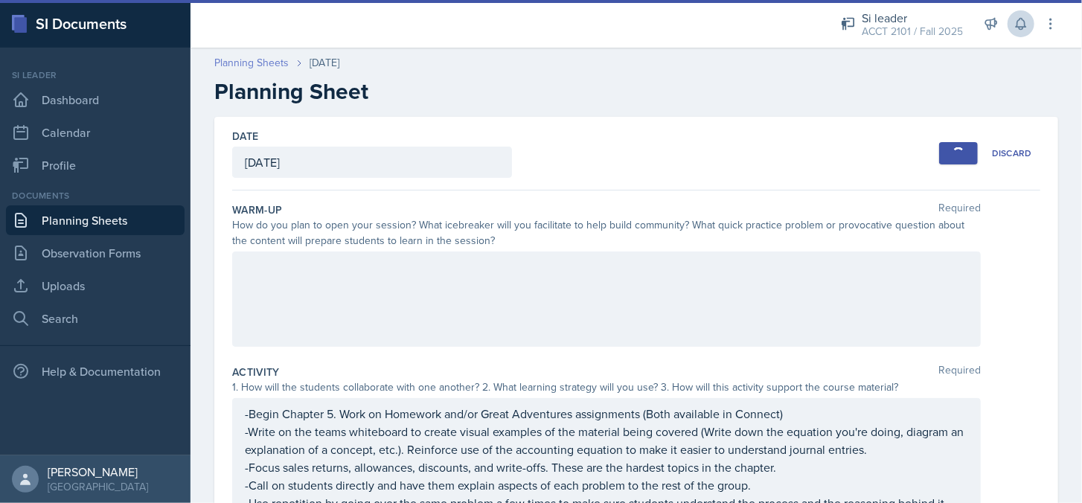
click at [240, 62] on link "Planning Sheets" at bounding box center [251, 63] width 74 height 16
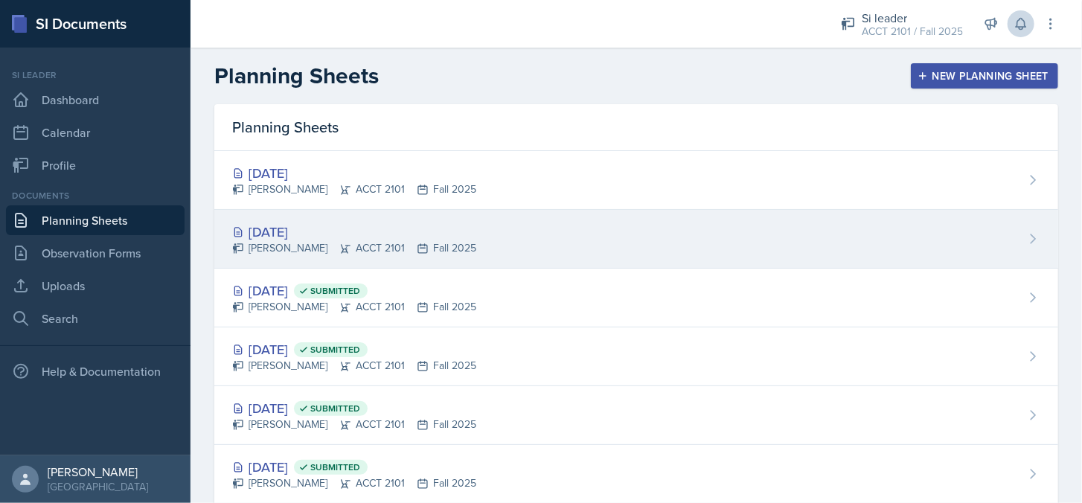
click at [325, 230] on div "[DATE]" at bounding box center [354, 232] width 244 height 20
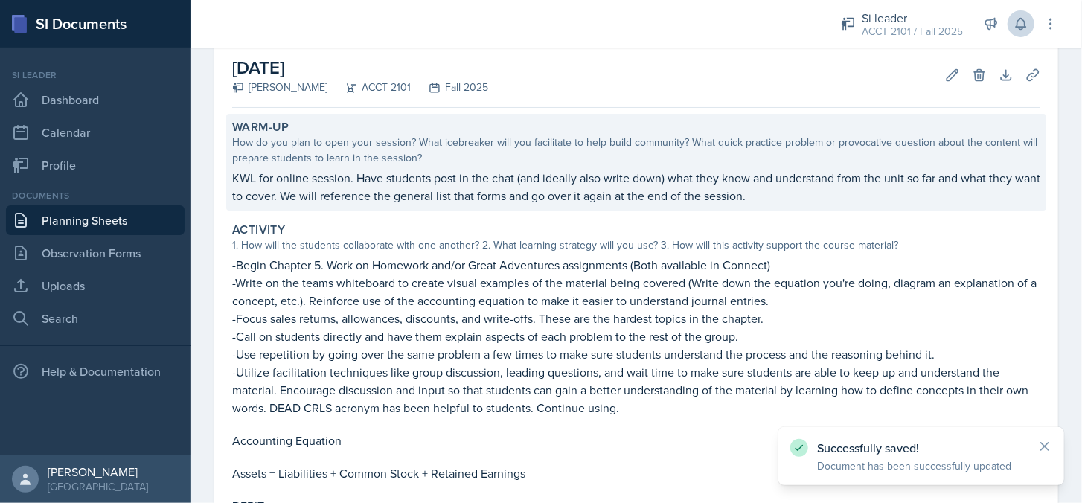
click at [653, 199] on p "KWL for online session. Have students post in the chat (and ideally also write …" at bounding box center [636, 187] width 808 height 36
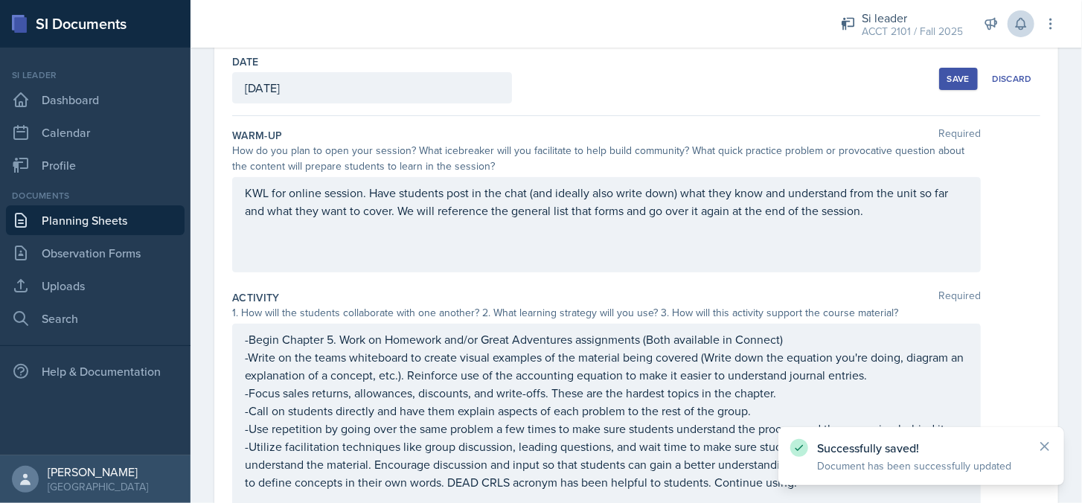
scroll to position [68, 0]
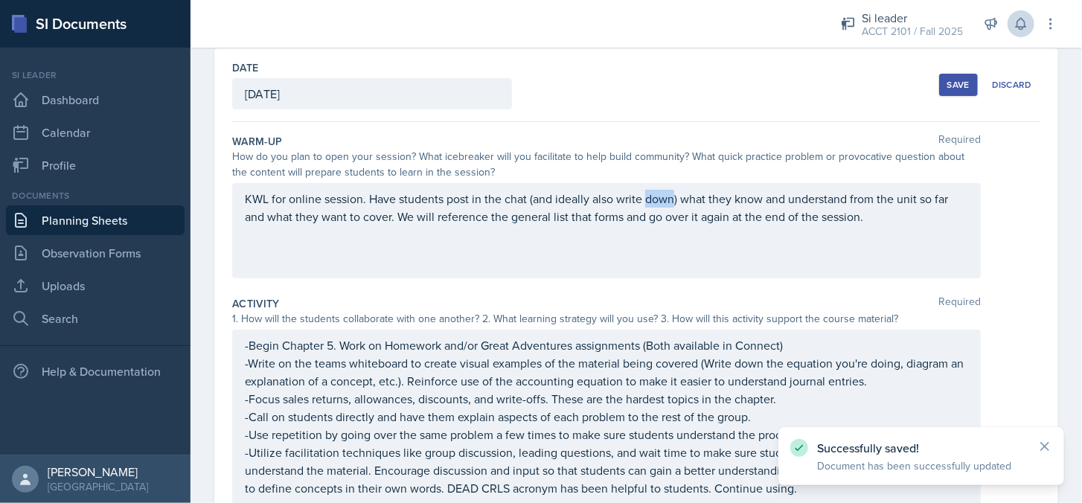
click at [653, 199] on div "KWL for online session. Have students post in the chat (and ideally also write …" at bounding box center [606, 230] width 749 height 95
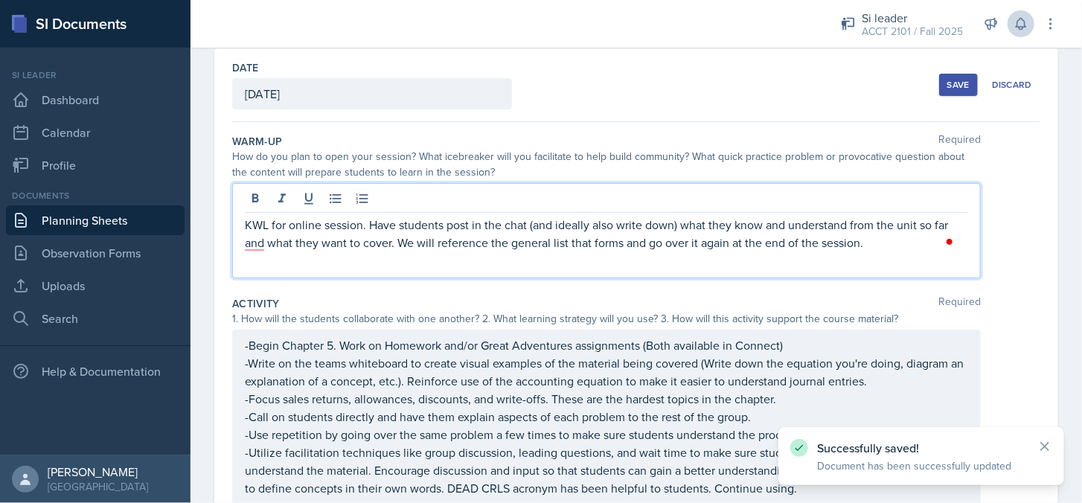
click at [872, 238] on p "KWL for online session. Have students post in the chat (and ideally also write …" at bounding box center [607, 234] width 724 height 36
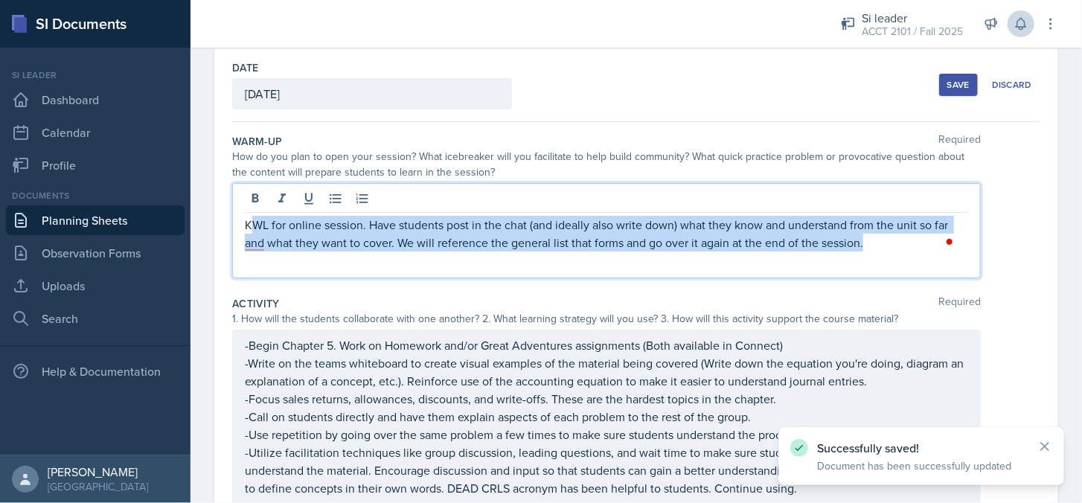
click at [251, 223] on p "KWL for online session. Have students post in the chat (and ideally also write …" at bounding box center [607, 234] width 724 height 36
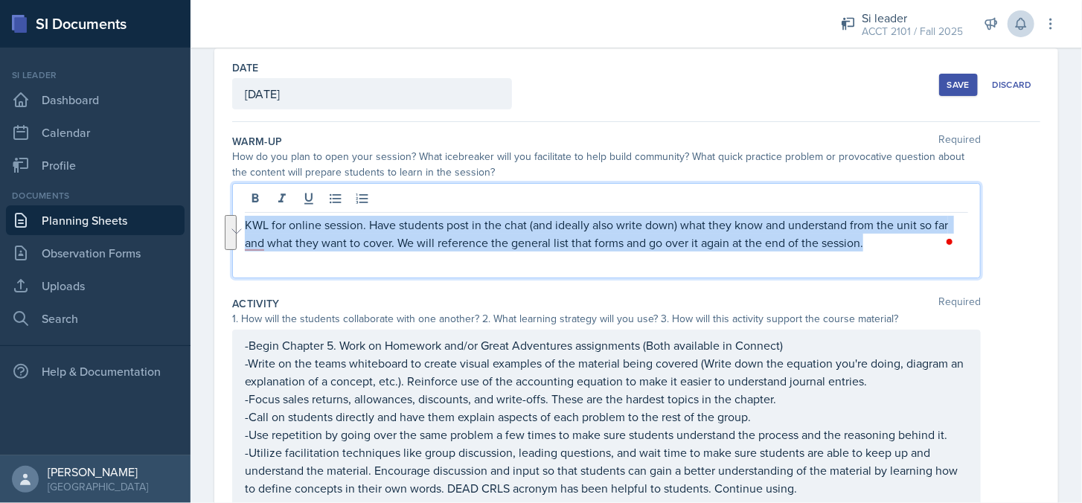
click at [245, 224] on p "KWL for online session. Have students post in the chat (and ideally also write …" at bounding box center [607, 234] width 724 height 36
copy p "KWL for online session. Have students post in the chat (and ideally also write …"
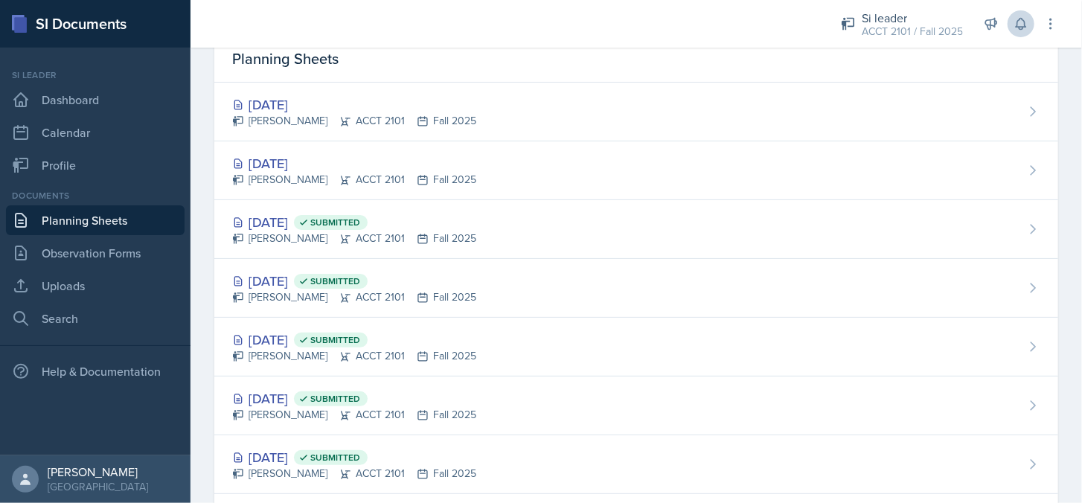
click at [342, 112] on div "[DATE]" at bounding box center [354, 105] width 244 height 20
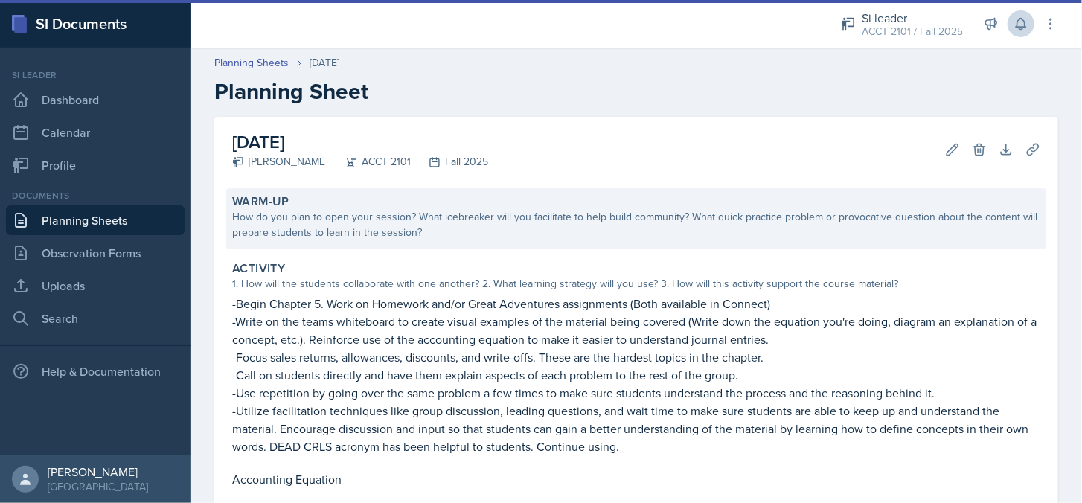
click at [354, 218] on div "How do you plan to open your session? What icebreaker will you facilitate to he…" at bounding box center [636, 224] width 808 height 31
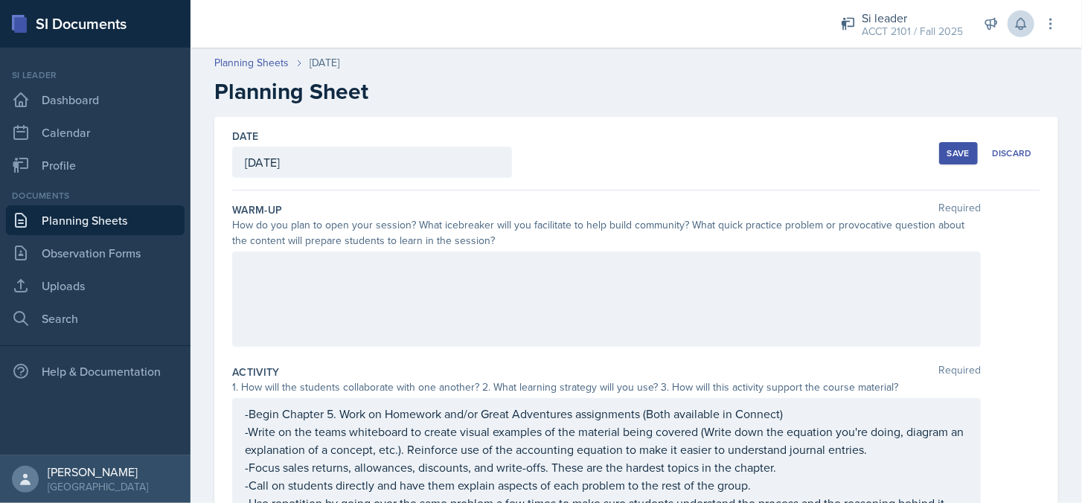
click at [348, 262] on div at bounding box center [606, 299] width 749 height 95
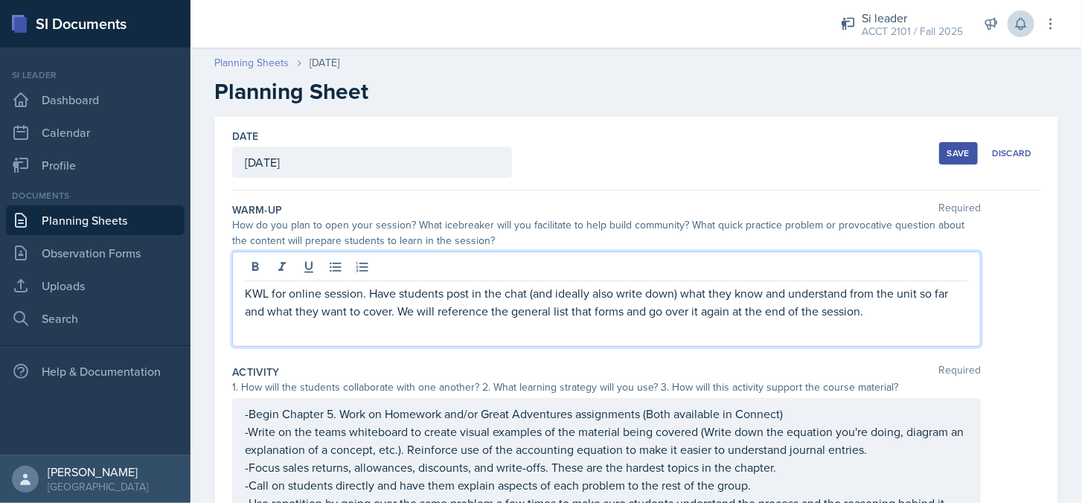
click at [249, 59] on link "Planning Sheets" at bounding box center [251, 63] width 74 height 16
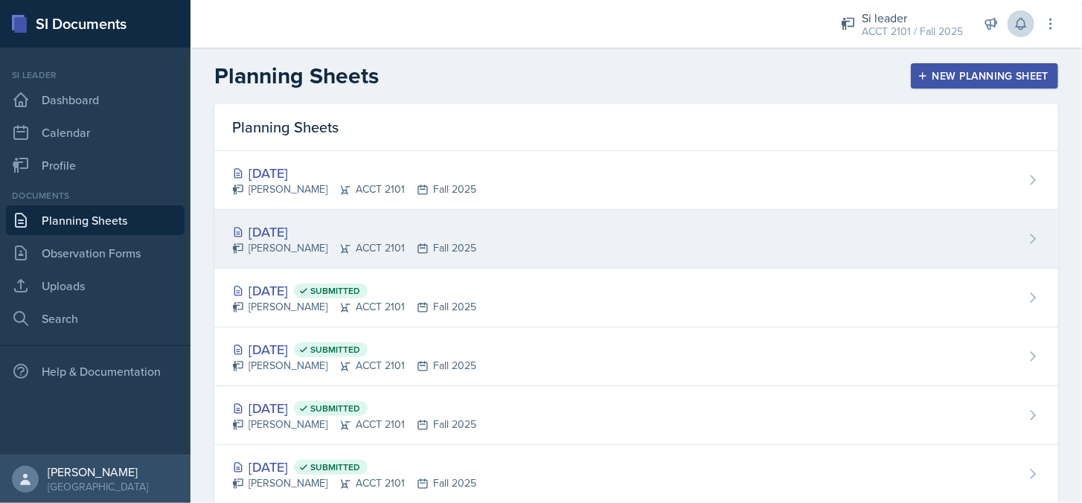
click at [306, 243] on div "[PERSON_NAME] ACCT 2101 Fall 2025" at bounding box center [354, 248] width 244 height 16
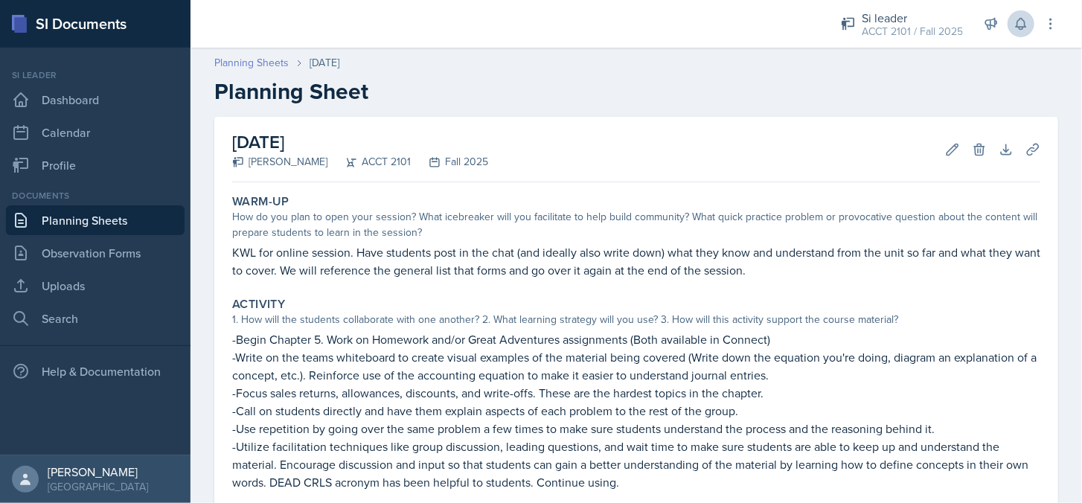
click at [253, 55] on link "Planning Sheets" at bounding box center [251, 63] width 74 height 16
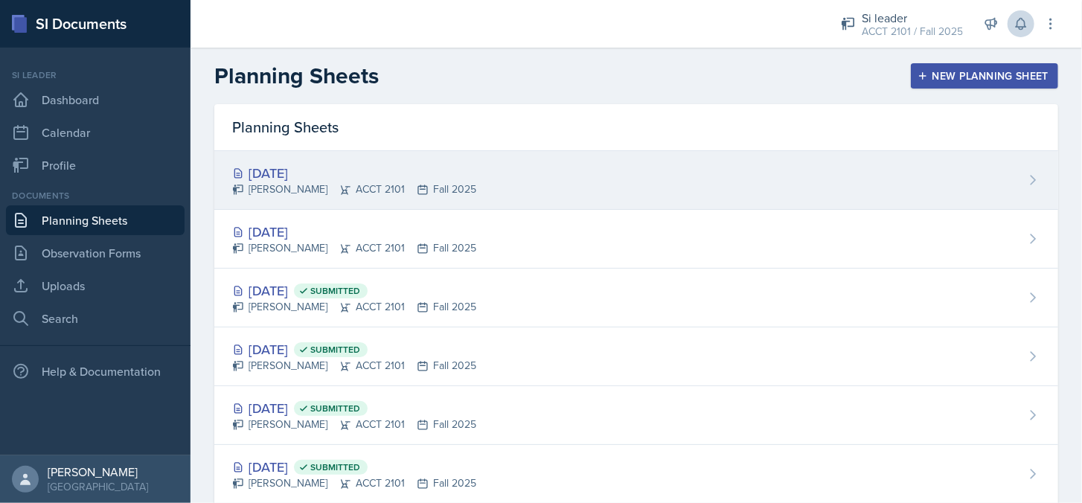
click at [281, 173] on div "[DATE]" at bounding box center [354, 173] width 244 height 20
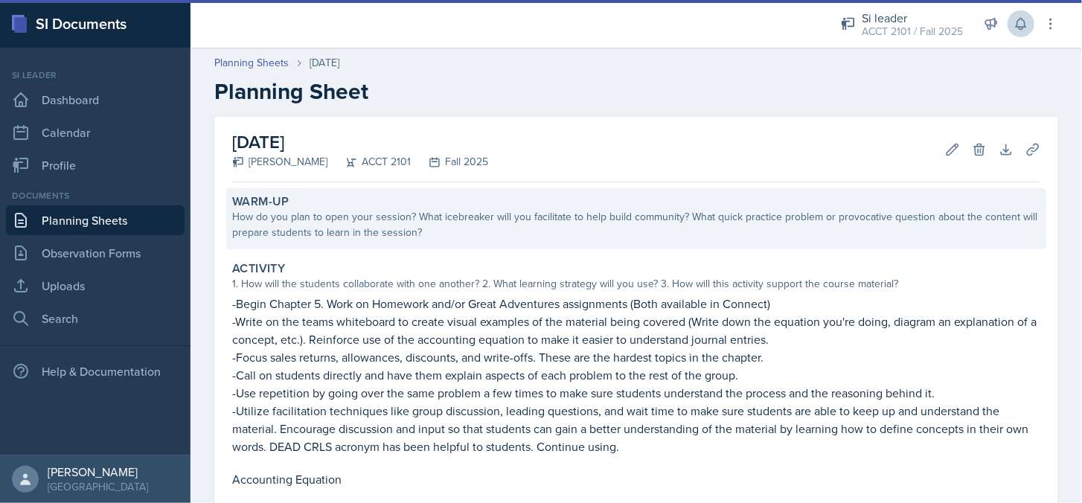
click at [360, 220] on div "How do you plan to open your session? What icebreaker will you facilitate to he…" at bounding box center [636, 224] width 808 height 31
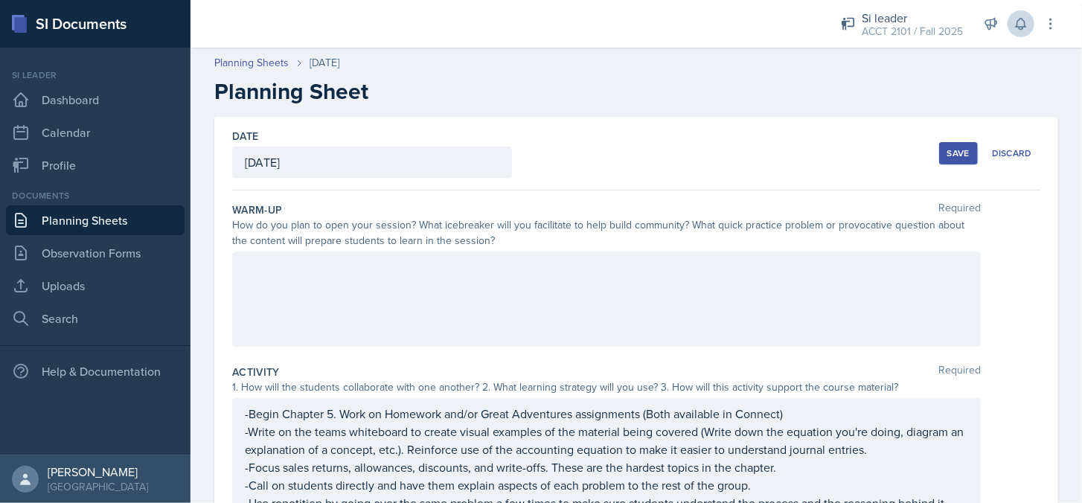
click at [386, 284] on div at bounding box center [606, 299] width 749 height 95
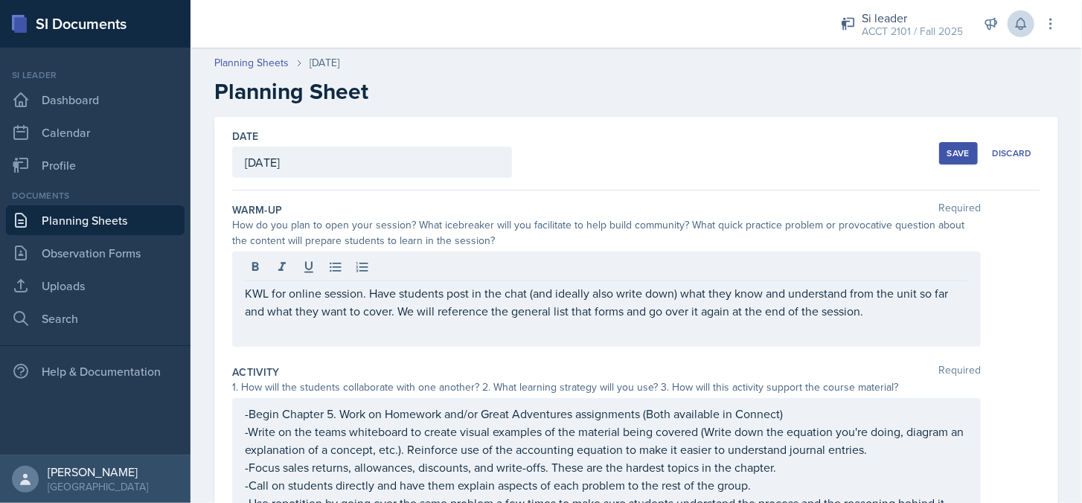
click at [948, 156] on div "Save" at bounding box center [959, 153] width 22 height 12
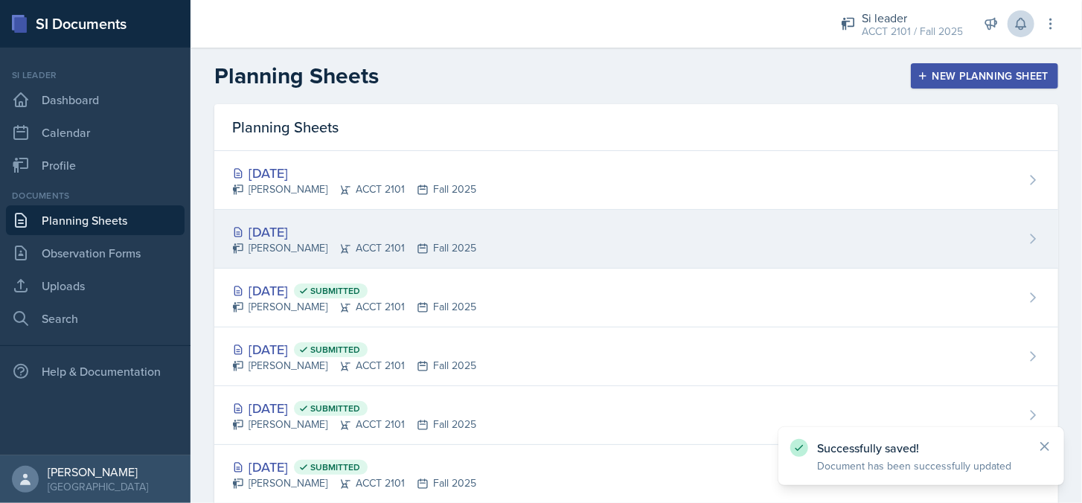
click at [333, 255] on div "[PERSON_NAME] ACCT 2101 Fall 2025" at bounding box center [354, 248] width 244 height 16
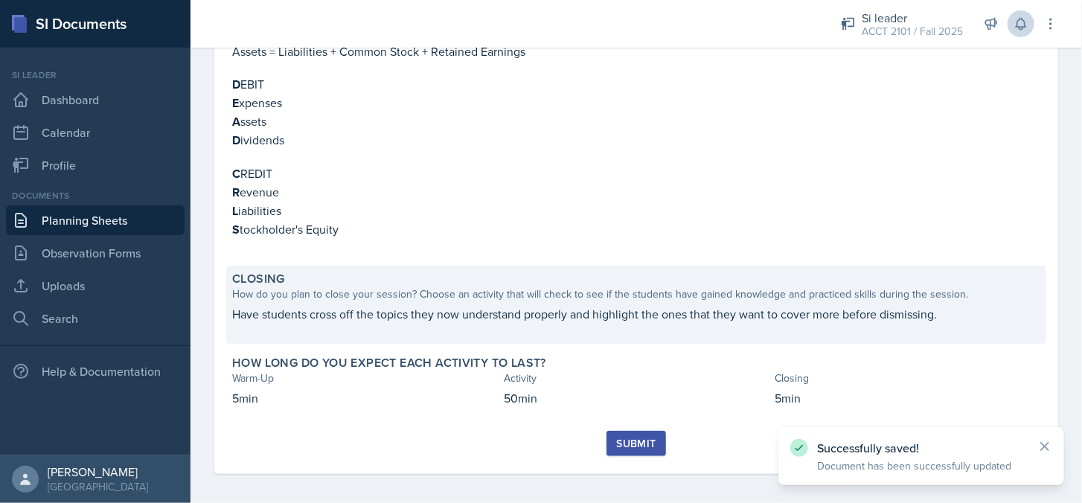
click at [334, 315] on p "Have students cross off the topics they now understand properly and highlight t…" at bounding box center [636, 314] width 808 height 18
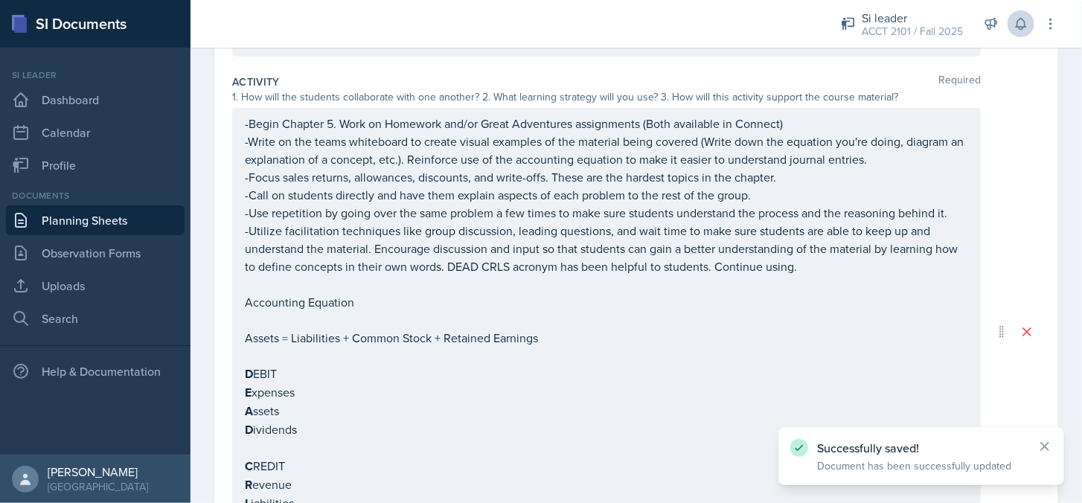
scroll to position [653, 0]
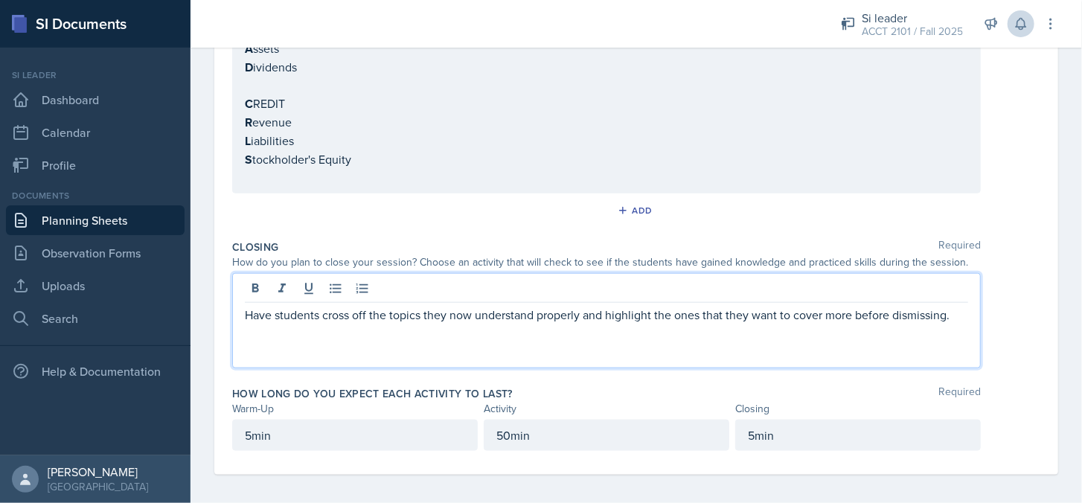
click at [245, 285] on div "Have students cross off the topics they now understand properly and highlight t…" at bounding box center [606, 320] width 749 height 95
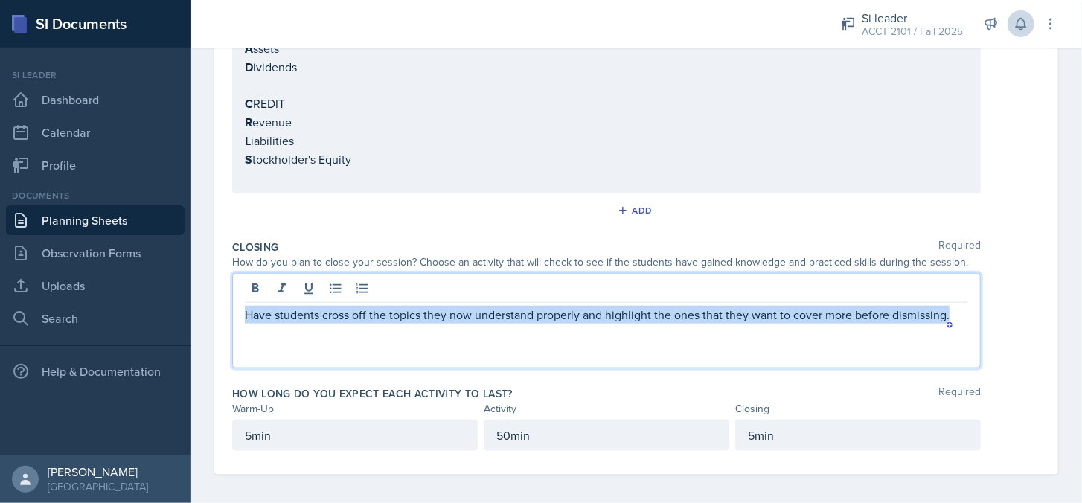
click at [956, 306] on p "Have students cross off the topics they now understand properly and highlight t…" at bounding box center [607, 315] width 724 height 18
copy p "Have students cross off the topics they now understand properly and highlight t…"
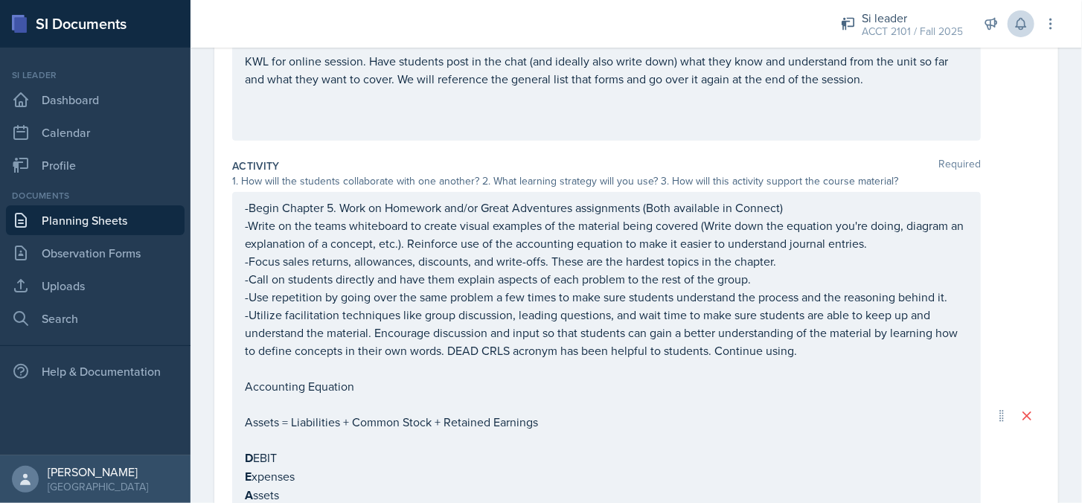
scroll to position [0, 0]
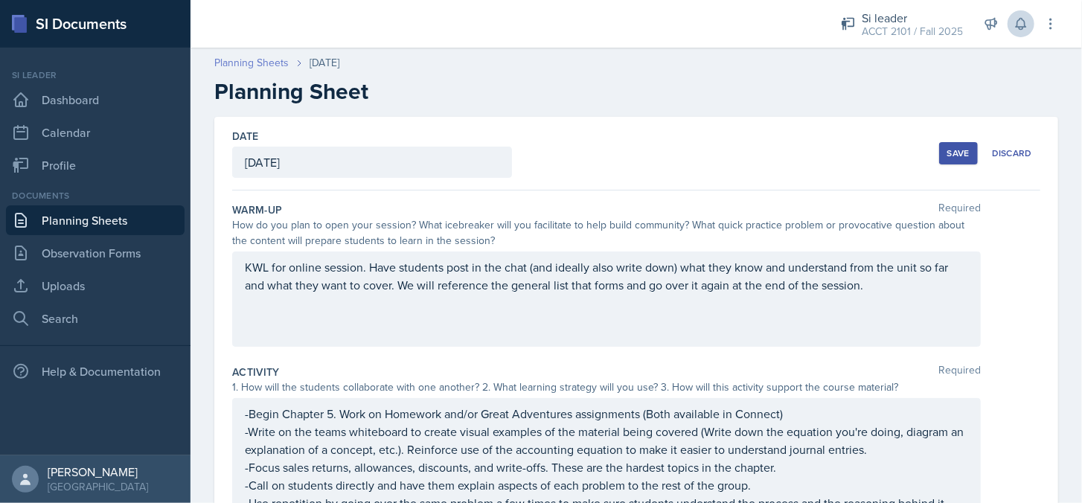
click at [262, 60] on link "Planning Sheets" at bounding box center [251, 63] width 74 height 16
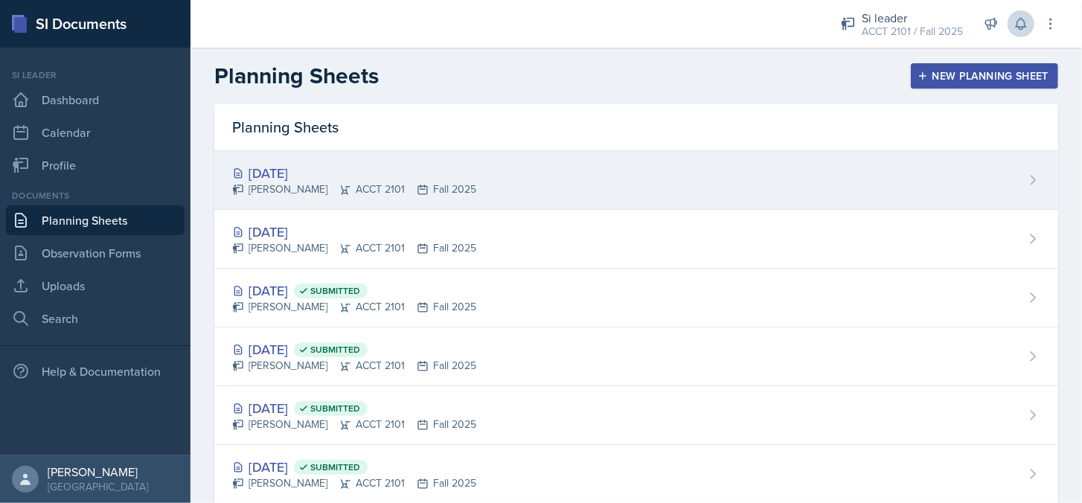
click at [307, 175] on div "[DATE]" at bounding box center [354, 173] width 244 height 20
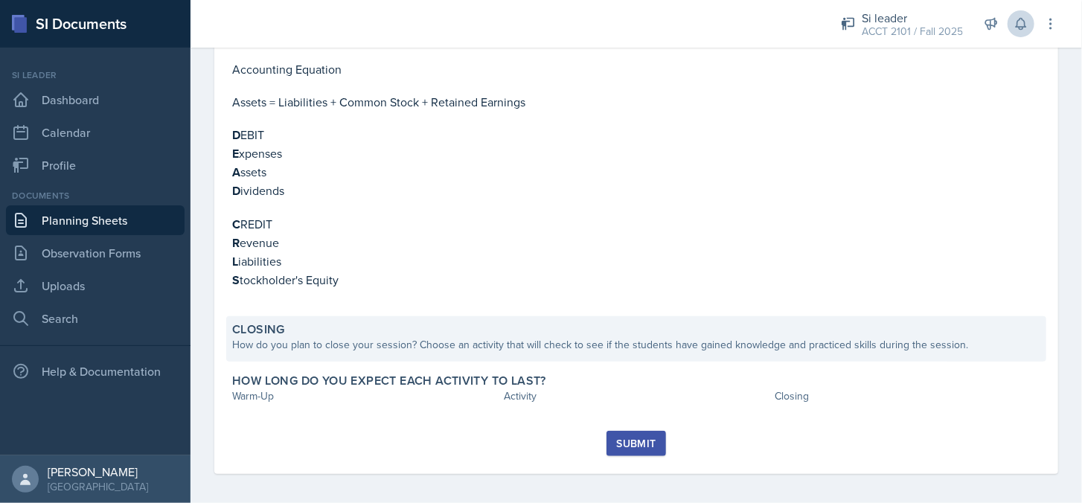
click at [339, 342] on div "How do you plan to close your session? Choose an activity that will check to se…" at bounding box center [636, 345] width 808 height 16
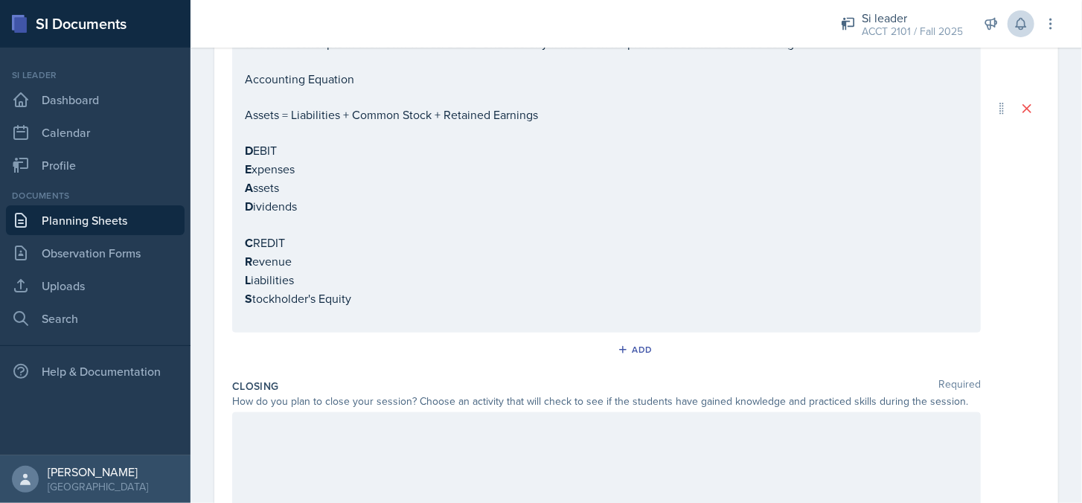
scroll to position [653, 0]
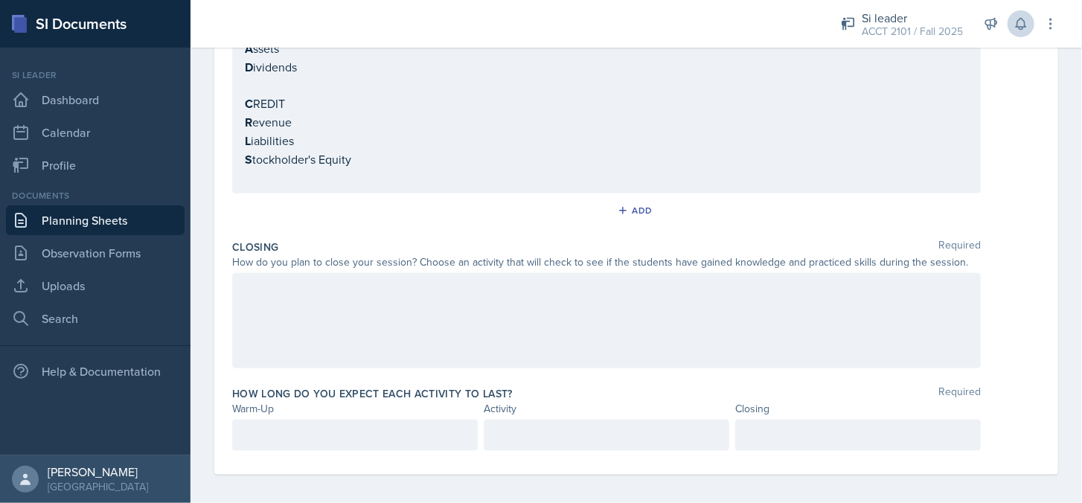
click at [354, 325] on div at bounding box center [606, 320] width 749 height 95
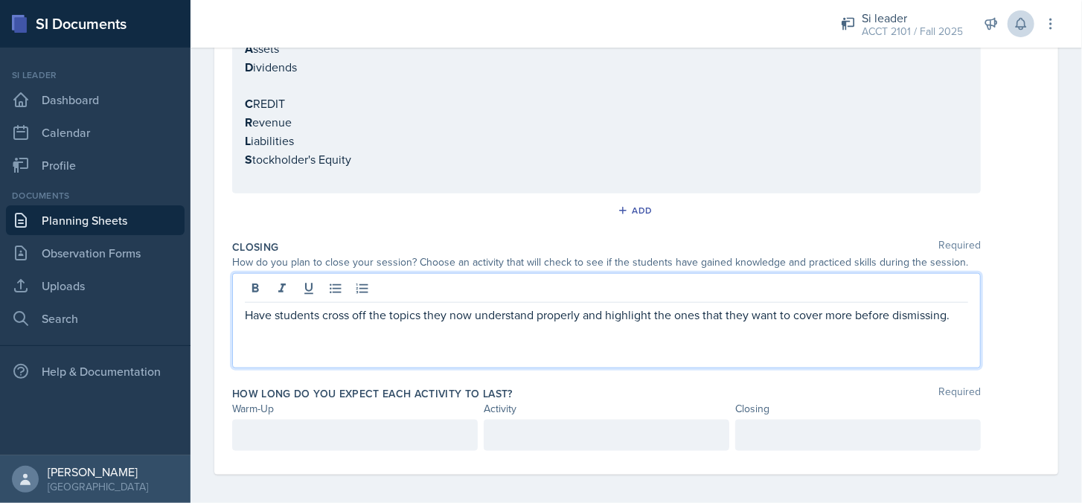
scroll to position [679, 0]
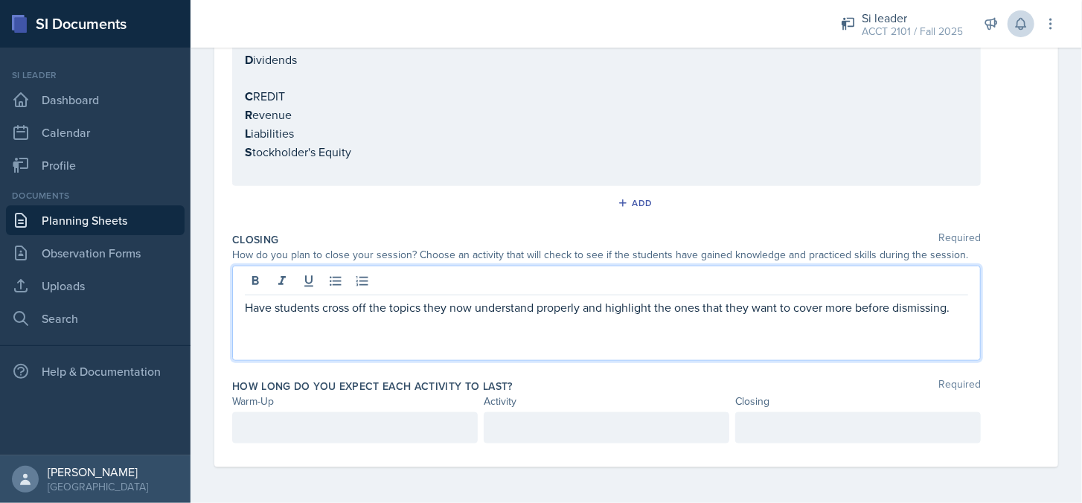
click at [351, 428] on p at bounding box center [355, 428] width 220 height 18
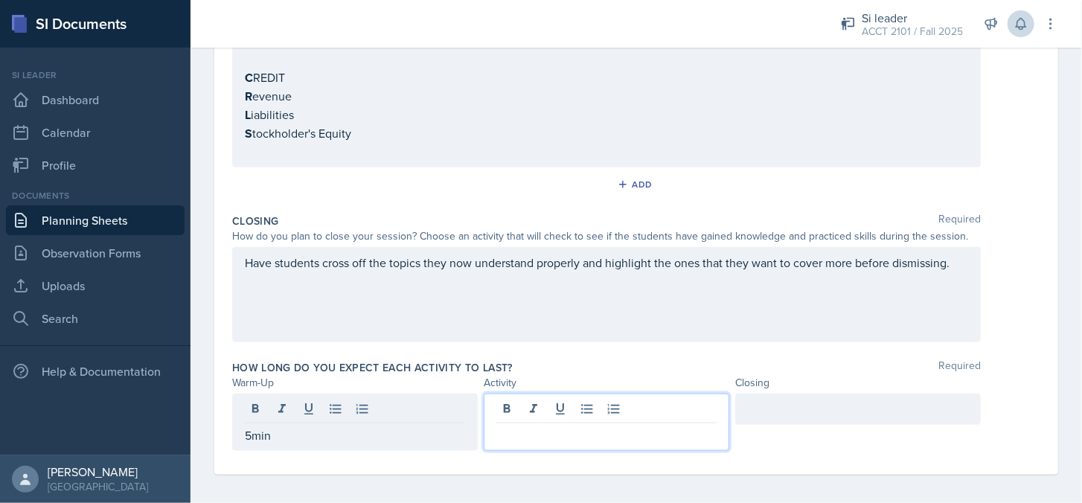
click at [558, 398] on div at bounding box center [607, 422] width 246 height 57
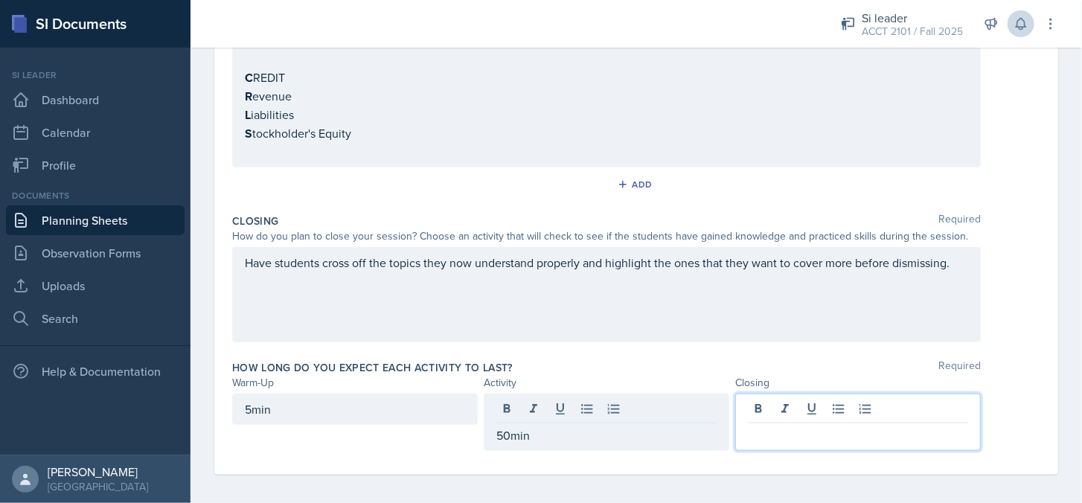
click at [777, 394] on div at bounding box center [858, 422] width 246 height 57
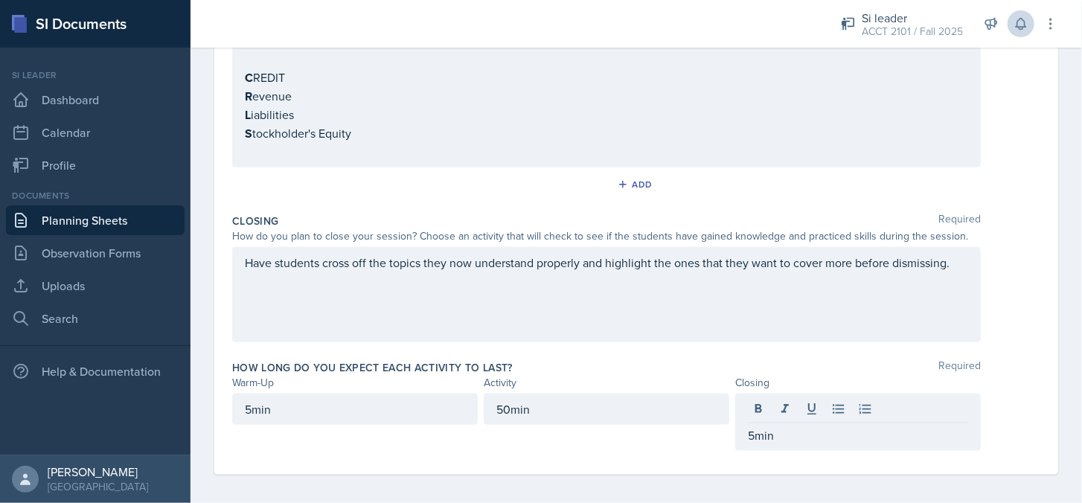
click at [1011, 288] on div "Have students cross off the topics they now understand properly and highlight t…" at bounding box center [636, 294] width 808 height 95
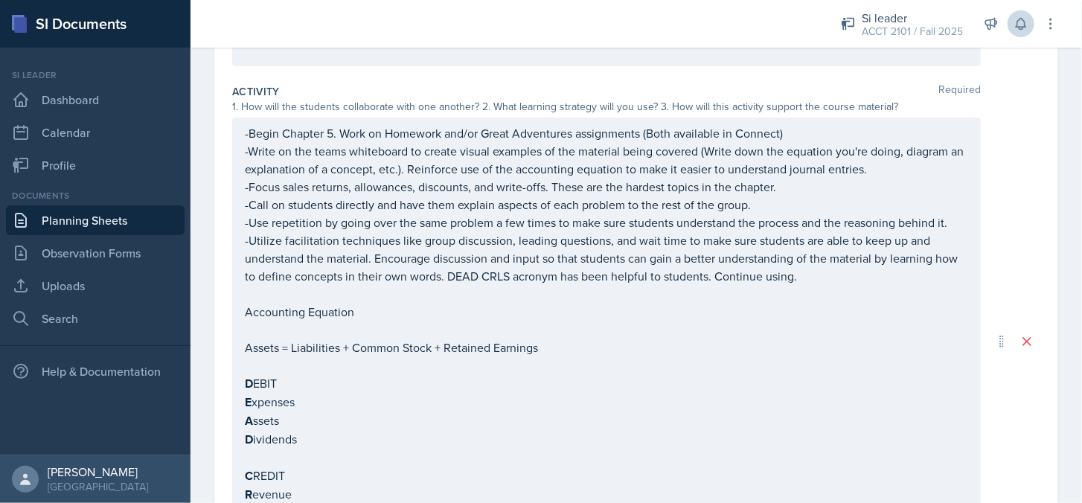
scroll to position [0, 0]
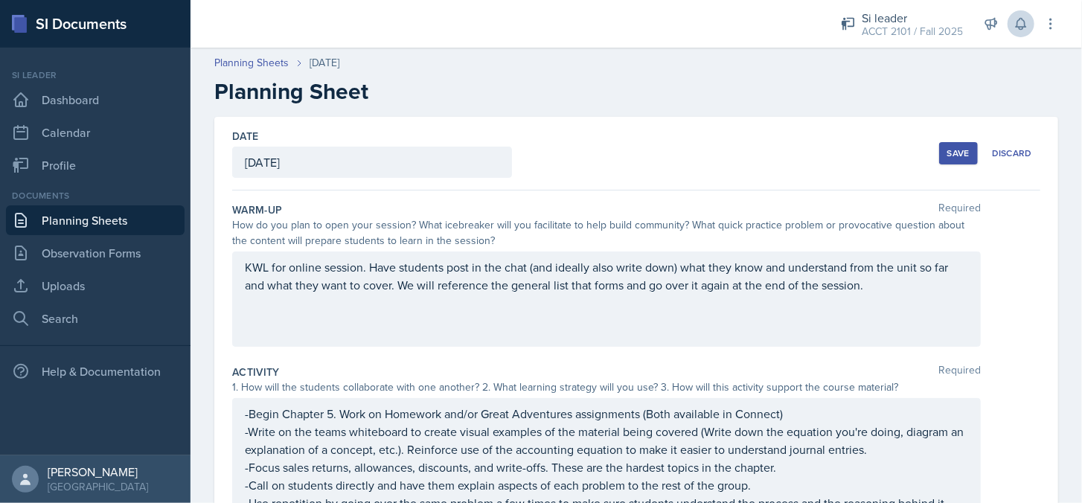
click at [954, 154] on div "Save" at bounding box center [959, 153] width 22 height 12
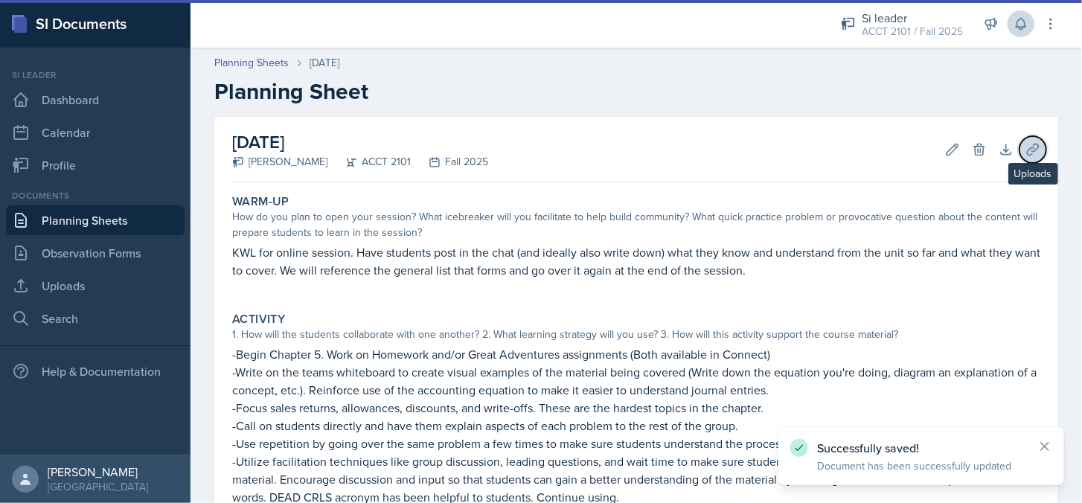
click at [1027, 146] on icon at bounding box center [1032, 149] width 11 height 11
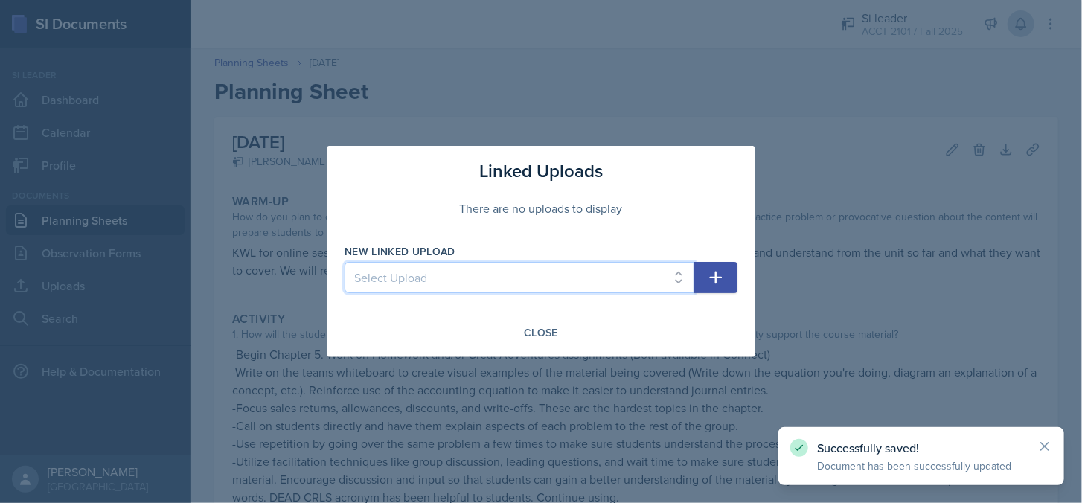
click at [685, 270] on select "Select Upload Online Session Welcome Card" at bounding box center [520, 277] width 350 height 31
select select "efb57ee3-ce7d-412c-a6b7-67e83feb745e"
click at [345, 262] on select "Select Upload Online Session Welcome Card" at bounding box center [520, 277] width 350 height 31
click at [710, 282] on icon "button" at bounding box center [716, 278] width 18 height 18
select select
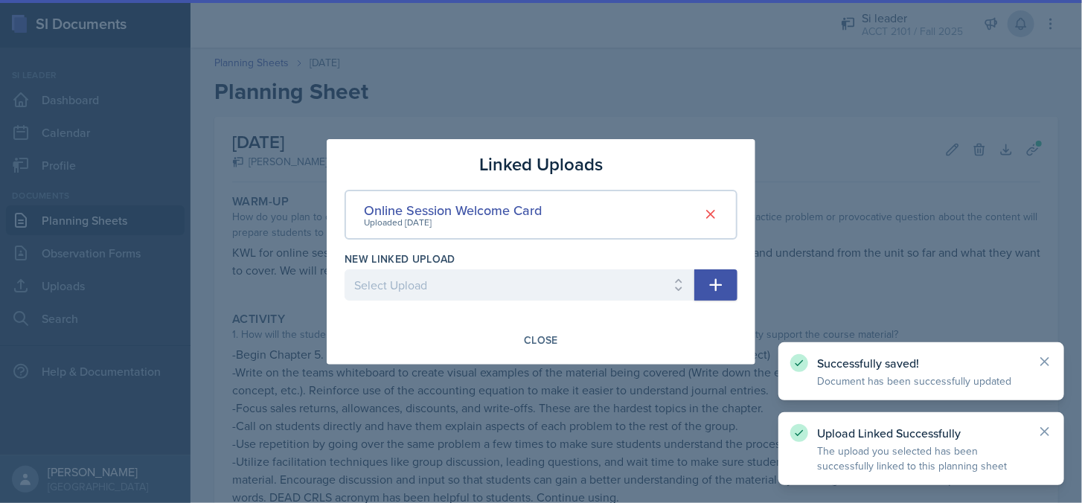
click at [907, 237] on div at bounding box center [541, 251] width 1082 height 503
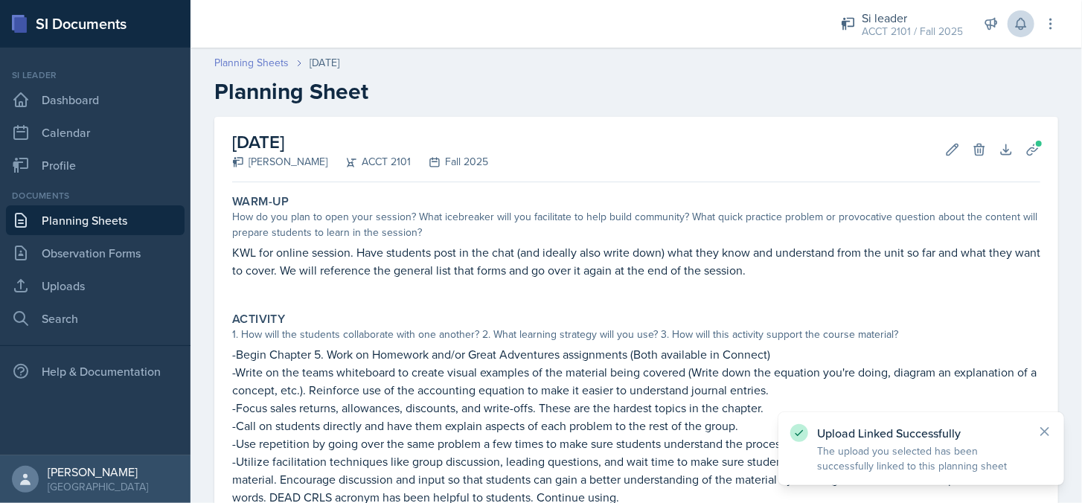
click at [281, 68] on link "Planning Sheets" at bounding box center [251, 63] width 74 height 16
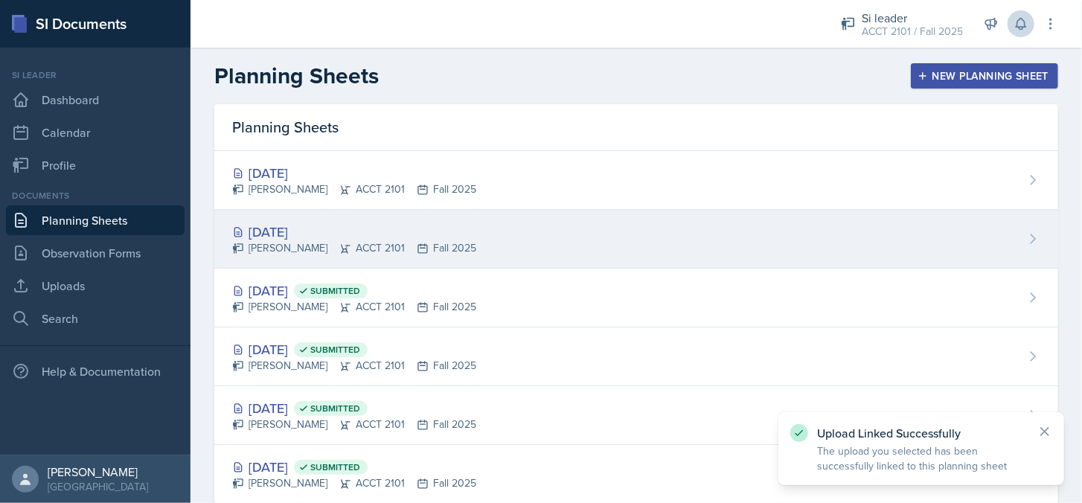
click at [364, 228] on div "[DATE]" at bounding box center [354, 232] width 244 height 20
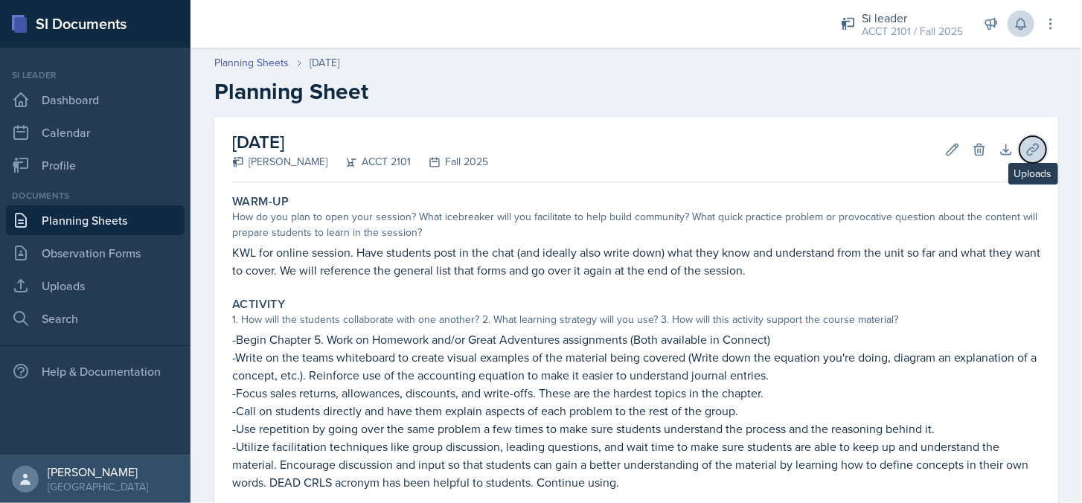
click at [1027, 151] on icon at bounding box center [1033, 149] width 15 height 15
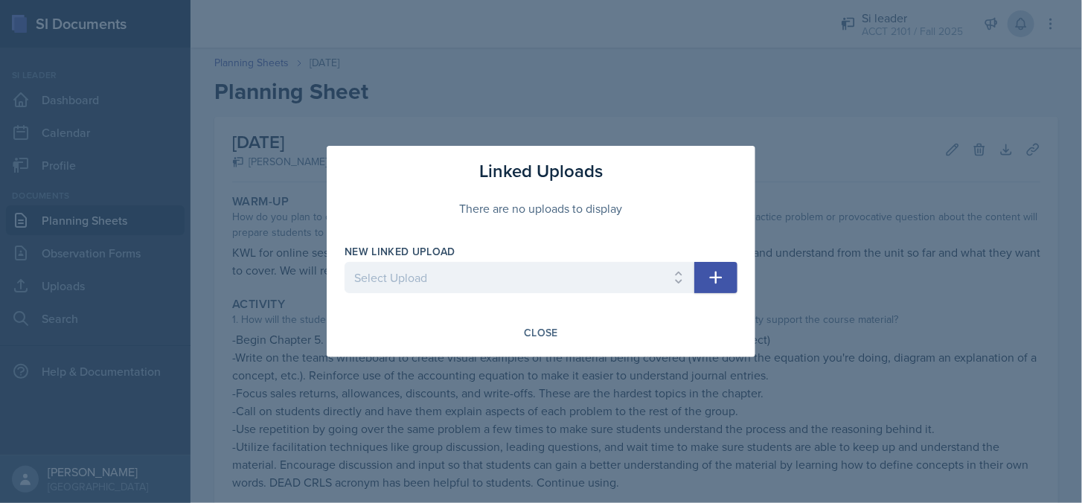
click at [703, 281] on button "button" at bounding box center [716, 277] width 43 height 31
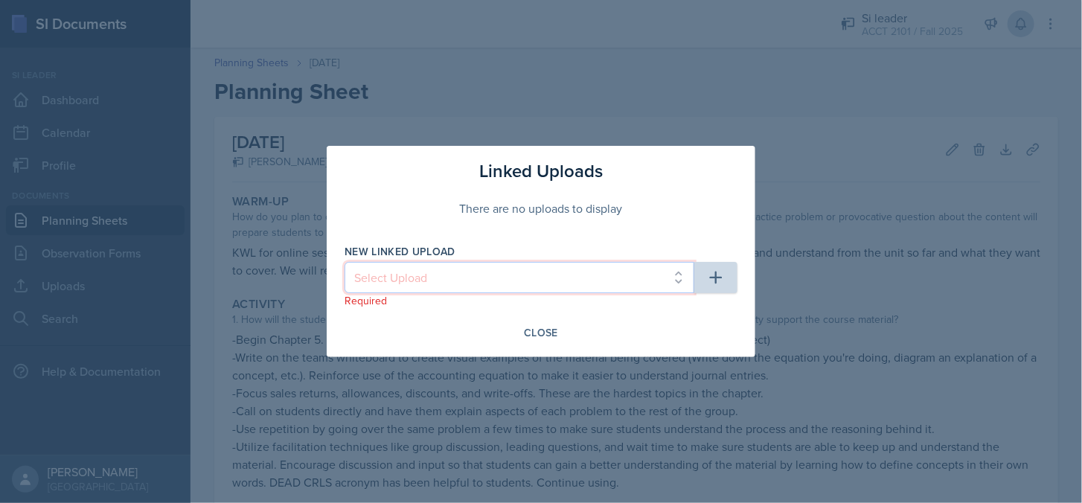
click at [674, 277] on select "Select Upload Online Session Welcome Card" at bounding box center [520, 277] width 350 height 31
select select "efb57ee3-ce7d-412c-a6b7-67e83feb745e"
click at [345, 262] on select "Select Upload Online Session Welcome Card" at bounding box center [520, 277] width 350 height 31
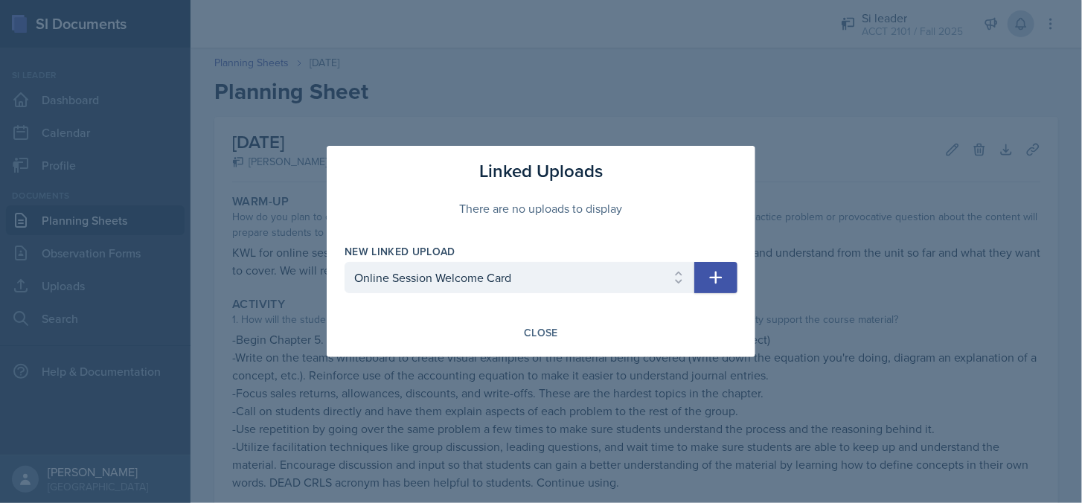
click at [724, 284] on icon "button" at bounding box center [716, 278] width 18 height 18
select select
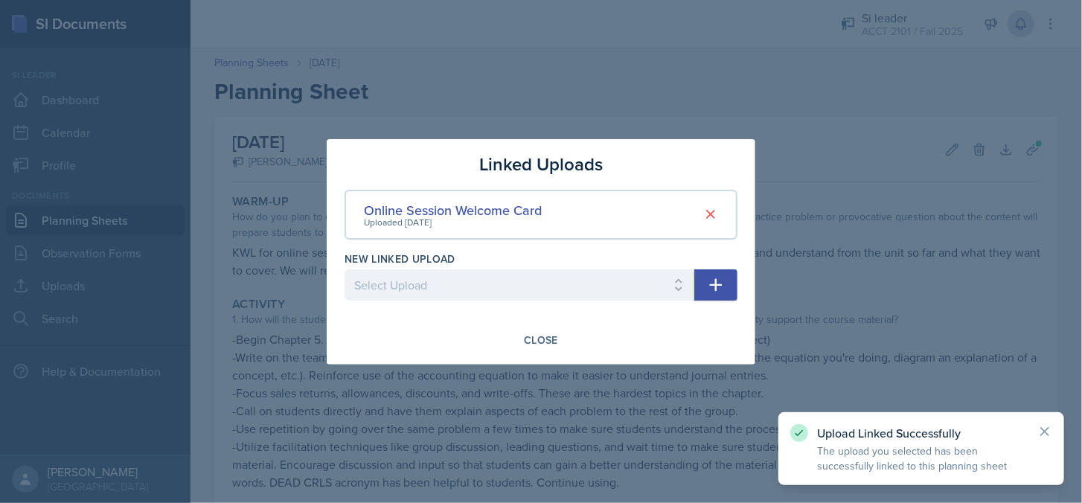
drag, startPoint x: 863, startPoint y: 333, endPoint x: 871, endPoint y: 336, distance: 8.7
click at [866, 348] on div at bounding box center [541, 251] width 1082 height 503
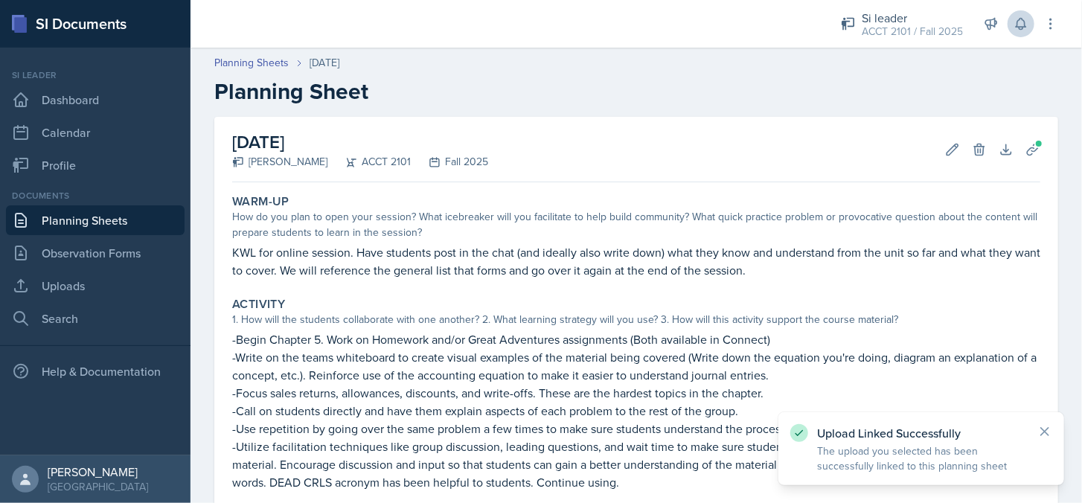
scroll to position [496, 0]
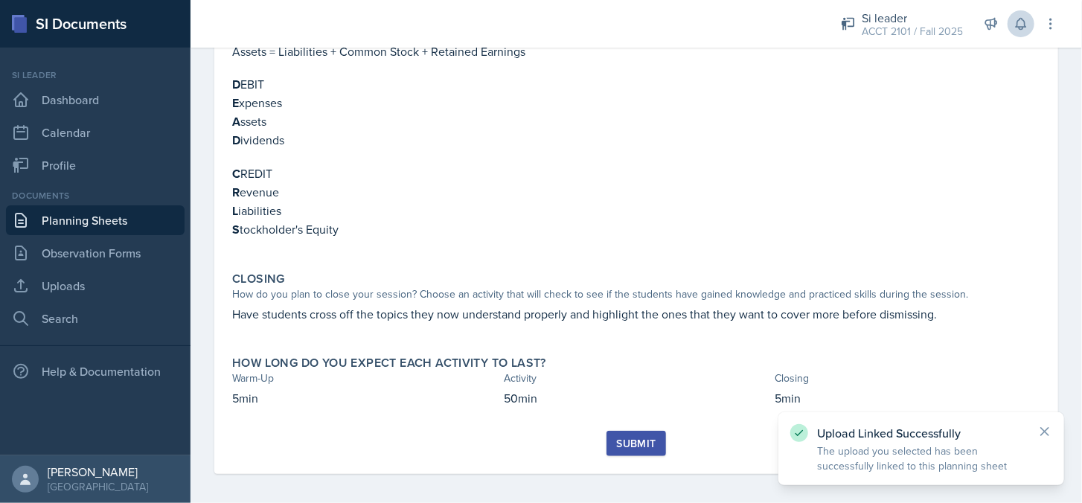
click at [633, 439] on div "Submit" at bounding box center [635, 444] width 39 height 12
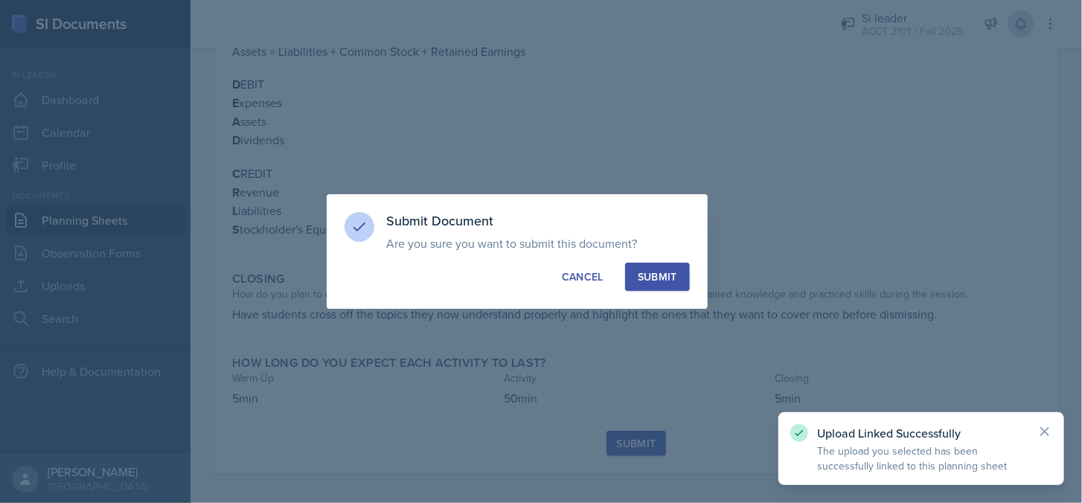
click at [650, 288] on button "Submit" at bounding box center [657, 277] width 65 height 28
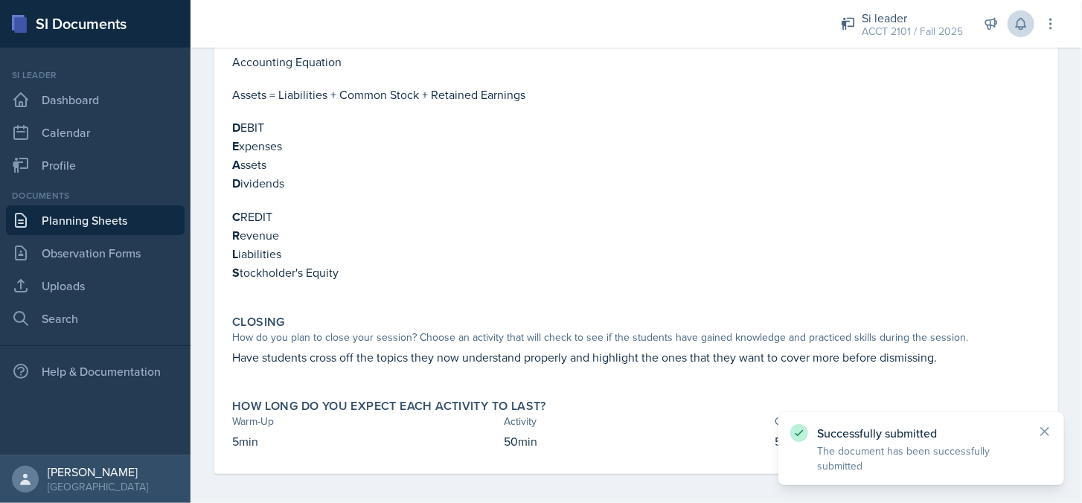
scroll to position [0, 0]
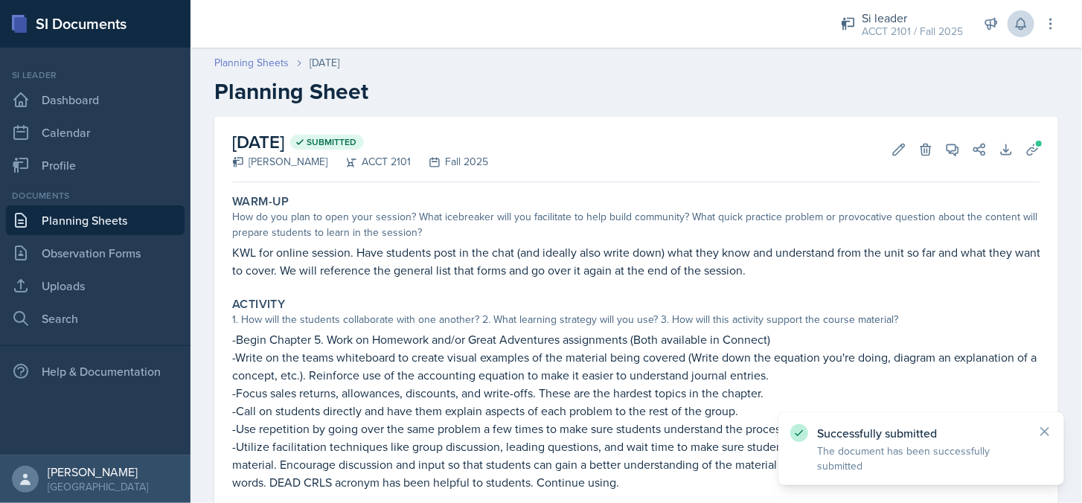
click at [269, 60] on link "Planning Sheets" at bounding box center [251, 63] width 74 height 16
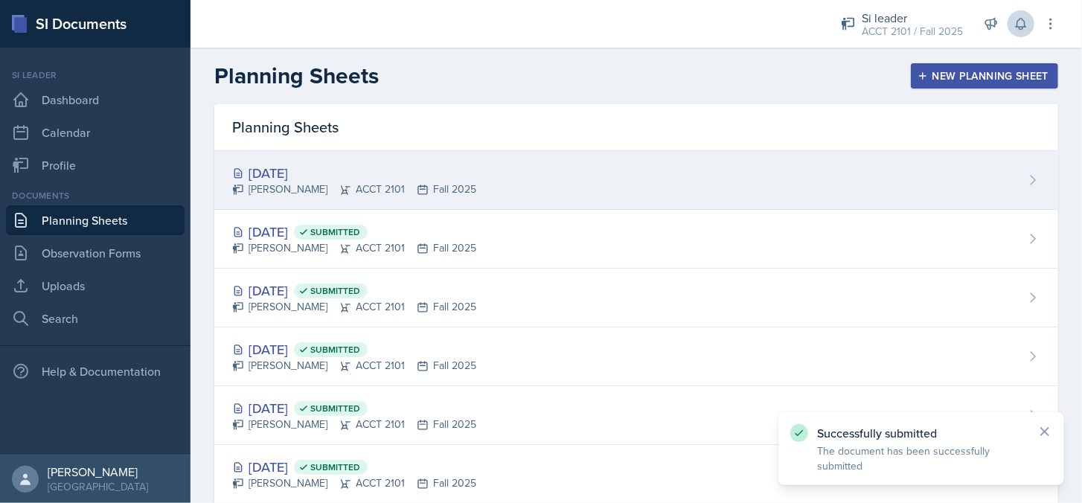
click at [389, 199] on div "[DATE] [PERSON_NAME] ACCT 2101 Fall 2025" at bounding box center [636, 180] width 844 height 59
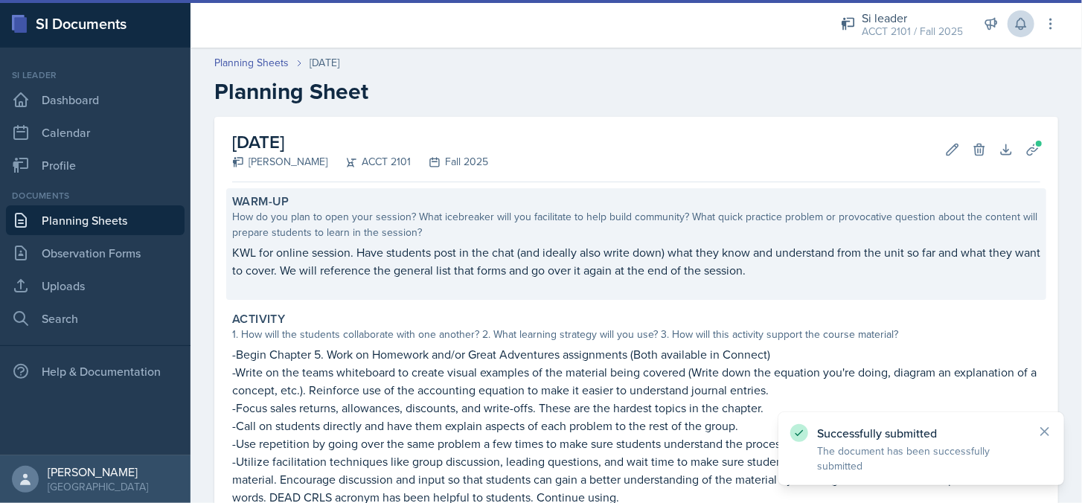
scroll to position [511, 0]
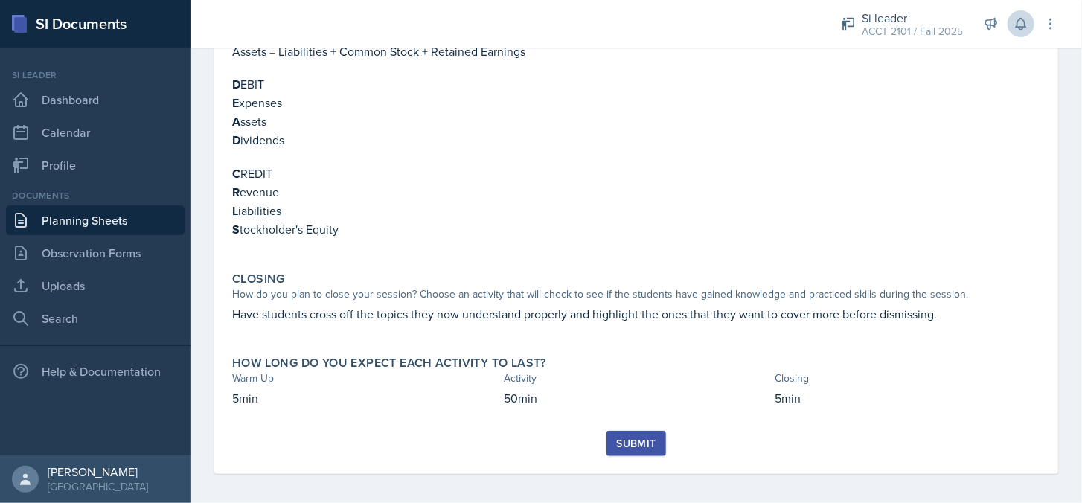
click at [632, 440] on div "Submit" at bounding box center [635, 444] width 39 height 12
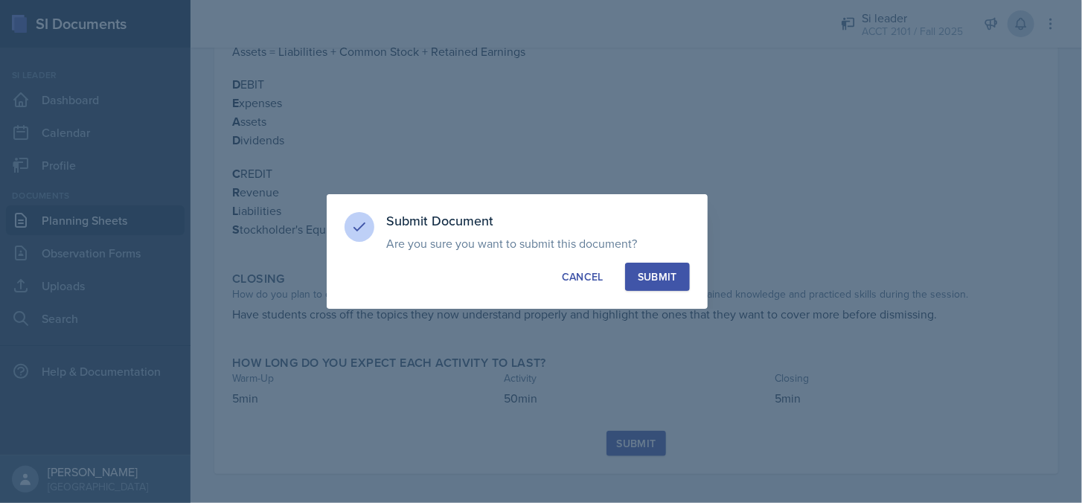
click at [664, 282] on div "Submit" at bounding box center [657, 276] width 39 height 15
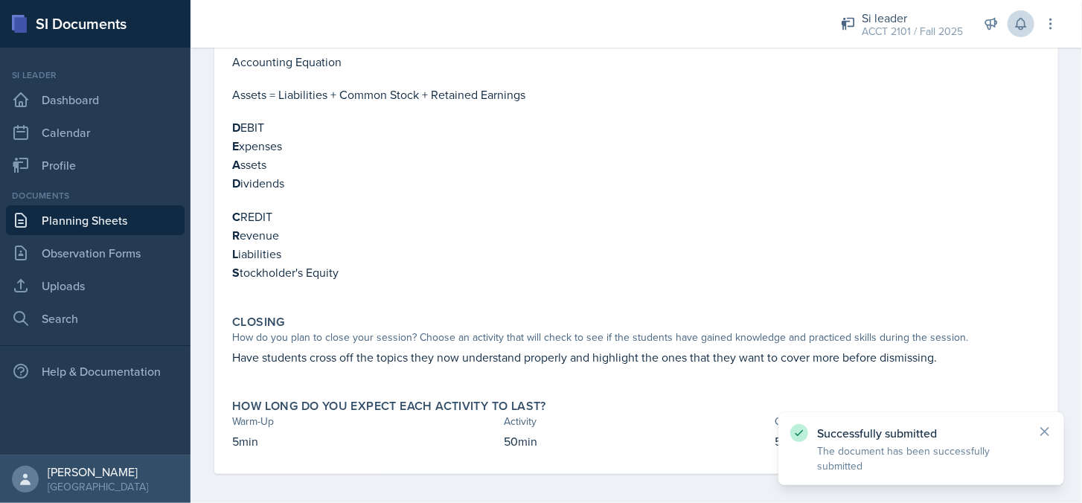
scroll to position [22, 0]
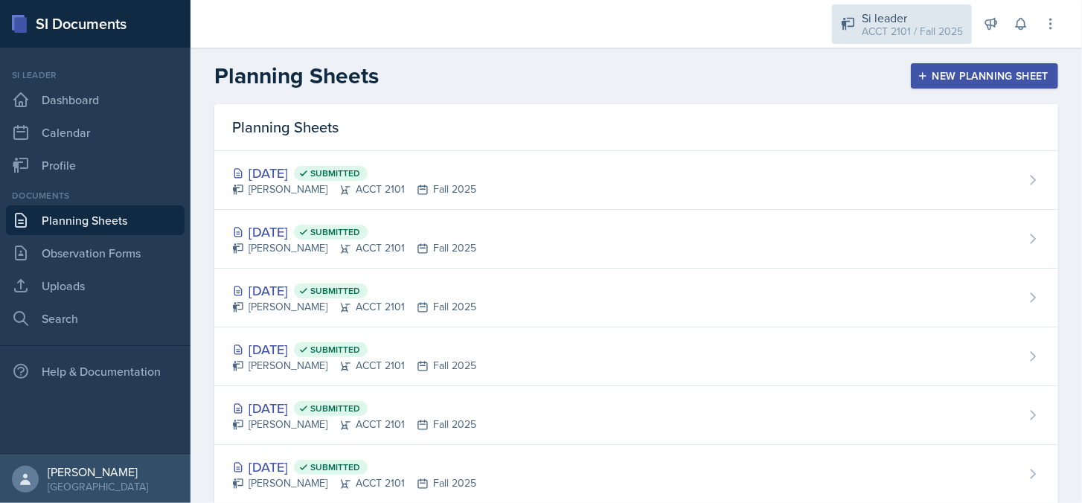
click at [917, 16] on div "Si leader" at bounding box center [912, 18] width 101 height 18
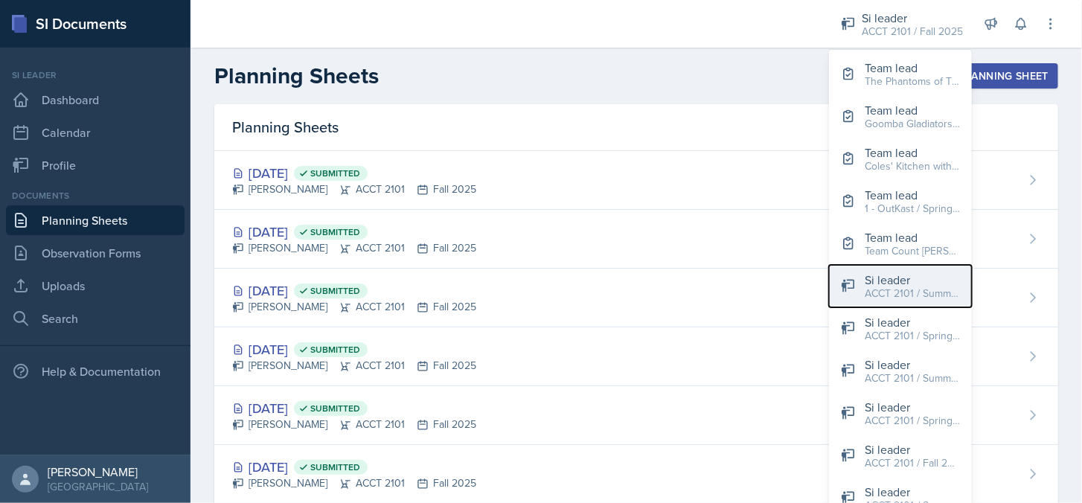
click at [896, 295] on div "ACCT 2101 / Summer 2024" at bounding box center [912, 294] width 95 height 16
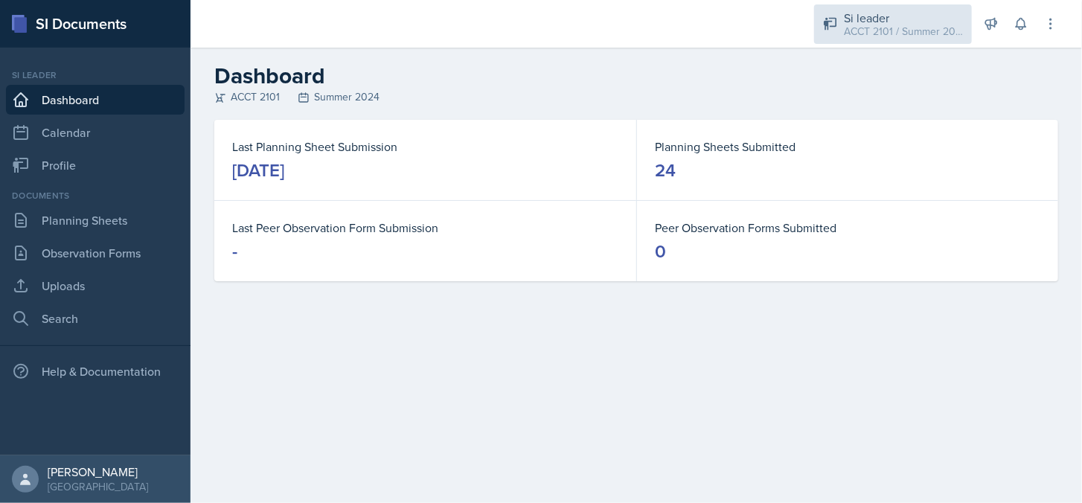
click at [866, 30] on div "ACCT 2101 / Summer 2024" at bounding box center [903, 32] width 119 height 16
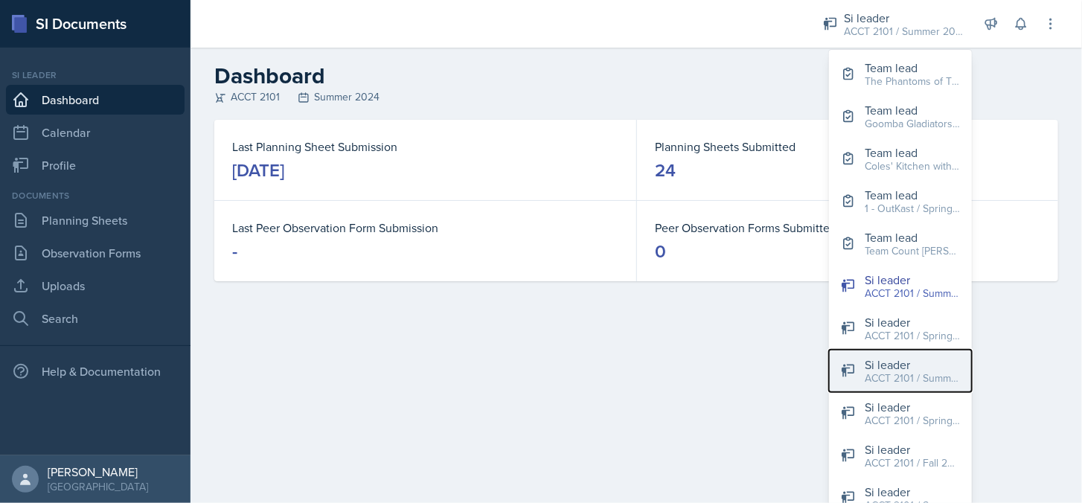
click at [887, 376] on div "ACCT 2101 / Summer 2023" at bounding box center [912, 379] width 95 height 16
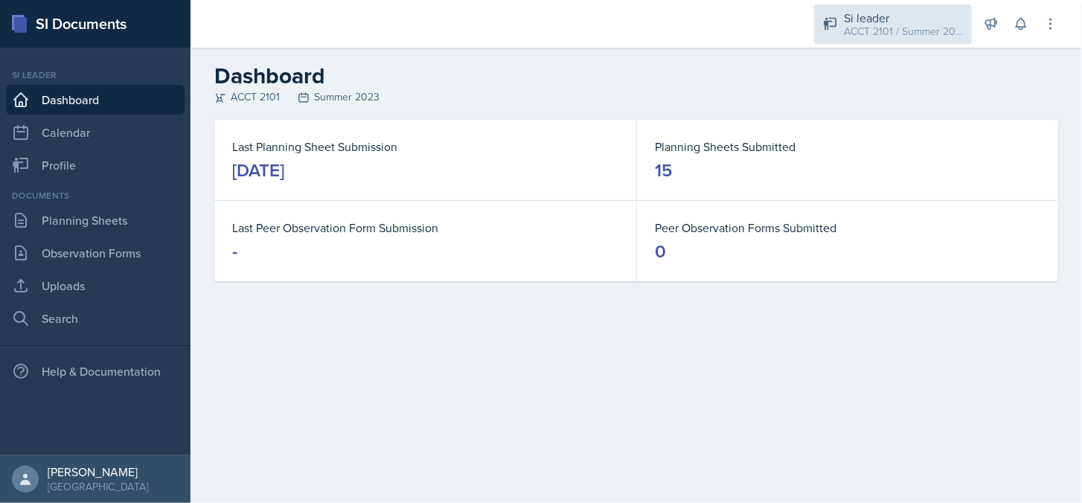
drag, startPoint x: 866, startPoint y: 14, endPoint x: 877, endPoint y: 23, distance: 13.7
click at [869, 14] on div "Si leader" at bounding box center [903, 18] width 119 height 18
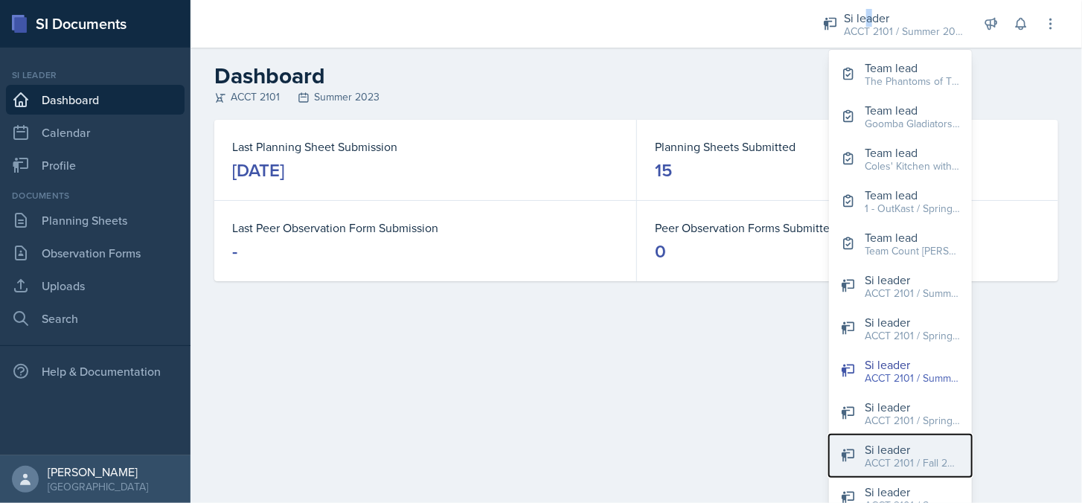
click at [913, 456] on div "ACCT 2101 / Fall 2024" at bounding box center [912, 464] width 95 height 16
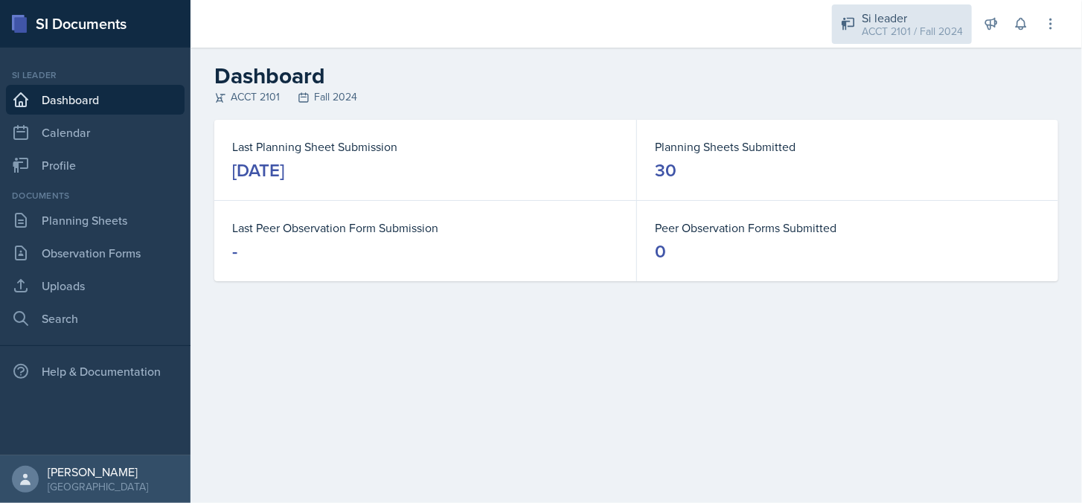
click at [910, 12] on div "Si leader" at bounding box center [912, 18] width 101 height 18
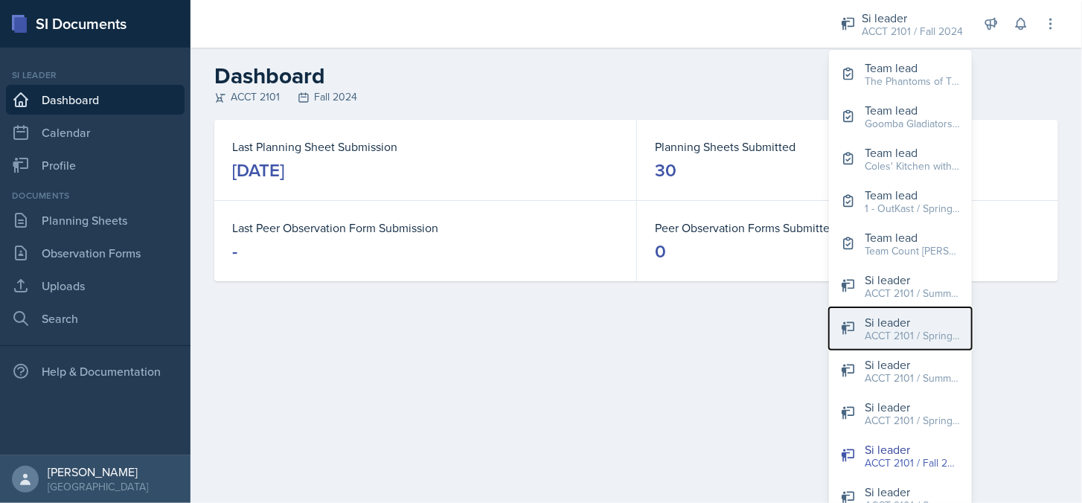
click at [905, 325] on div "Si leader" at bounding box center [912, 322] width 95 height 18
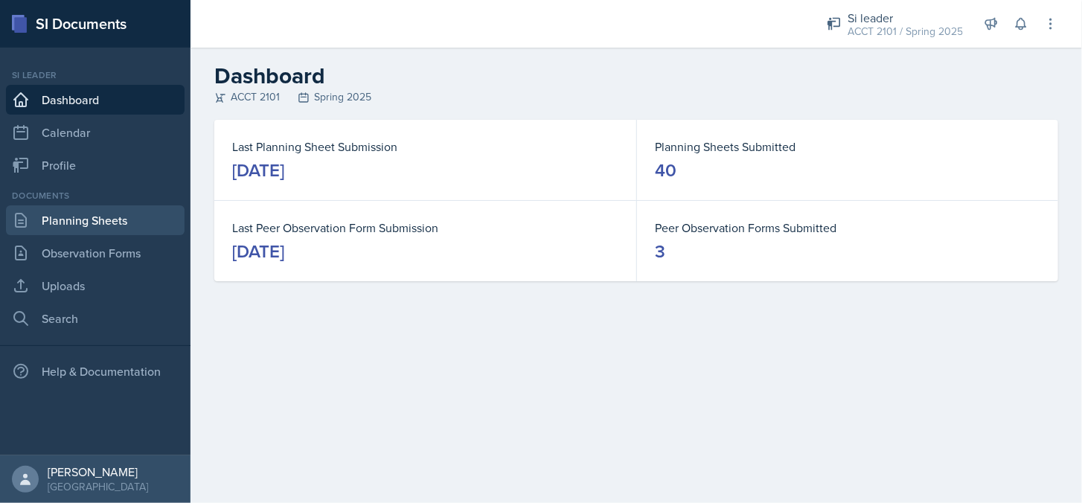
click at [81, 214] on link "Planning Sheets" at bounding box center [95, 220] width 179 height 30
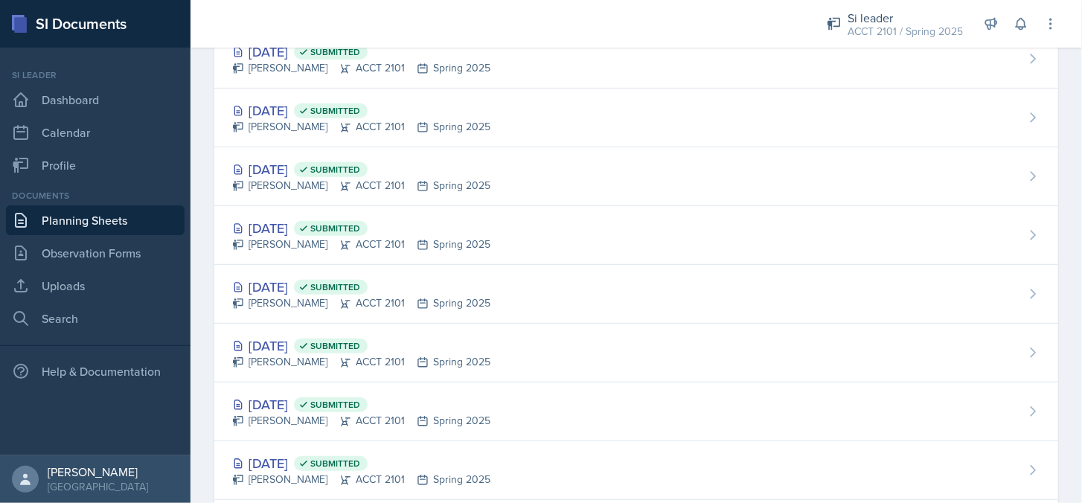
scroll to position [670, 0]
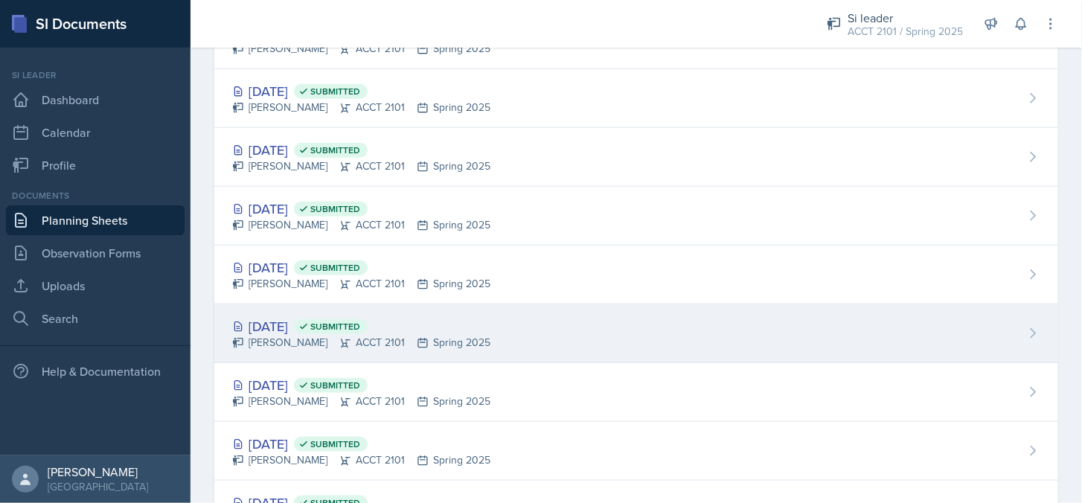
click at [316, 322] on div "Mar 20th, 2025 Submitted" at bounding box center [361, 326] width 258 height 20
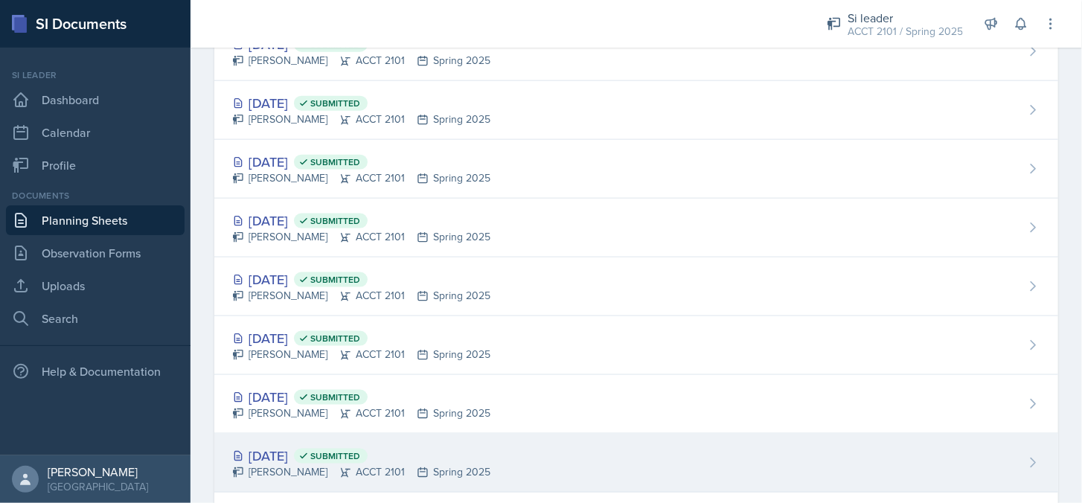
scroll to position [968, 0]
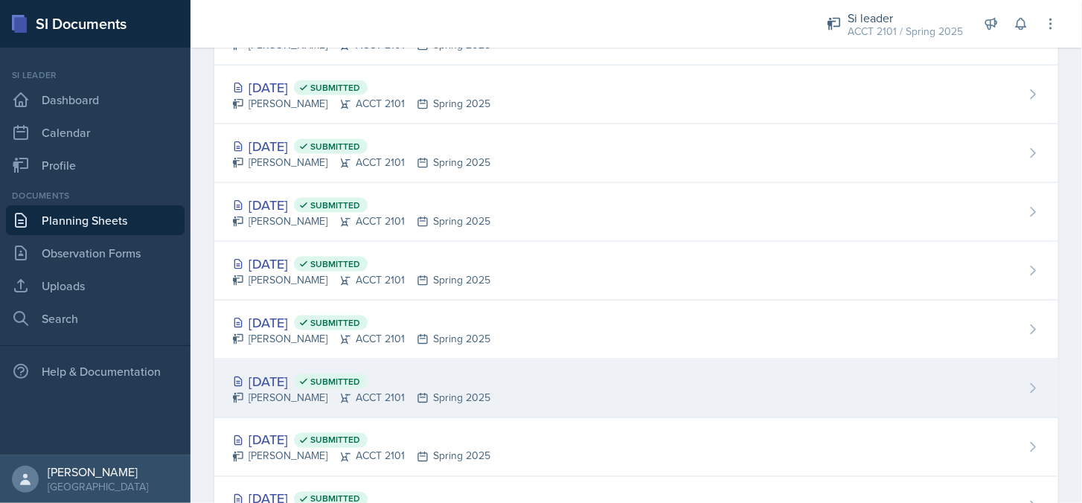
click at [271, 383] on div "Feb 27th, 2025 Submitted" at bounding box center [361, 381] width 258 height 20
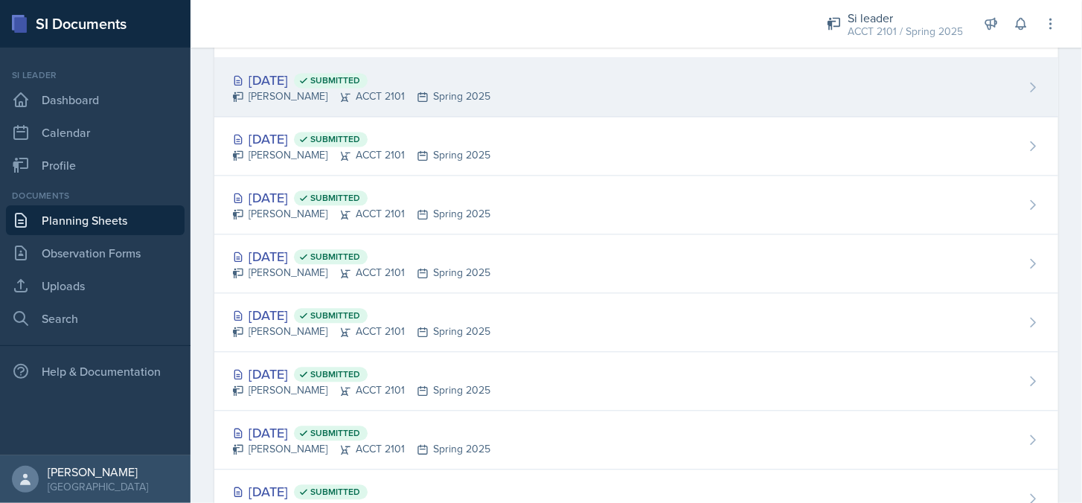
scroll to position [1489, 0]
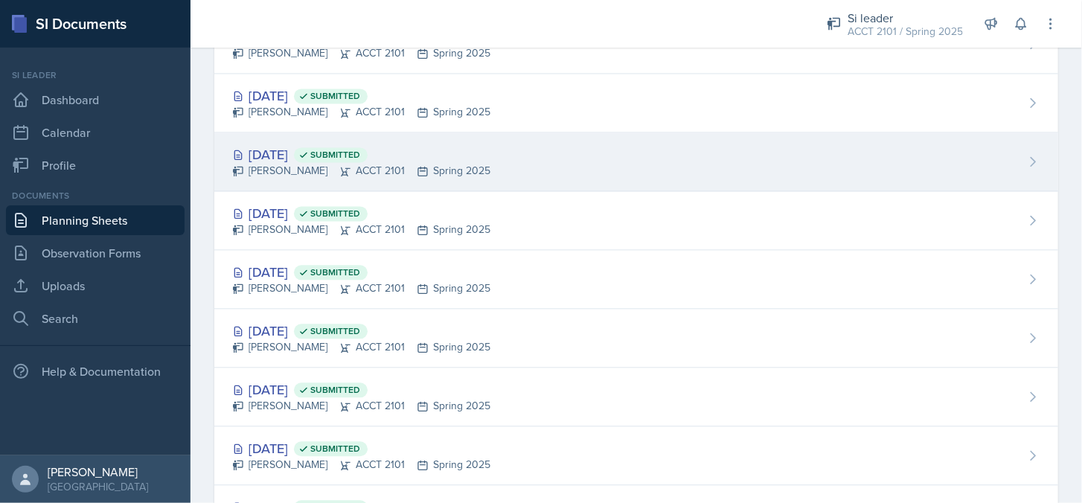
click at [302, 158] on div "Feb 17th, 2025 Submitted" at bounding box center [361, 154] width 258 height 20
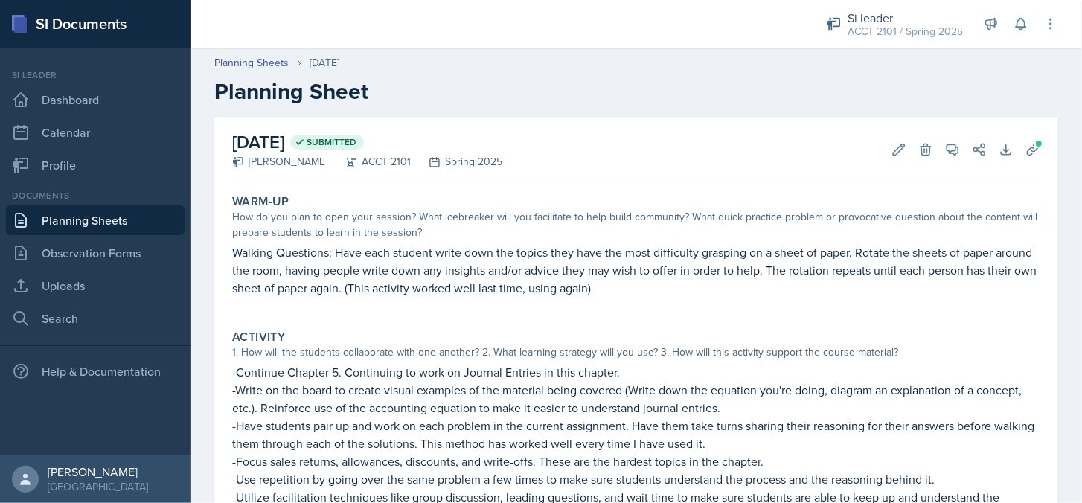
scroll to position [223, 0]
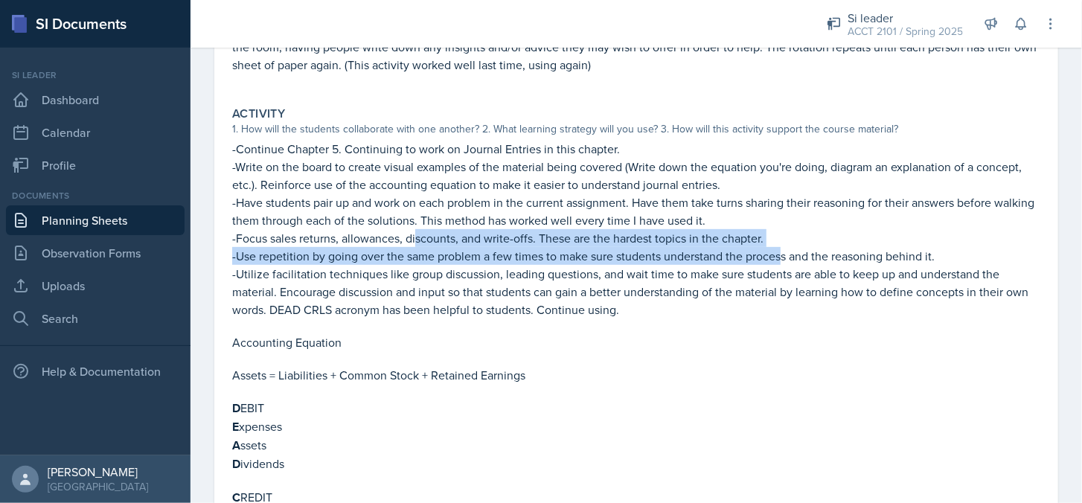
drag, startPoint x: 783, startPoint y: 246, endPoint x: 498, endPoint y: 232, distance: 285.4
click at [419, 241] on div "-Continue Chapter 5. Continuing to work on Journal Entries in this chapter. -Wr…" at bounding box center [636, 359] width 808 height 438
click at [504, 232] on p "-Focus sales returns, allowances, discounts, and write-offs. These are the hard…" at bounding box center [636, 238] width 808 height 18
click at [688, 229] on p "-Focus sales returns, allowances, discounts, and write-offs. These are the hard…" at bounding box center [636, 238] width 808 height 18
click at [754, 233] on p "-Focus sales returns, allowances, discounts, and write-offs. These are the hard…" at bounding box center [636, 238] width 808 height 18
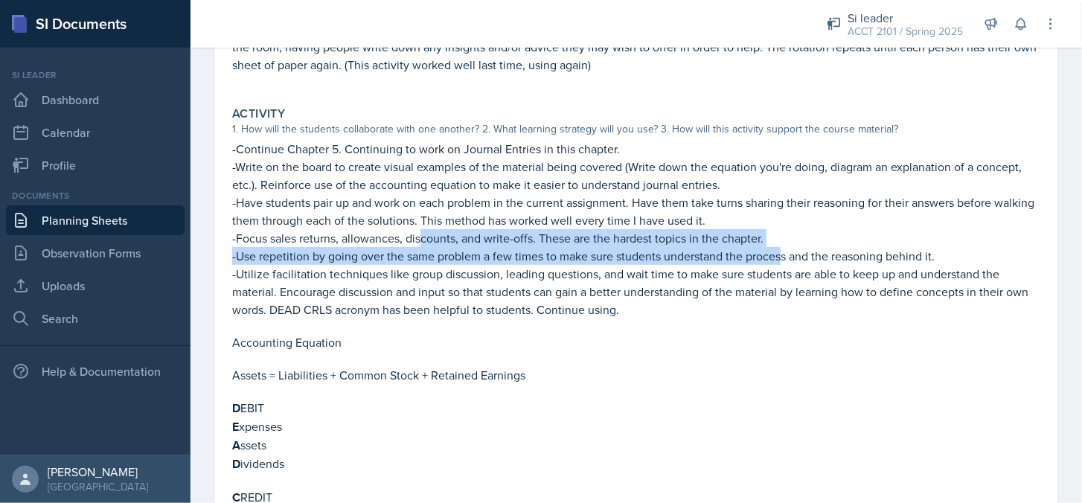
click at [776, 235] on p "-Focus sales returns, allowances, discounts, and write-offs. These are the hard…" at bounding box center [636, 238] width 808 height 18
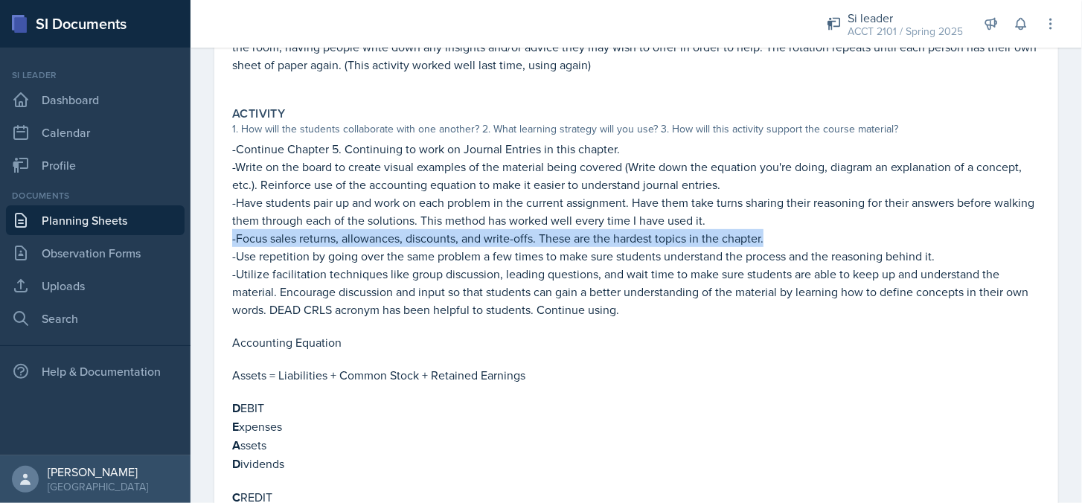
drag, startPoint x: 765, startPoint y: 237, endPoint x: 229, endPoint y: 241, distance: 536.0
click at [229, 241] on div "Activity 1. How will the students collaborate with one another? 2. What learnin…" at bounding box center [636, 341] width 820 height 483
copy p "-Focus sales returns, allowances, discounts, and write-offs. These are the hard…"
